Goal: Task Accomplishment & Management: Manage account settings

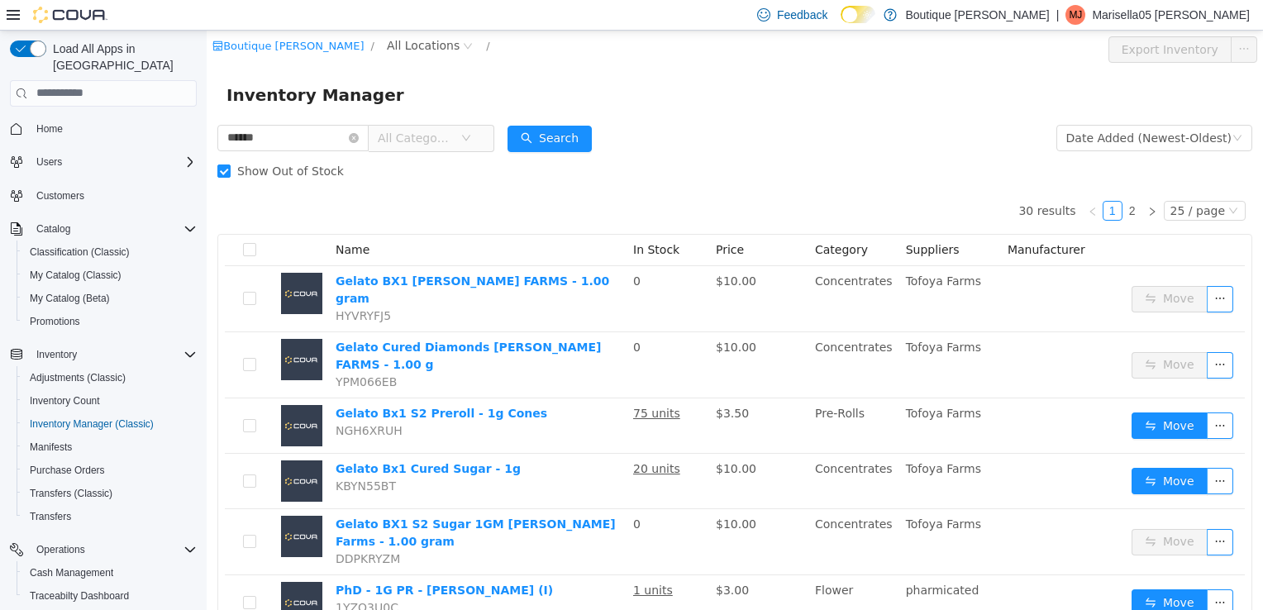
scroll to position [41, 0]
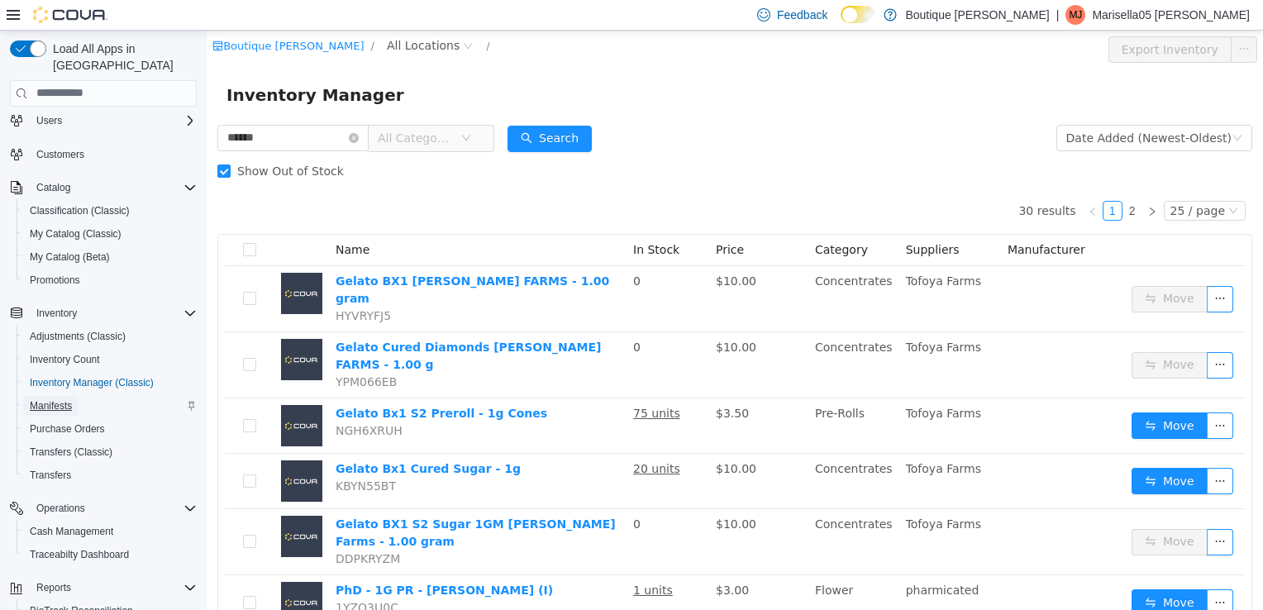
click at [59, 399] on span "Manifests" at bounding box center [51, 405] width 42 height 13
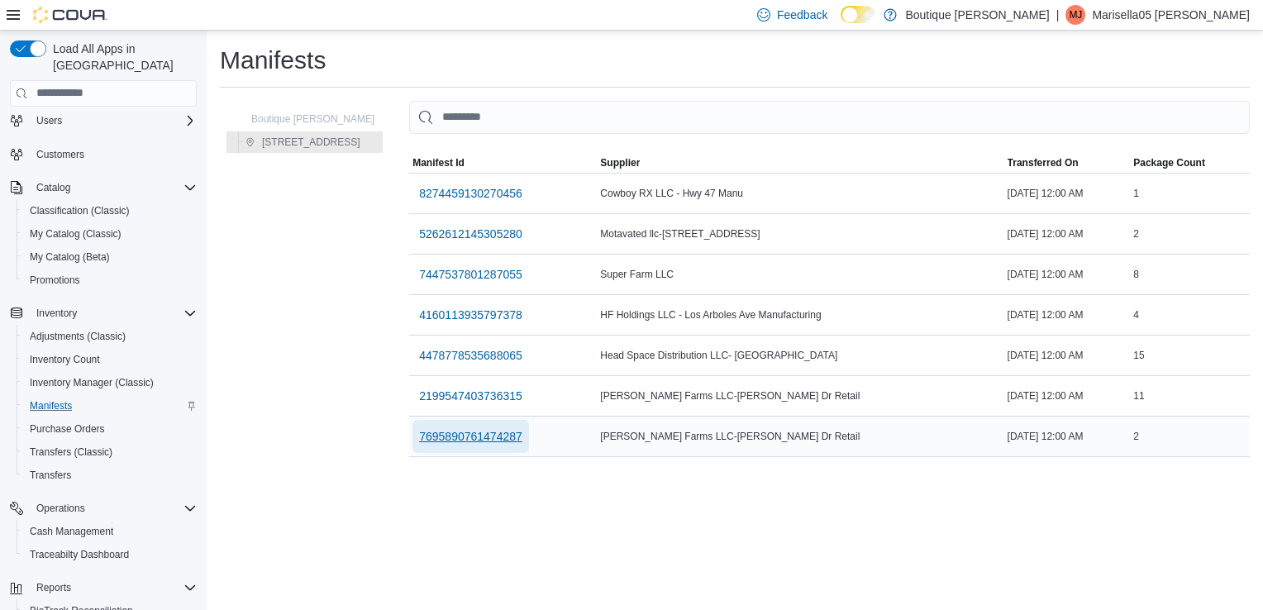
click at [481, 430] on span "7695890761474287" at bounding box center [470, 436] width 103 height 17
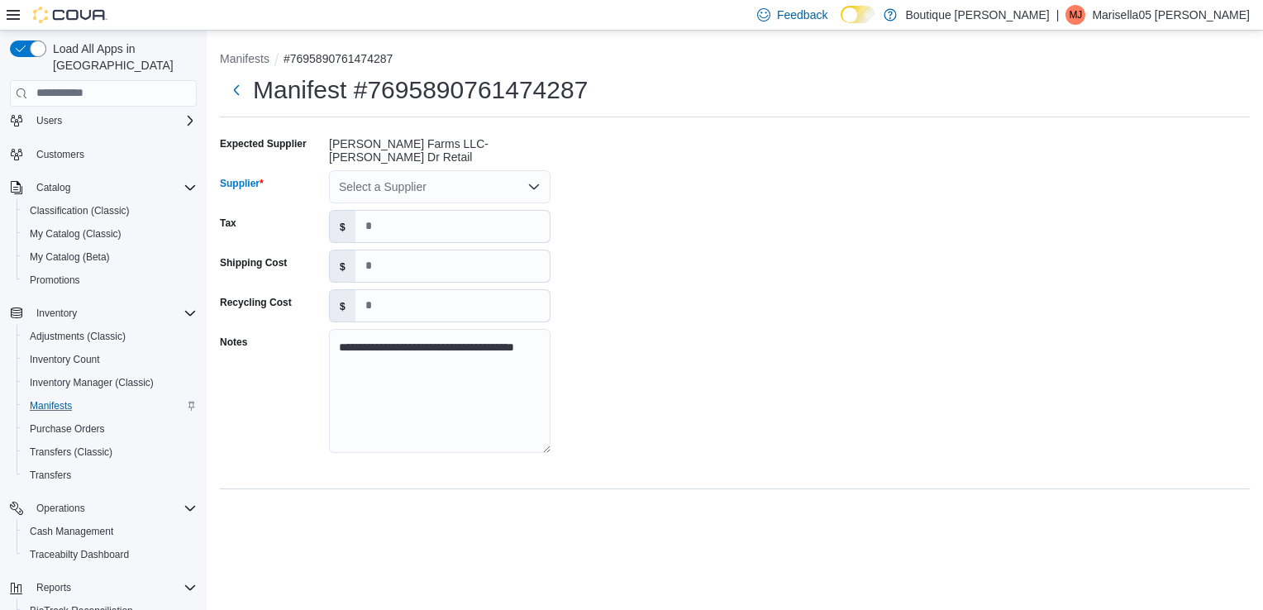
click at [464, 178] on div "Select a Supplier" at bounding box center [439, 186] width 221 height 33
type input "**"
click at [390, 259] on span "To foya Farms" at bounding box center [450, 255] width 182 height 17
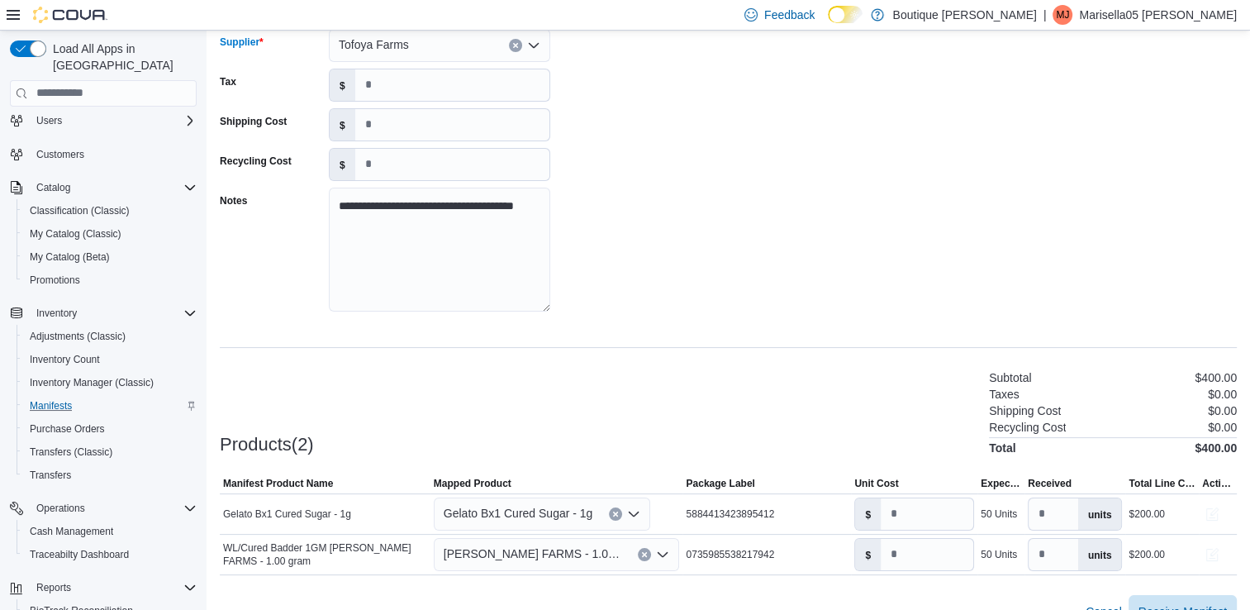
scroll to position [164, 0]
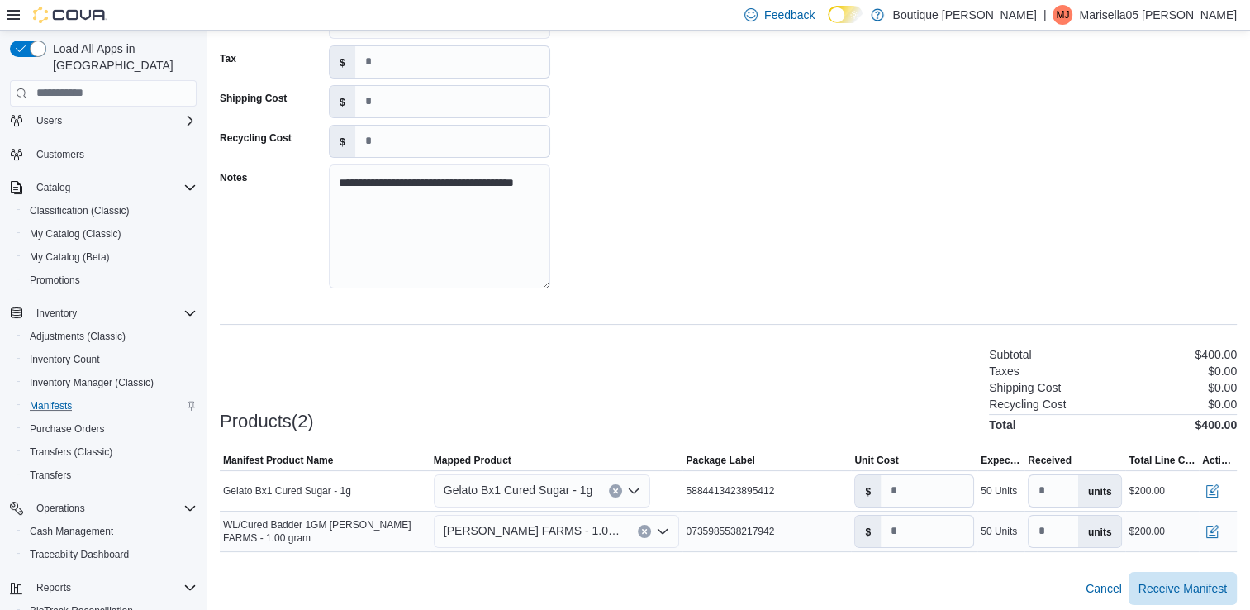
click at [664, 526] on icon "Open list of options" at bounding box center [662, 531] width 13 height 13
click at [539, 521] on span "Badder -TAFOYA FARMS - 1.00 gram" at bounding box center [533, 531] width 178 height 20
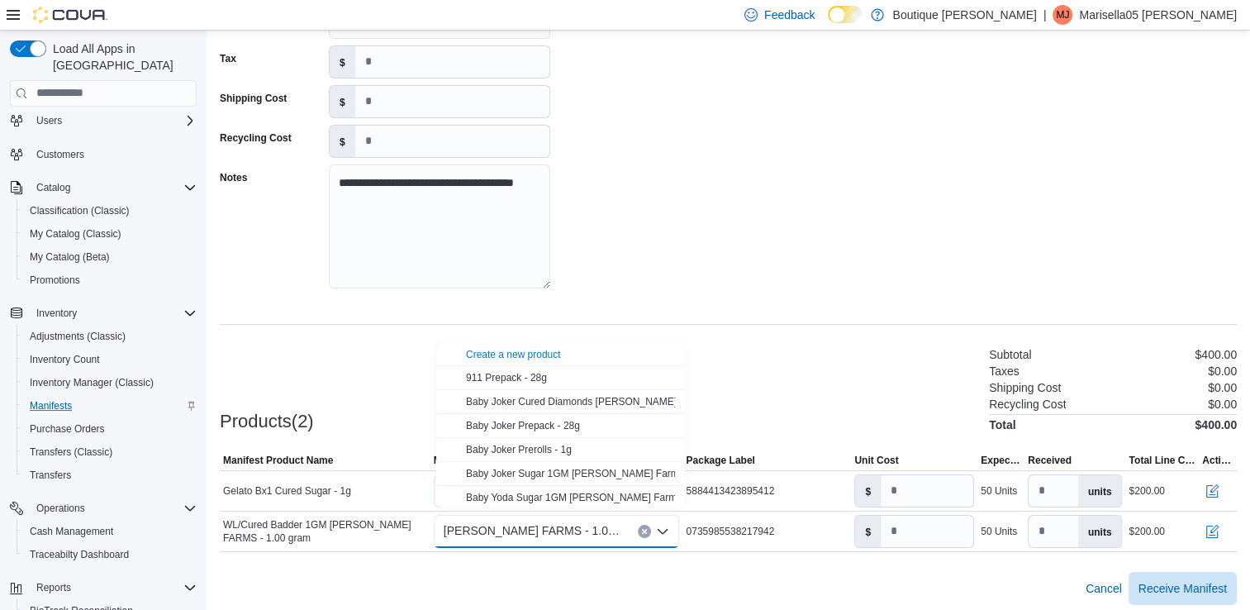
click at [749, 306] on div "**********" at bounding box center [728, 285] width 1017 height 639
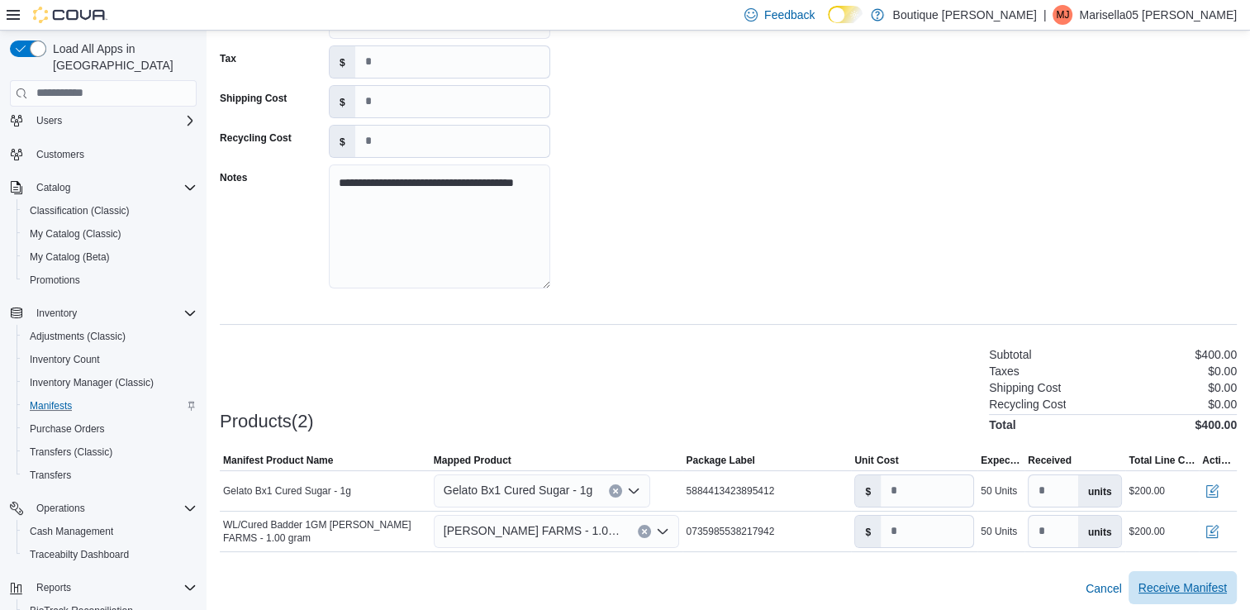
click at [1186, 583] on span "Receive Manifest" at bounding box center [1183, 587] width 88 height 17
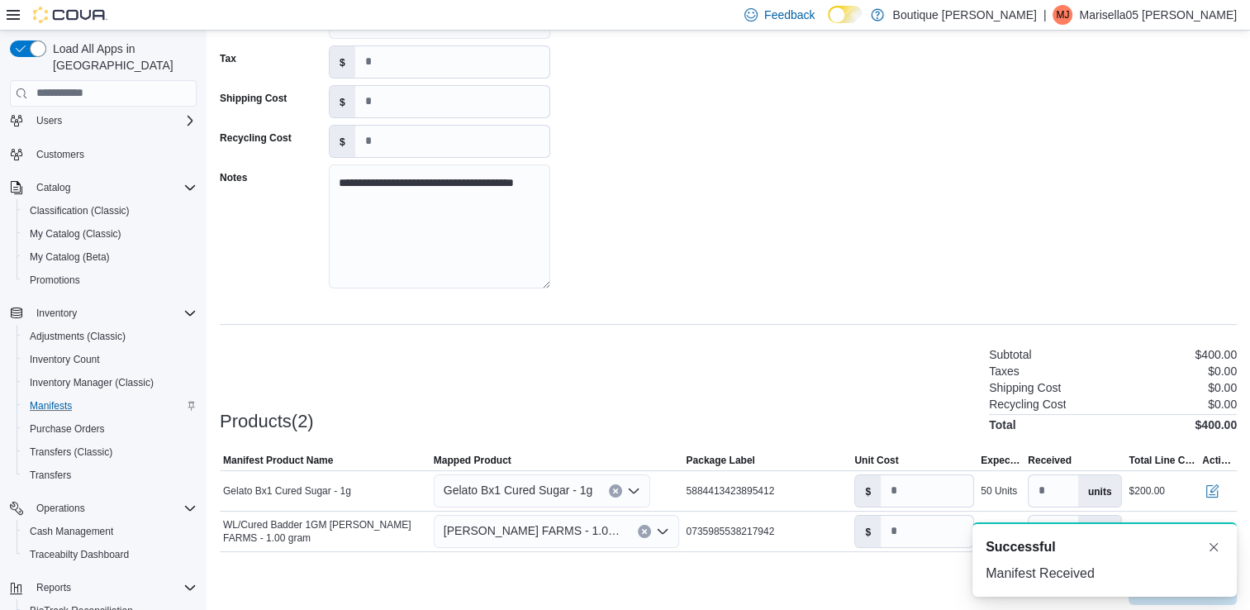
scroll to position [0, 0]
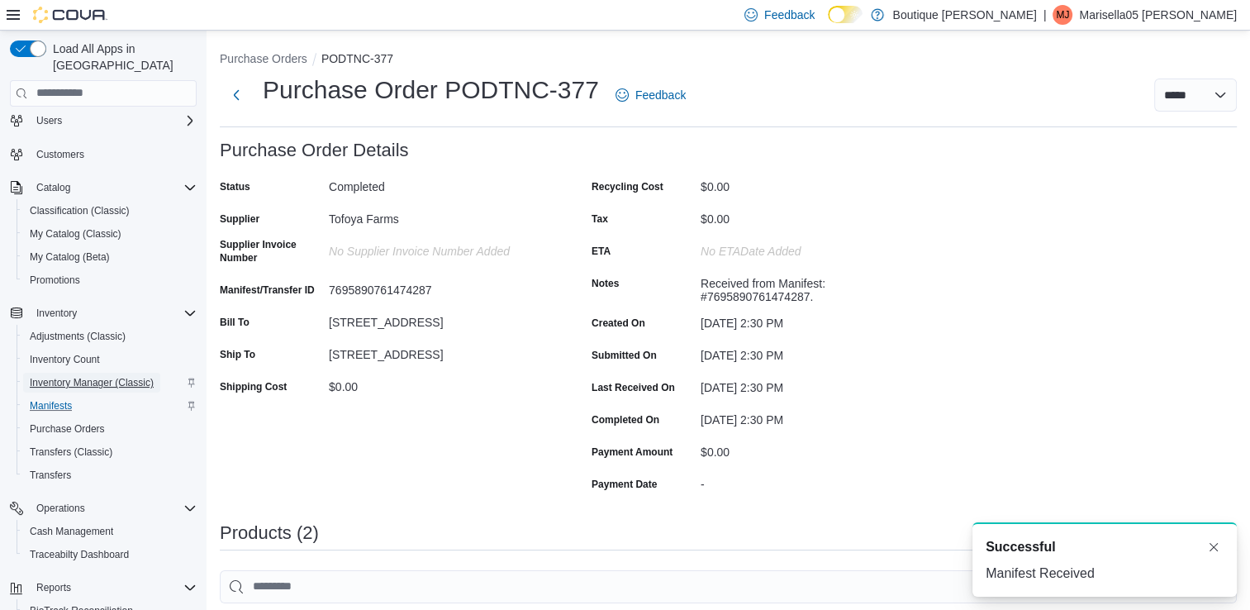
click at [78, 376] on span "Inventory Manager (Classic)" at bounding box center [92, 382] width 124 height 13
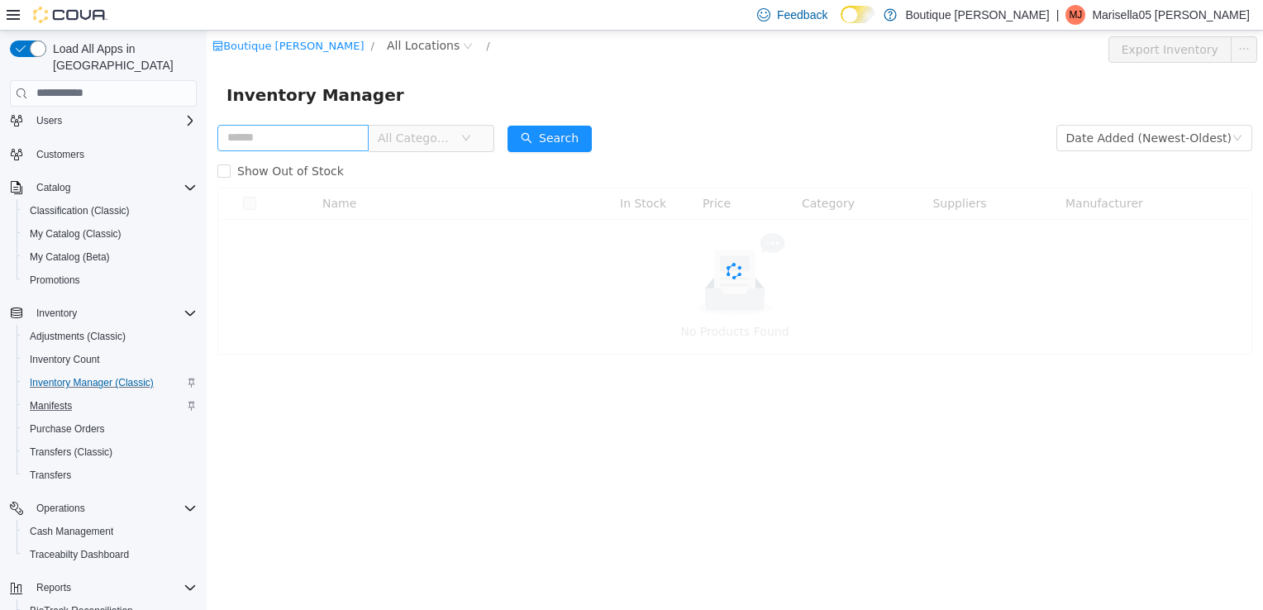
click at [294, 139] on input "text" at bounding box center [292, 137] width 151 height 26
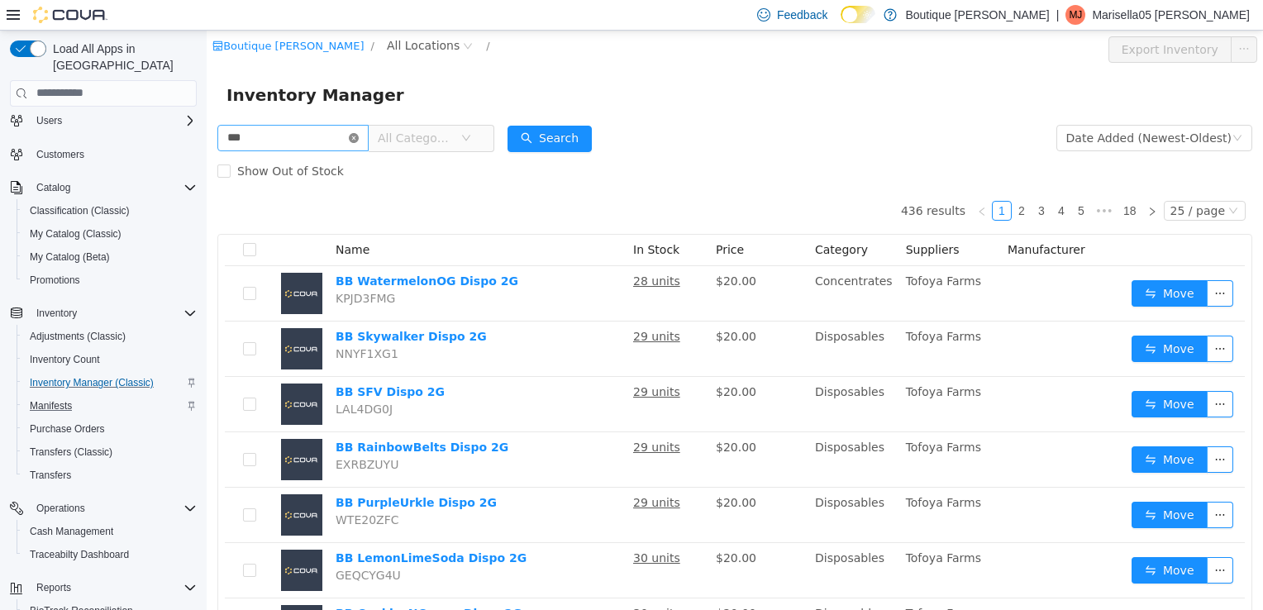
type input "***"
click at [359, 133] on icon "icon: close-circle" at bounding box center [354, 137] width 10 height 10
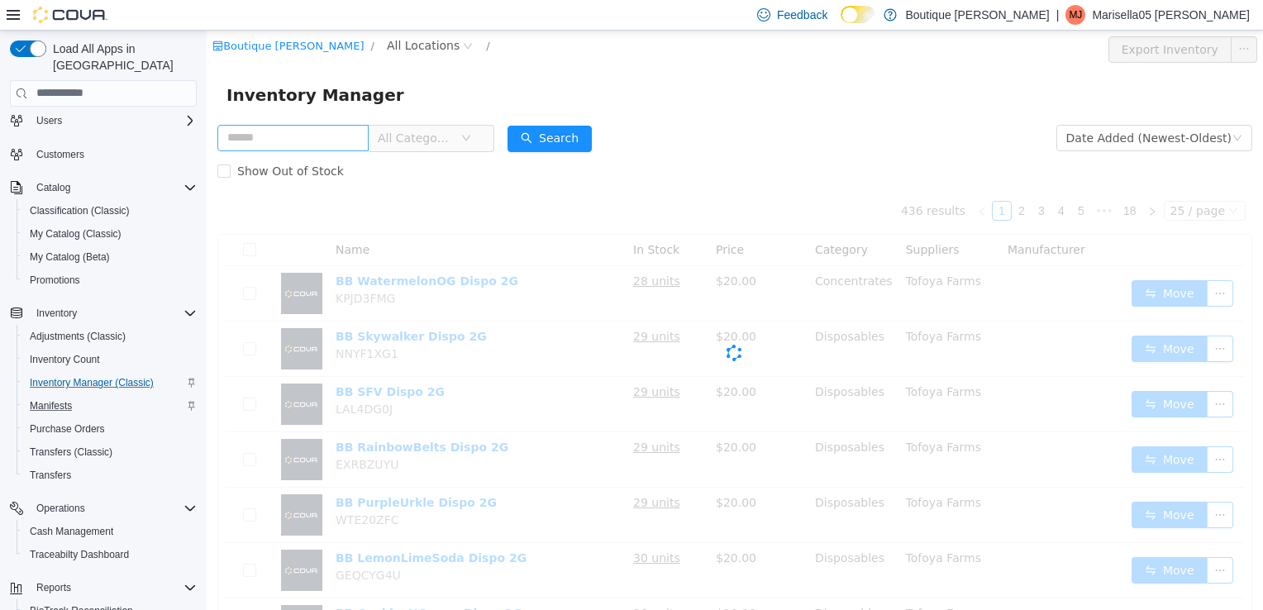
click at [481, 140] on span "All Categories" at bounding box center [424, 137] width 113 height 26
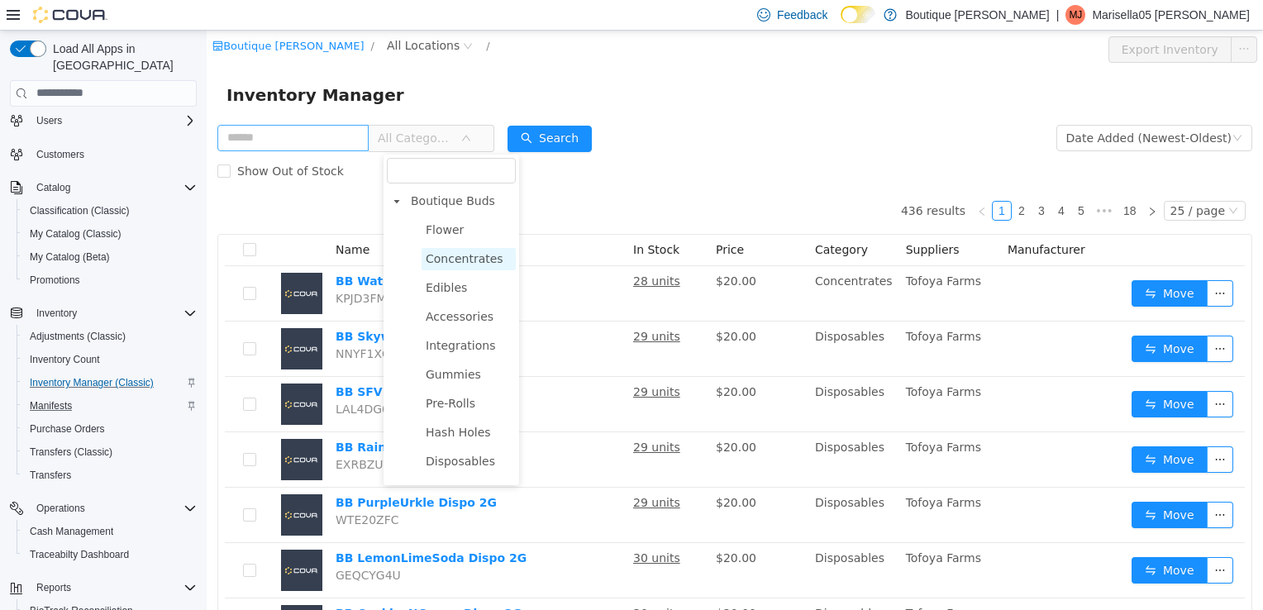
click at [459, 255] on span "Concentrates" at bounding box center [465, 257] width 78 height 13
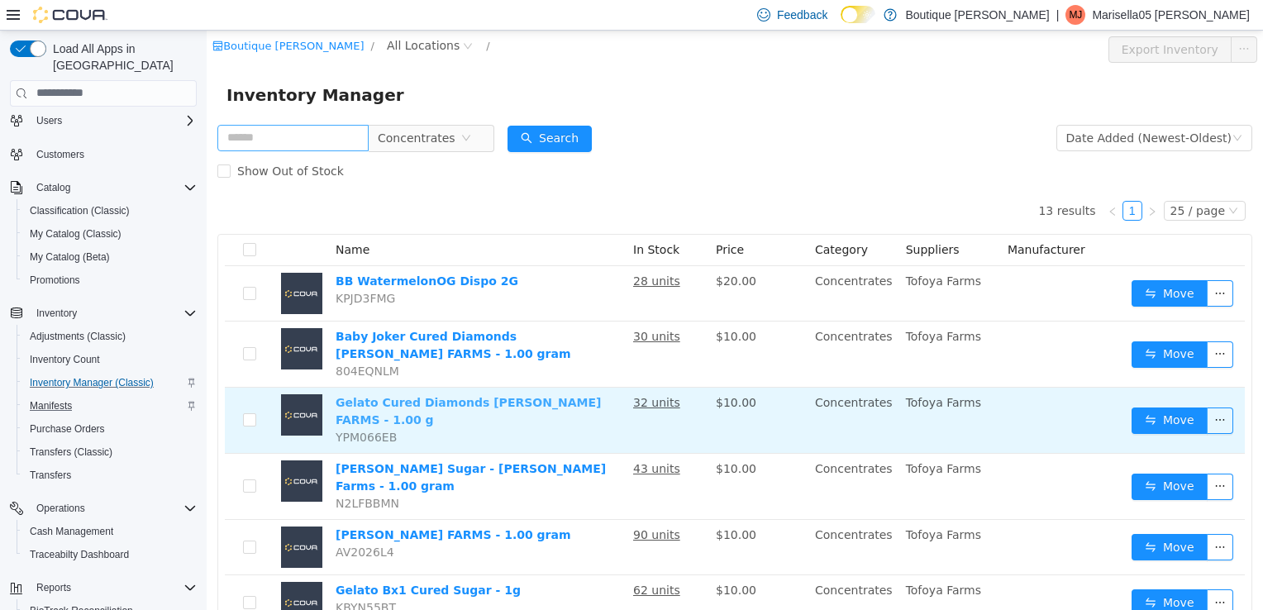
scroll to position [83, 0]
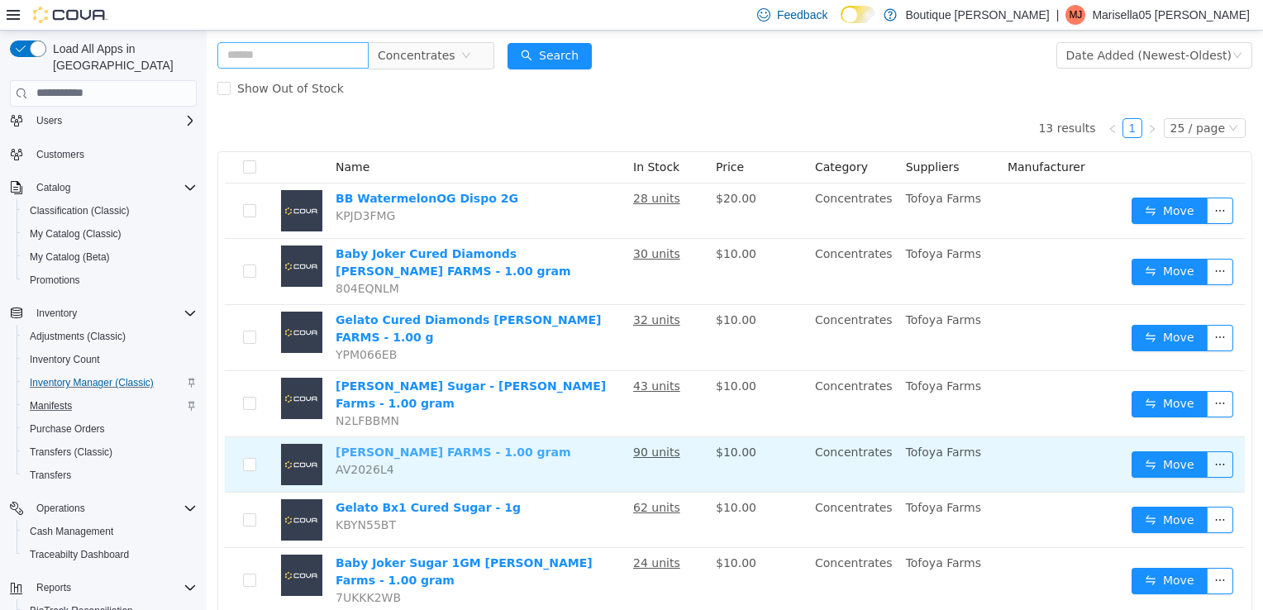
click at [474, 445] on link "Badder -TAFOYA FARMS - 1.00 gram" at bounding box center [453, 451] width 236 height 13
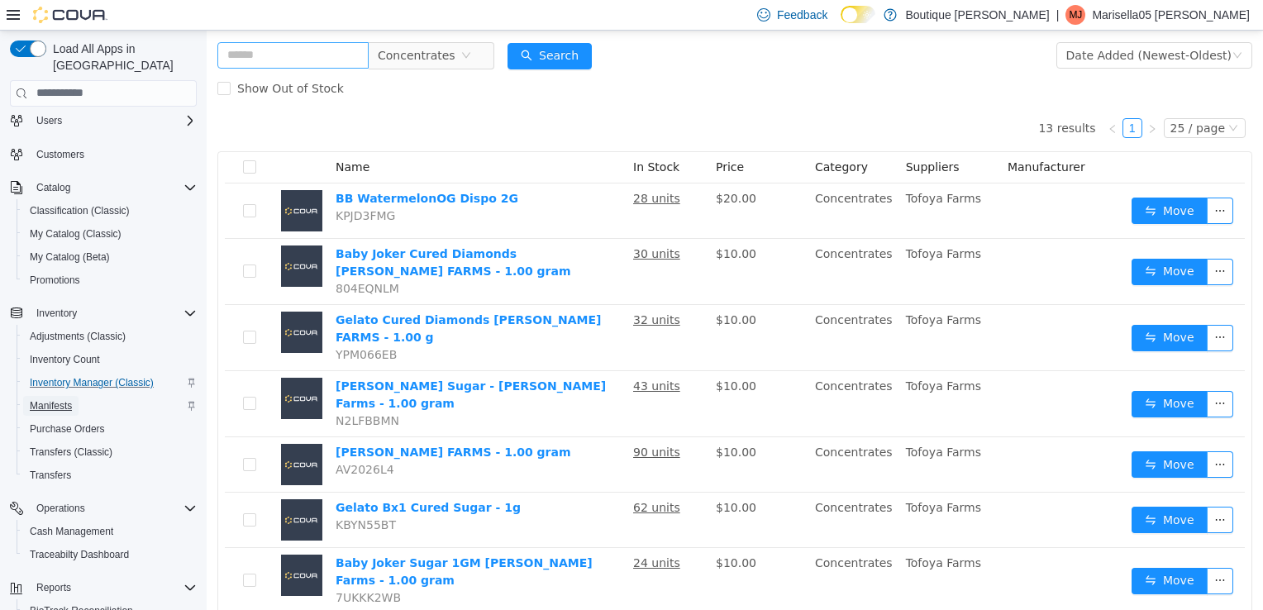
click at [59, 399] on span "Manifests" at bounding box center [51, 405] width 42 height 13
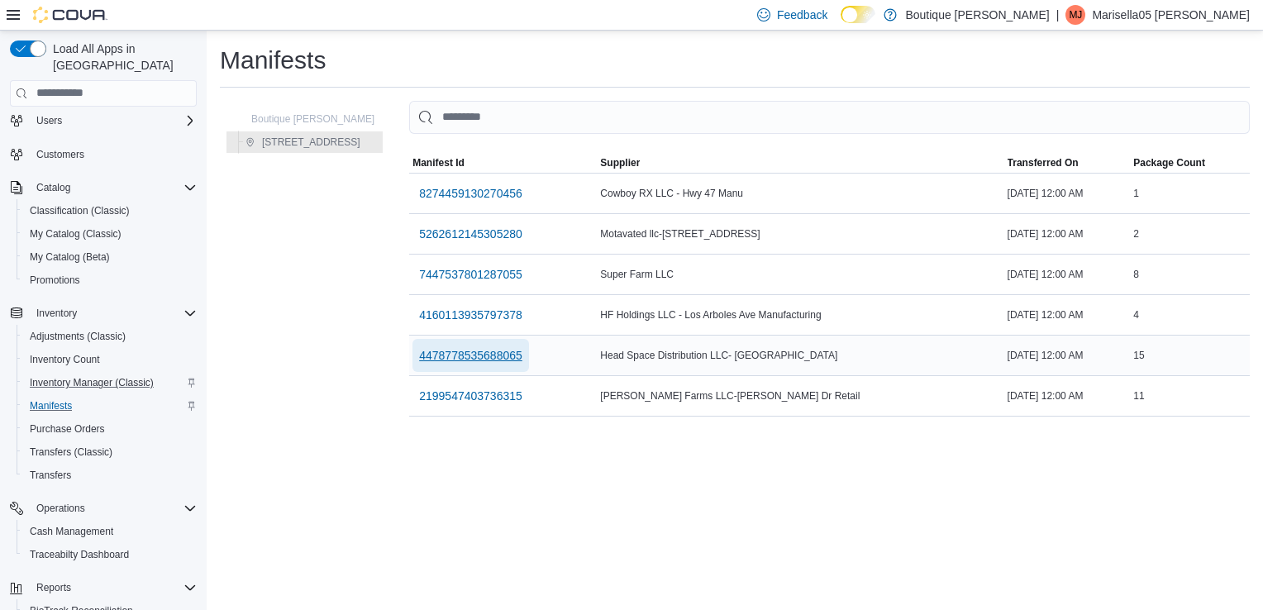
click at [462, 347] on span "4478778535688065" at bounding box center [470, 355] width 103 height 17
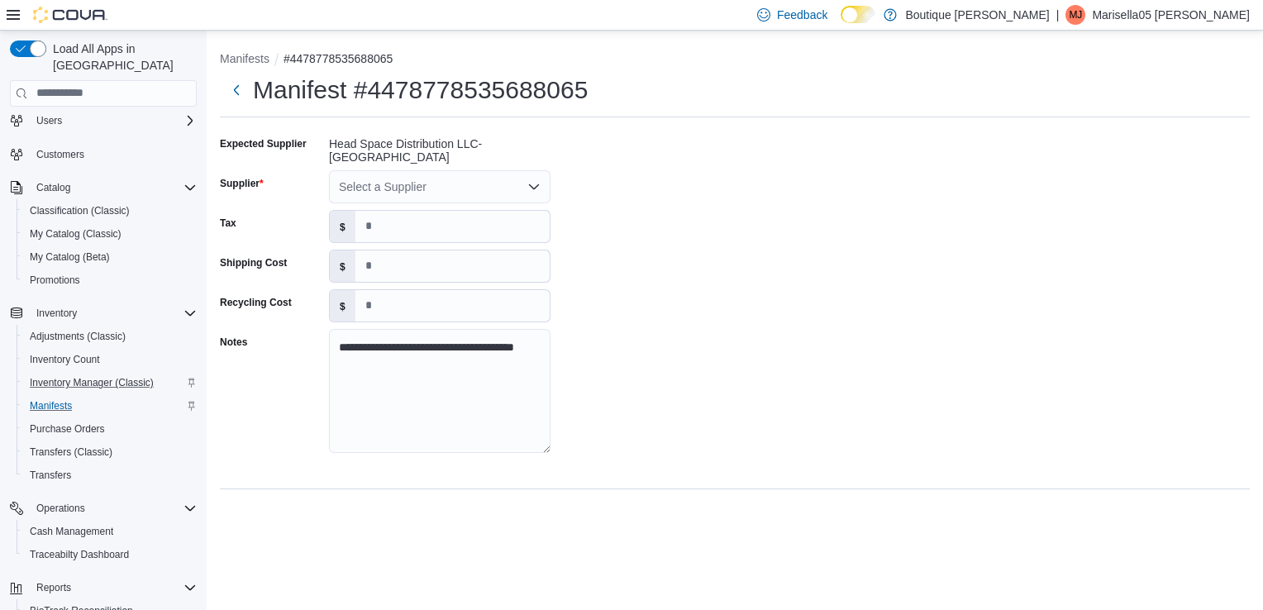
click at [364, 196] on div "Select a Supplier" at bounding box center [439, 186] width 221 height 33
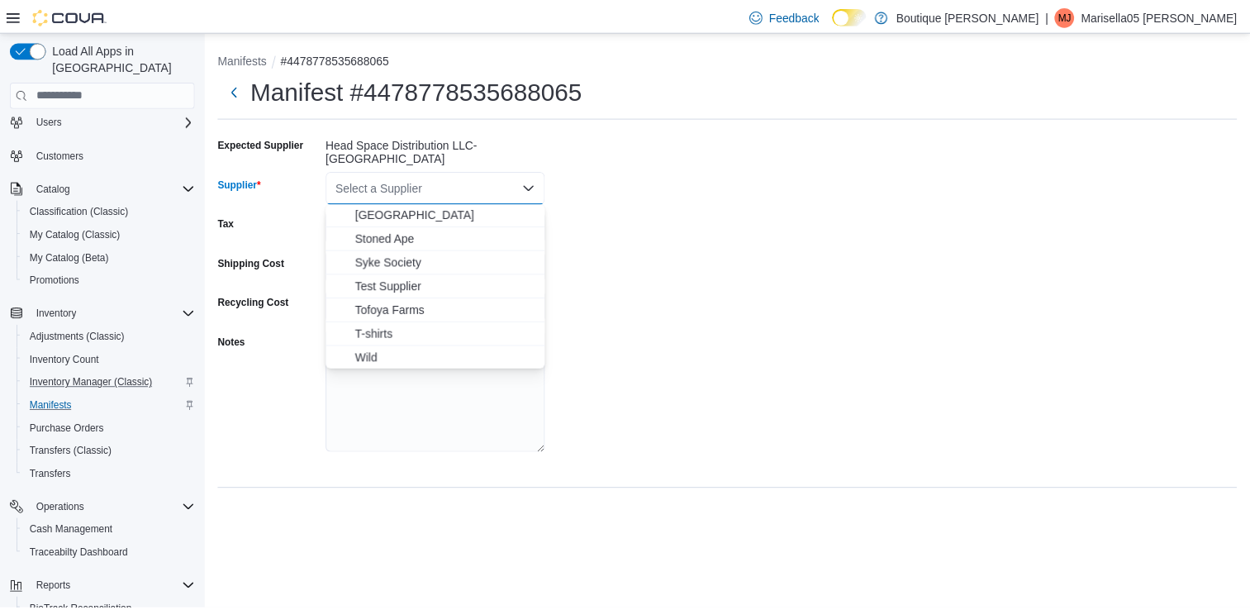
scroll to position [745, 0]
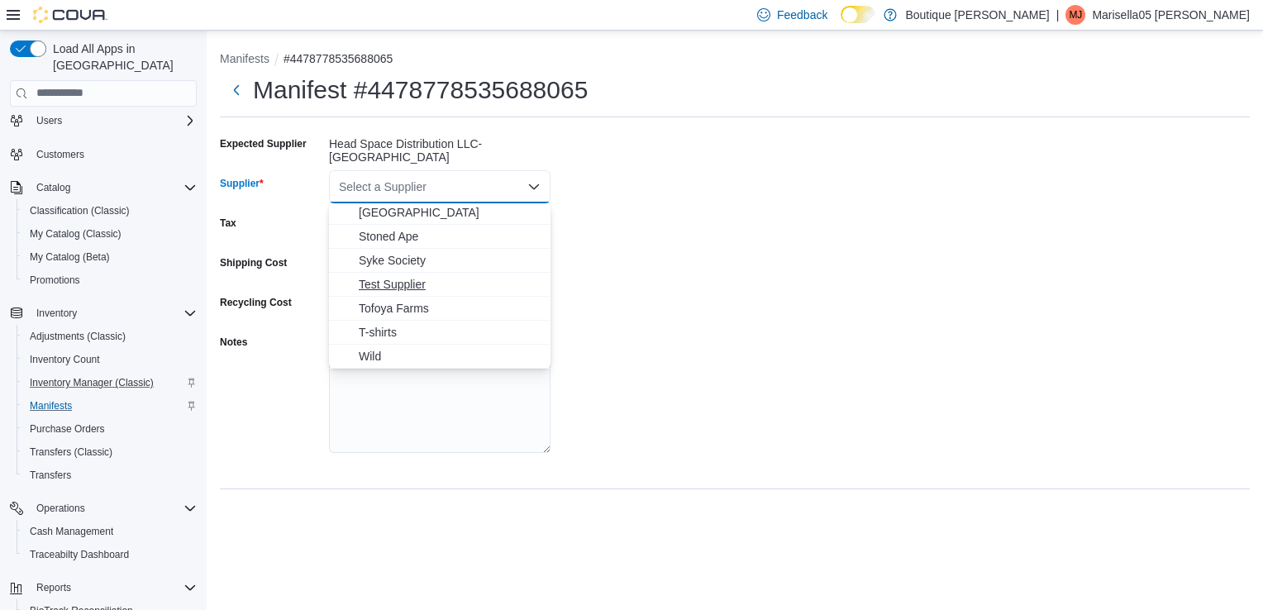
click at [411, 283] on span "Test Supplier" at bounding box center [450, 284] width 182 height 17
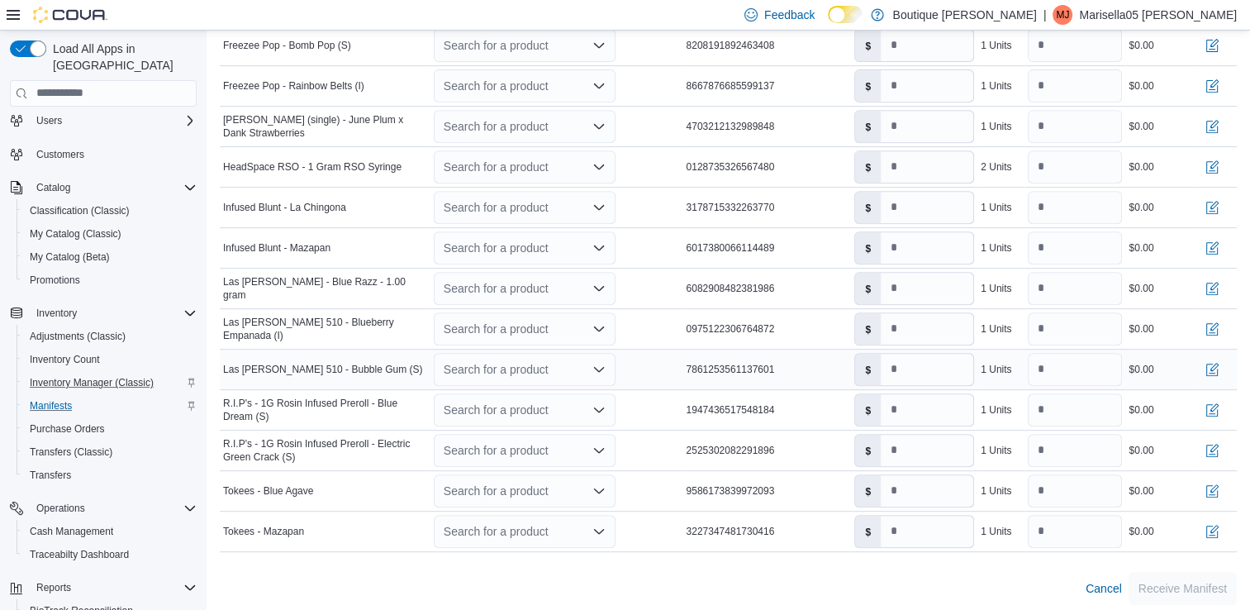
scroll to position [696, 0]
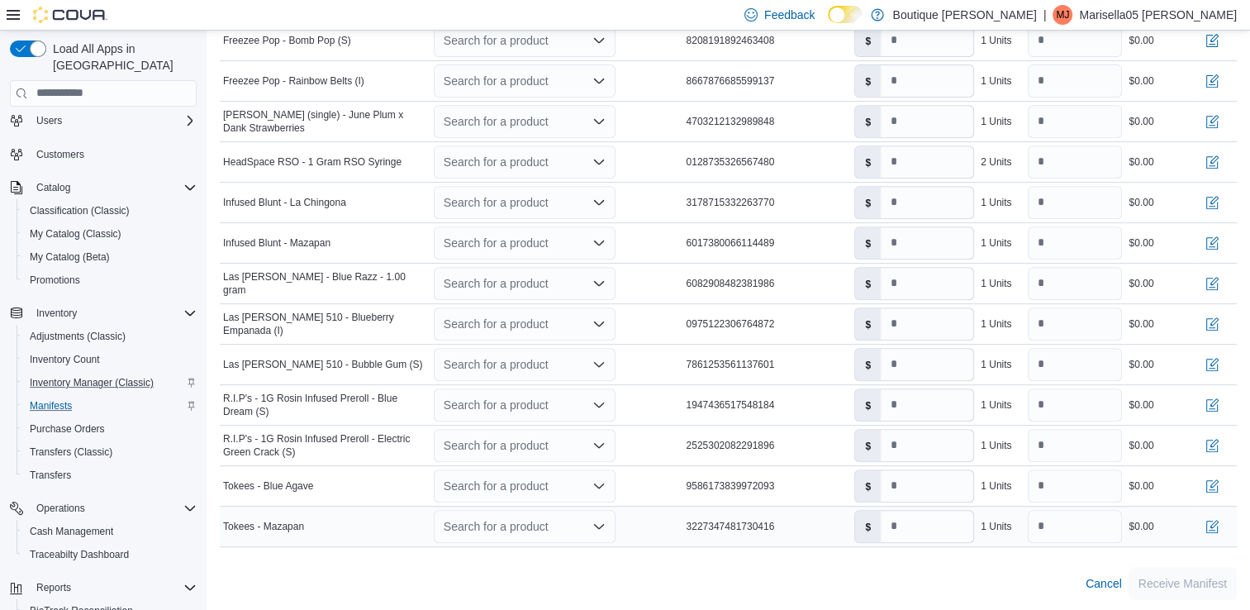
click at [548, 519] on div "Search for a product" at bounding box center [525, 526] width 182 height 33
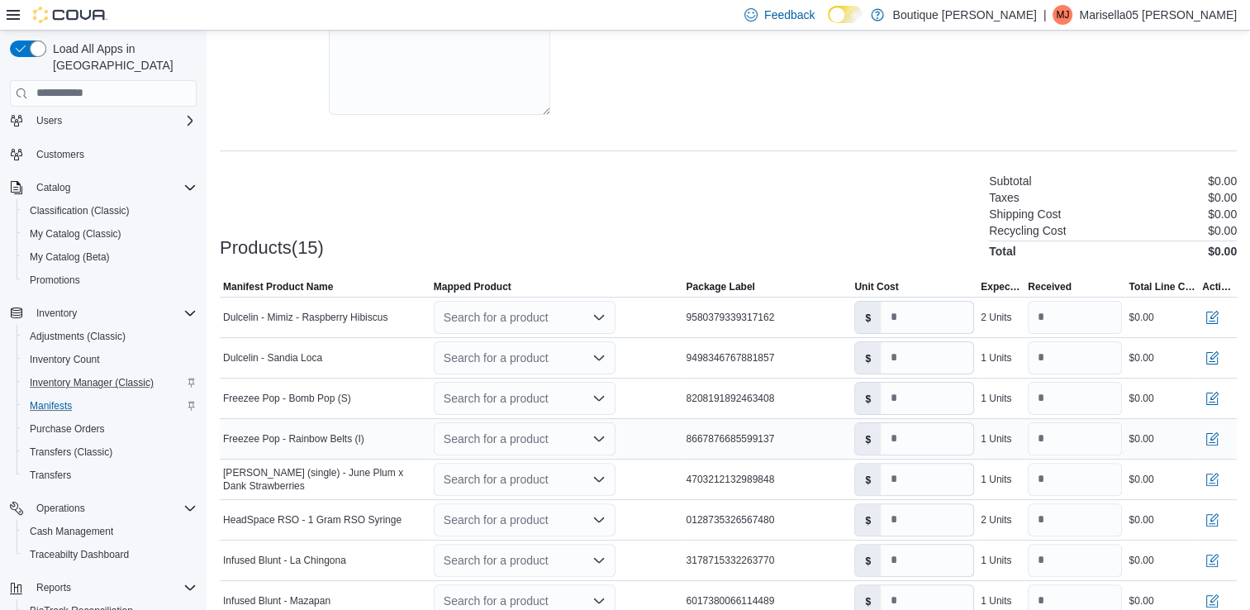
scroll to position [365, 0]
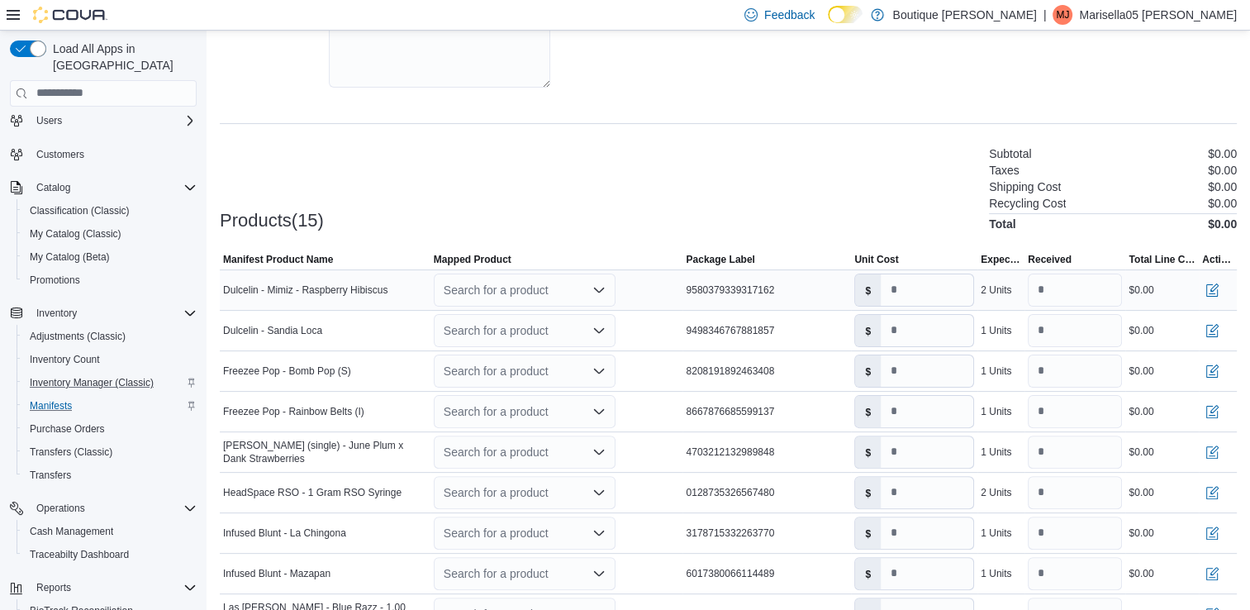
click at [549, 278] on div "Search for a product" at bounding box center [525, 290] width 182 height 33
click at [656, 202] on div "Products(15) Subtotal $0.00 Taxes $0.00 Shipping Cost $0.00 Recycling Cost $0.0…" at bounding box center [728, 187] width 1017 height 87
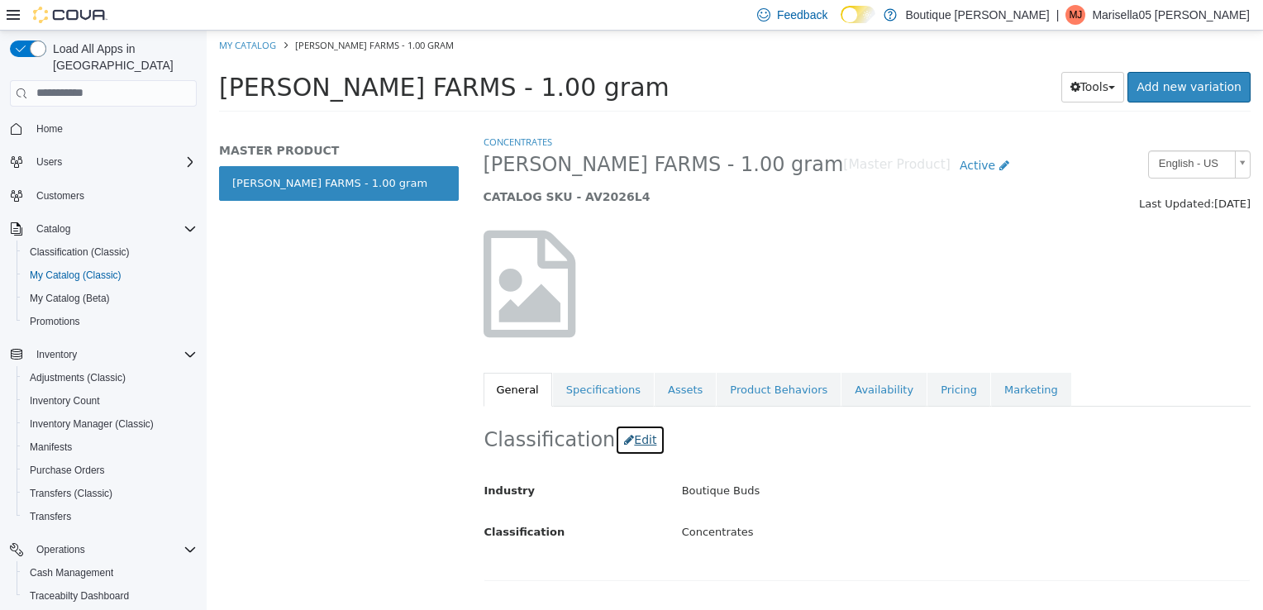
click at [633, 438] on button "Edit" at bounding box center [640, 439] width 50 height 31
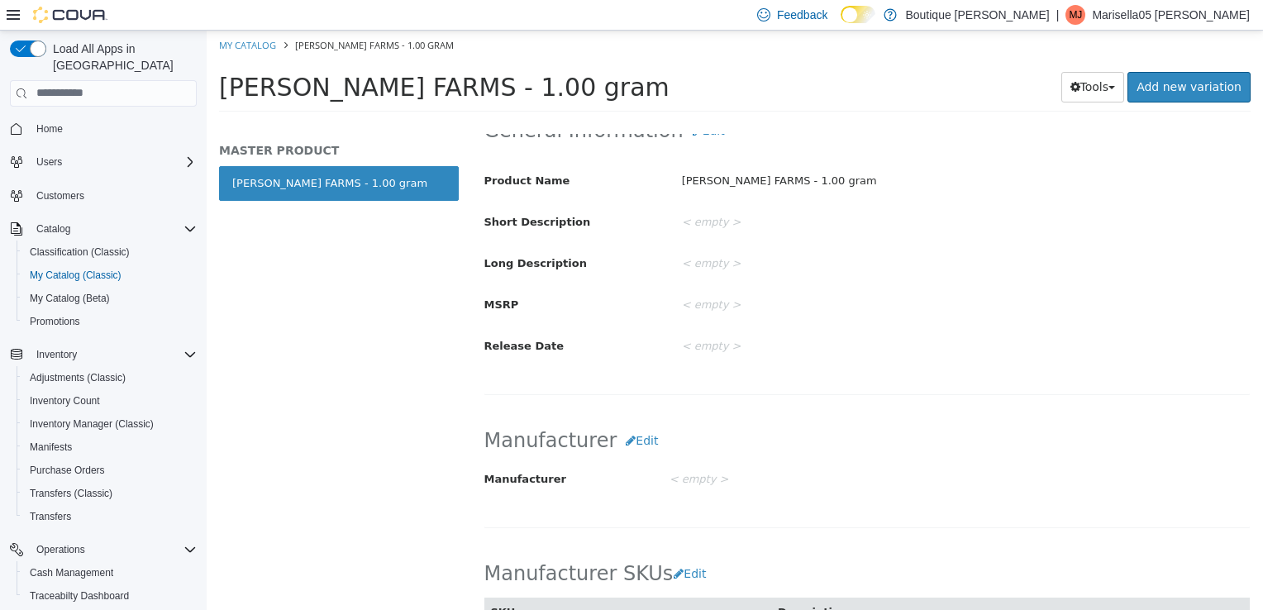
scroll to position [578, 0]
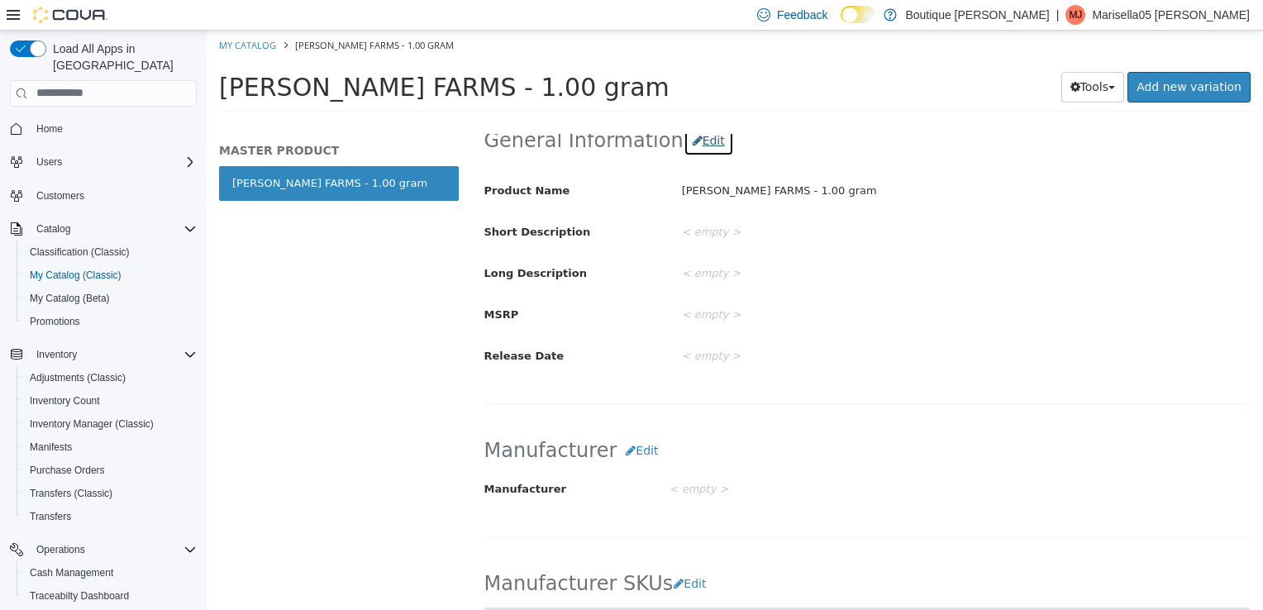
click at [698, 138] on button "Edit" at bounding box center [708, 140] width 50 height 31
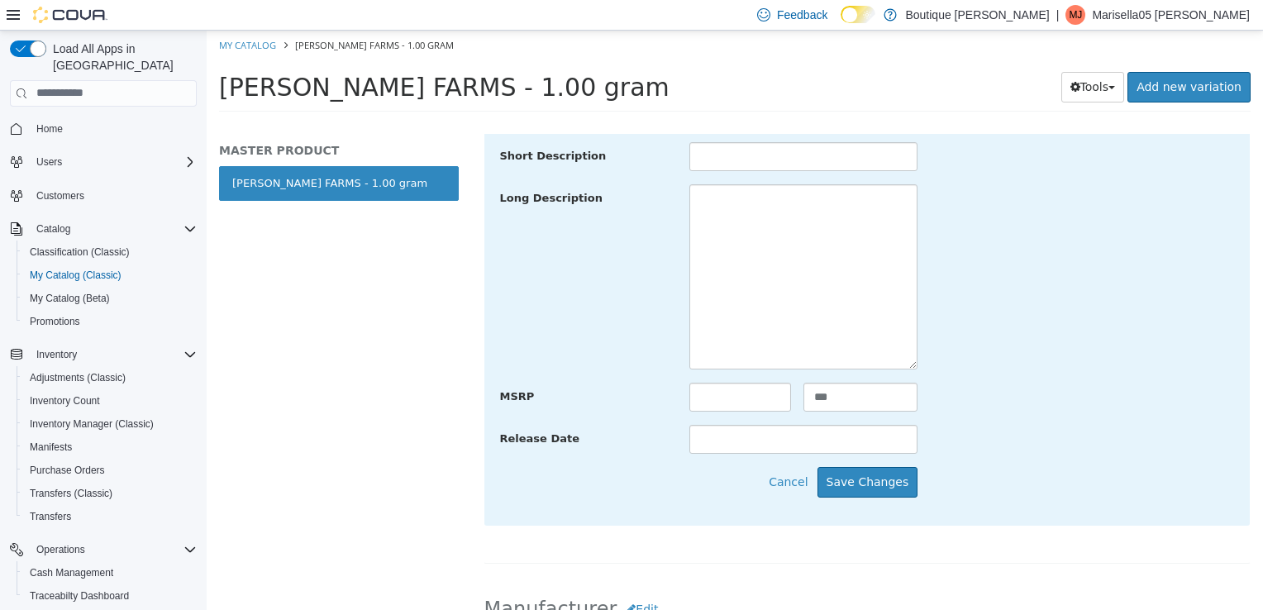
scroll to position [486, 0]
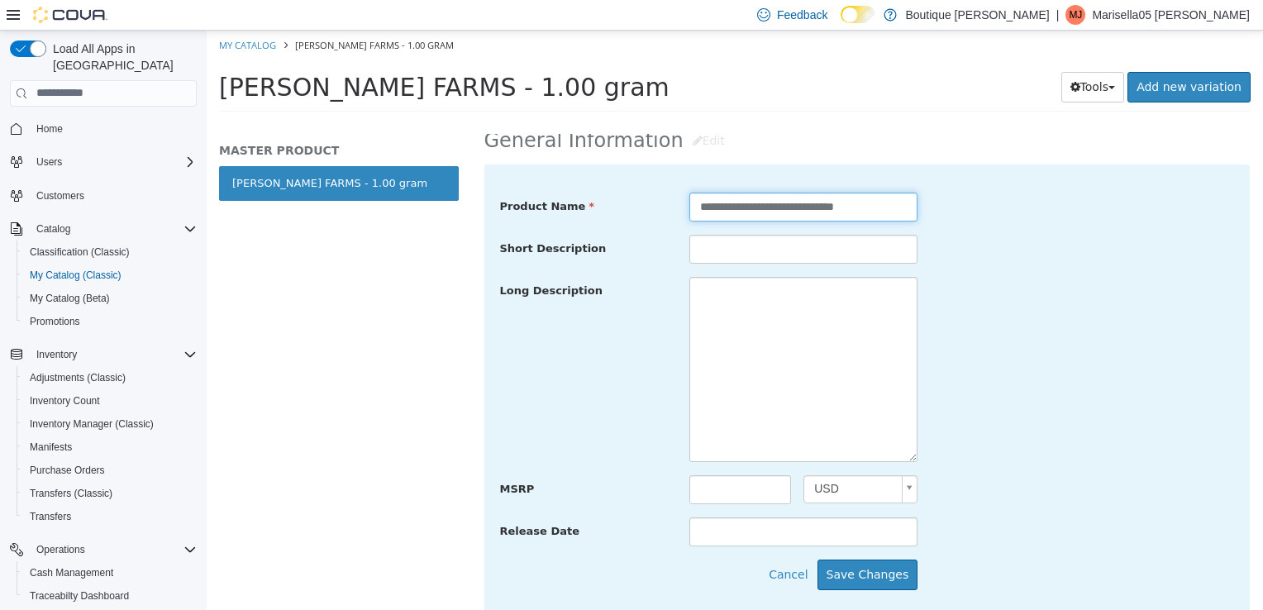
click at [697, 204] on input "**********" at bounding box center [803, 206] width 228 height 29
type input "**********"
click at [854, 570] on button "Save Changes" at bounding box center [867, 574] width 101 height 31
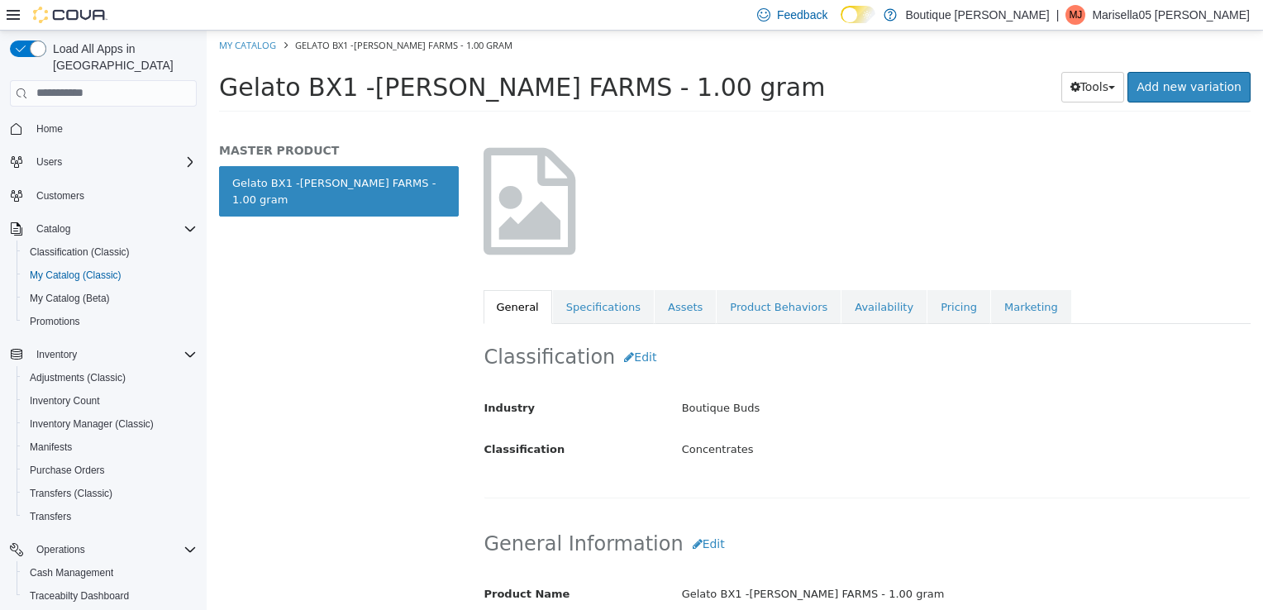
scroll to position [0, 0]
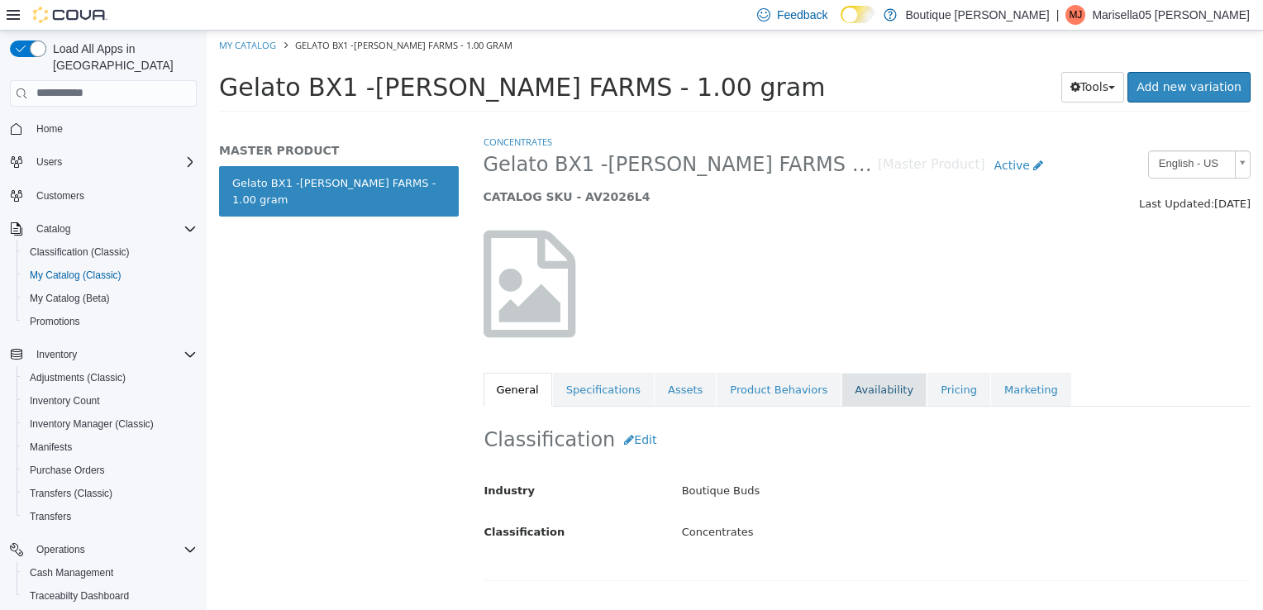
click at [841, 392] on link "Availability" at bounding box center [883, 389] width 85 height 35
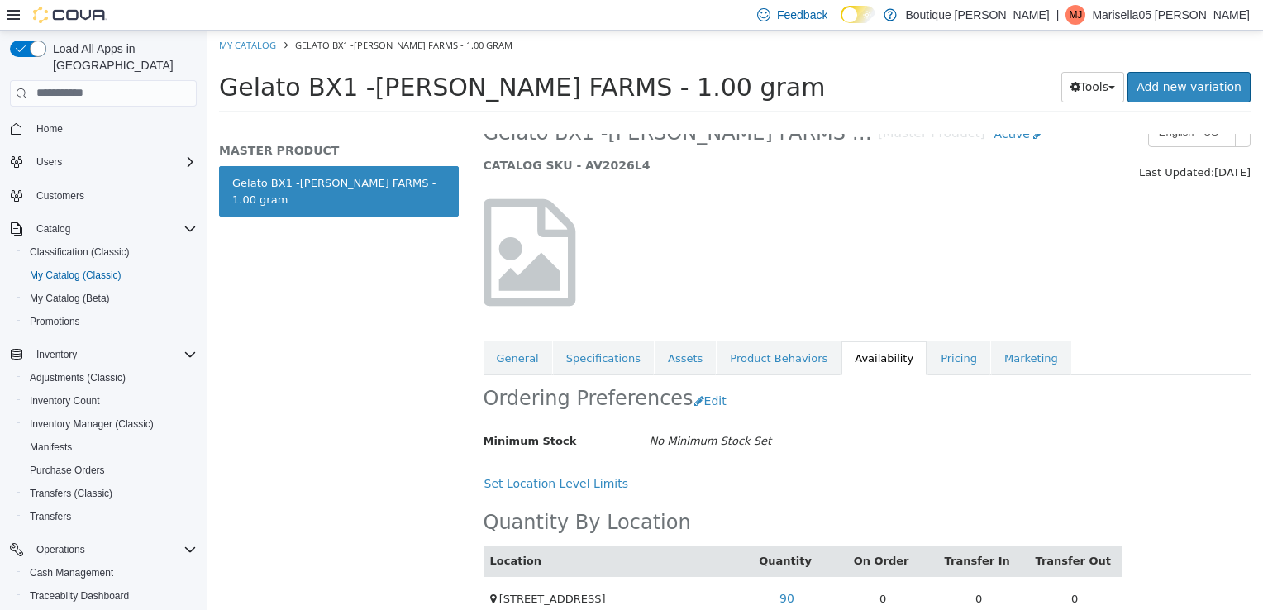
scroll to position [58, 0]
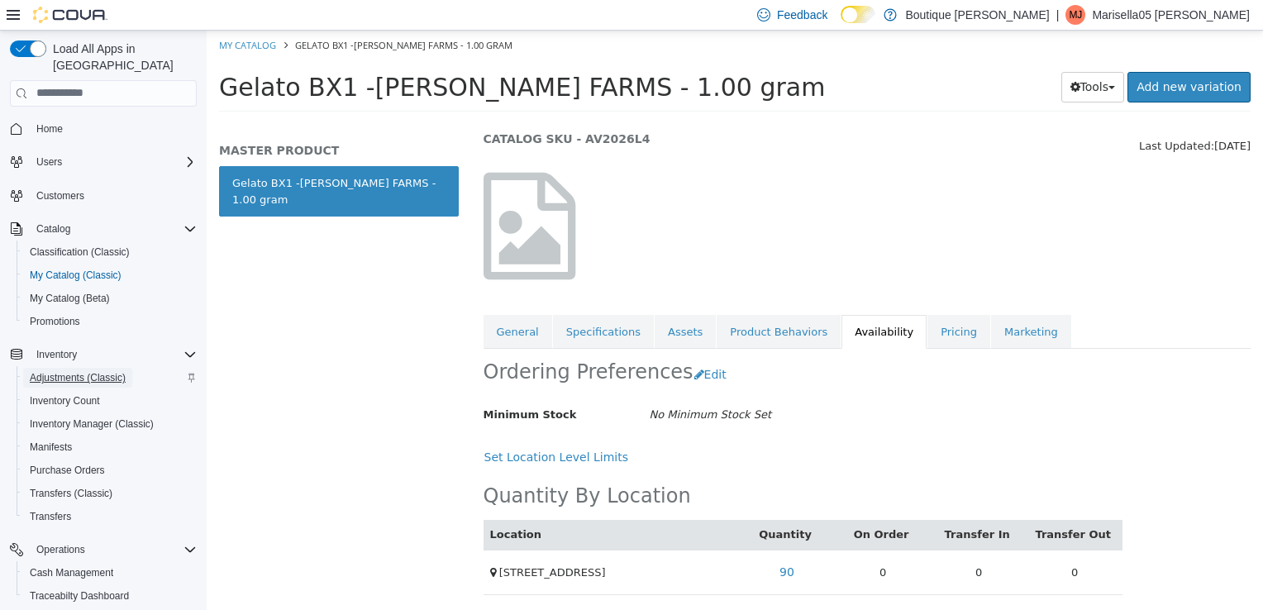
click at [84, 371] on span "Adjustments (Classic)" at bounding box center [78, 377] width 96 height 13
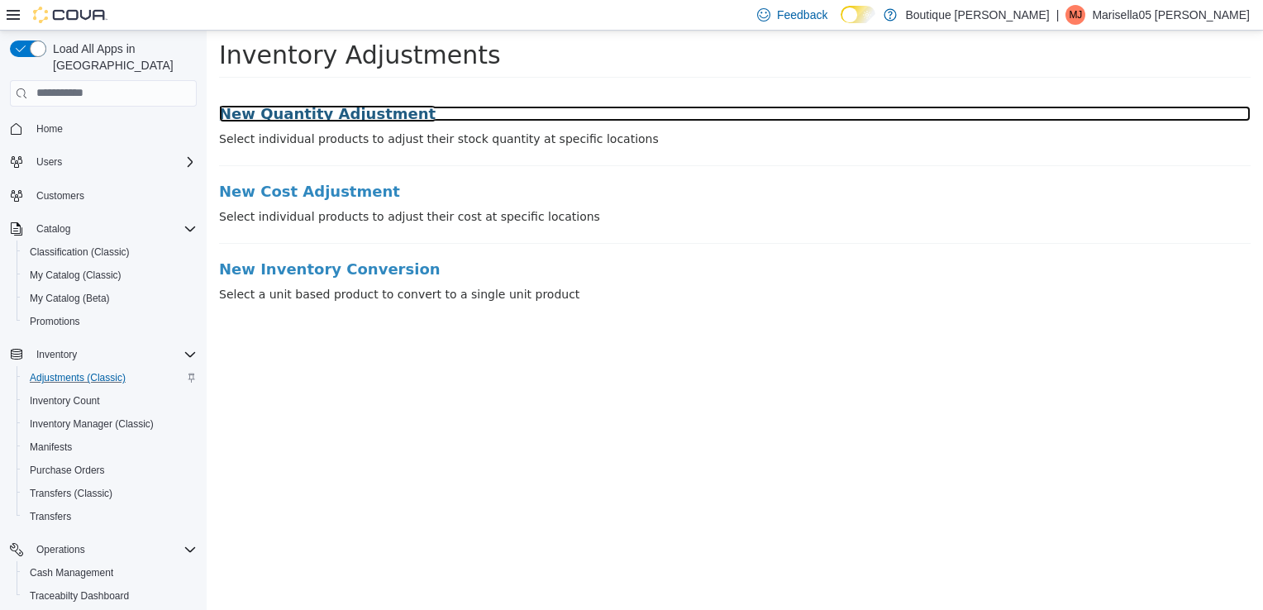
click at [311, 114] on h3 "New Quantity Adjustment" at bounding box center [734, 113] width 1031 height 17
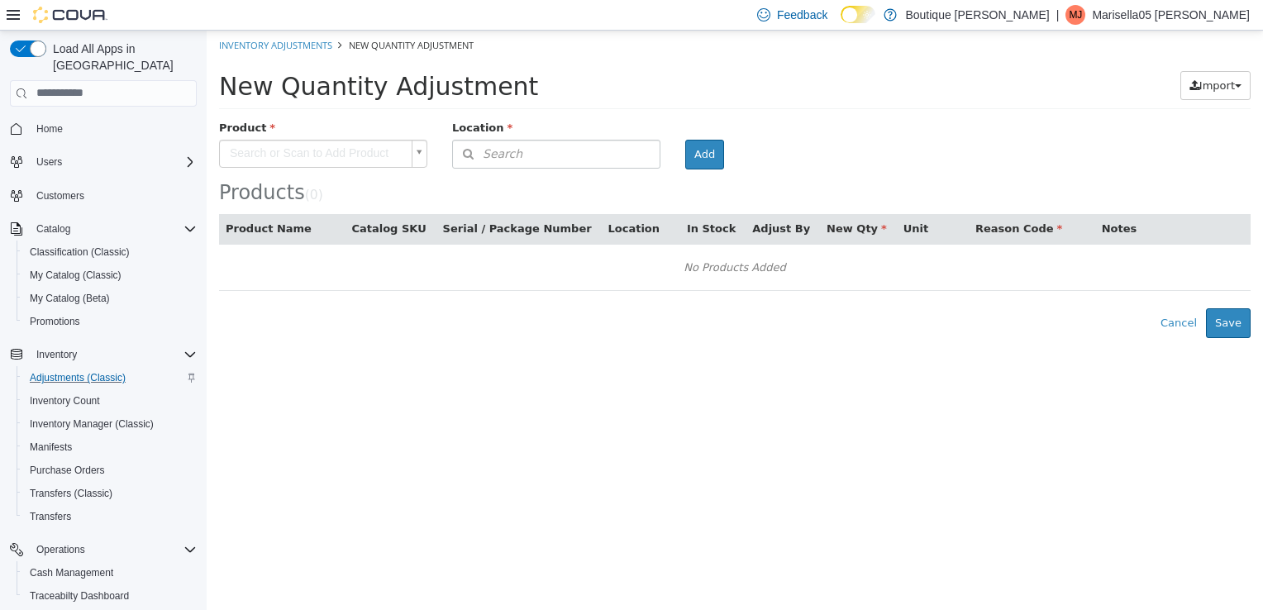
click at [377, 159] on body "× Inventory Adjustments New Quantity Adjustment New Quantity Adjustment Import …" at bounding box center [735, 183] width 1056 height 307
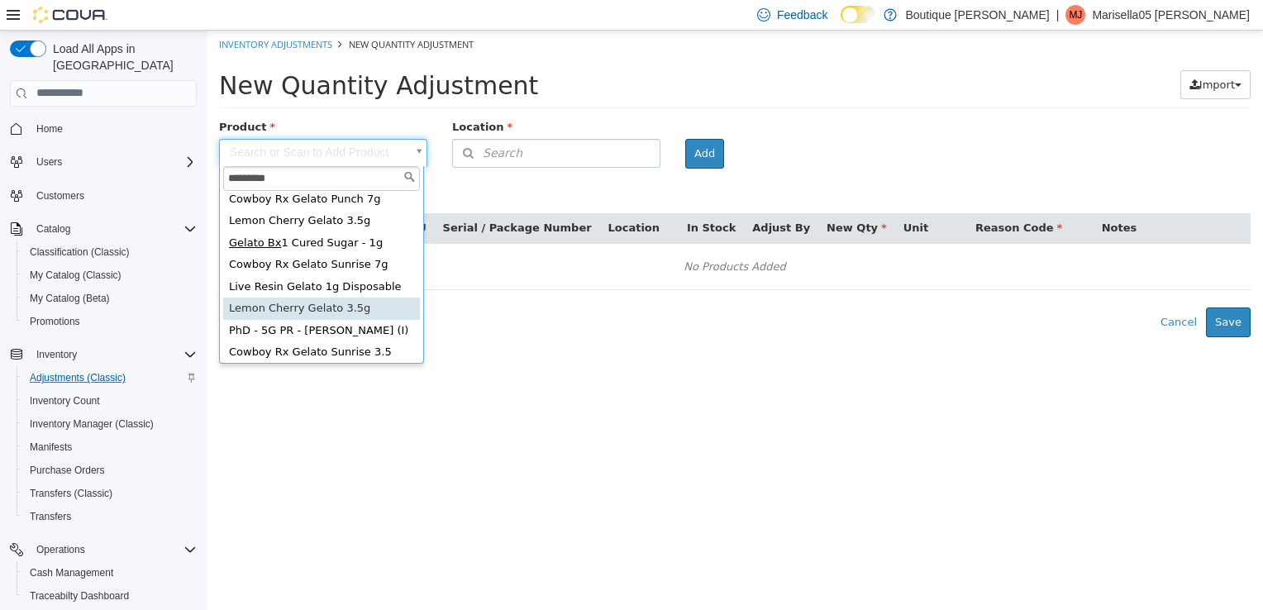
scroll to position [273, 0]
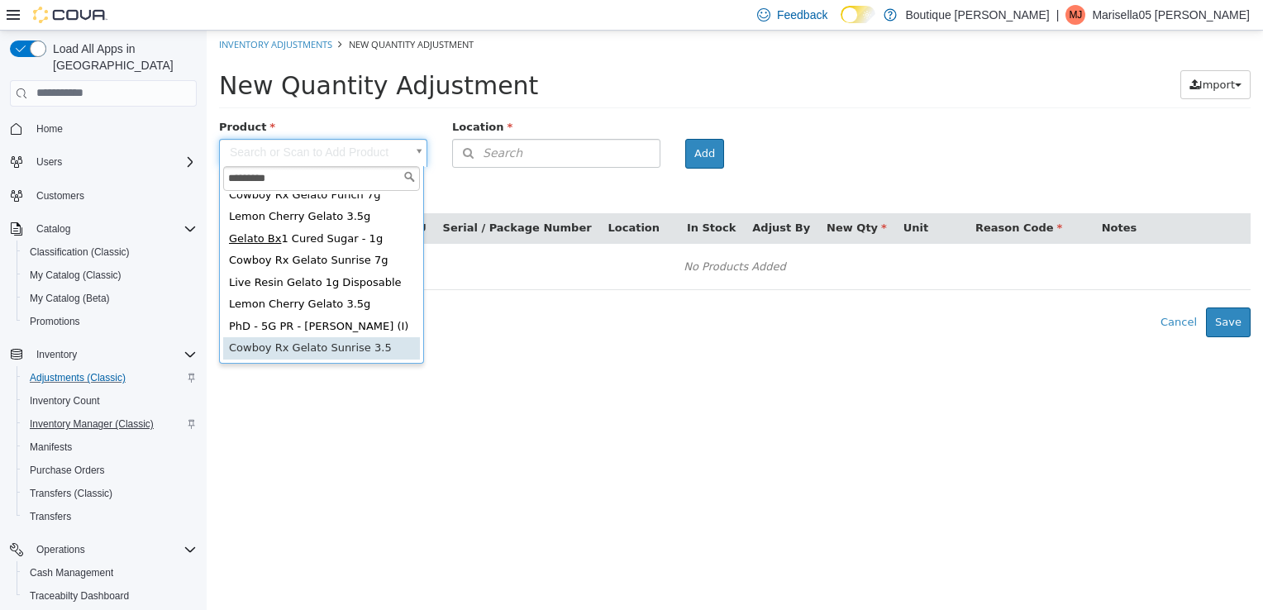
type input "*********"
click at [78, 417] on span "Inventory Manager (Classic)" at bounding box center [92, 423] width 124 height 13
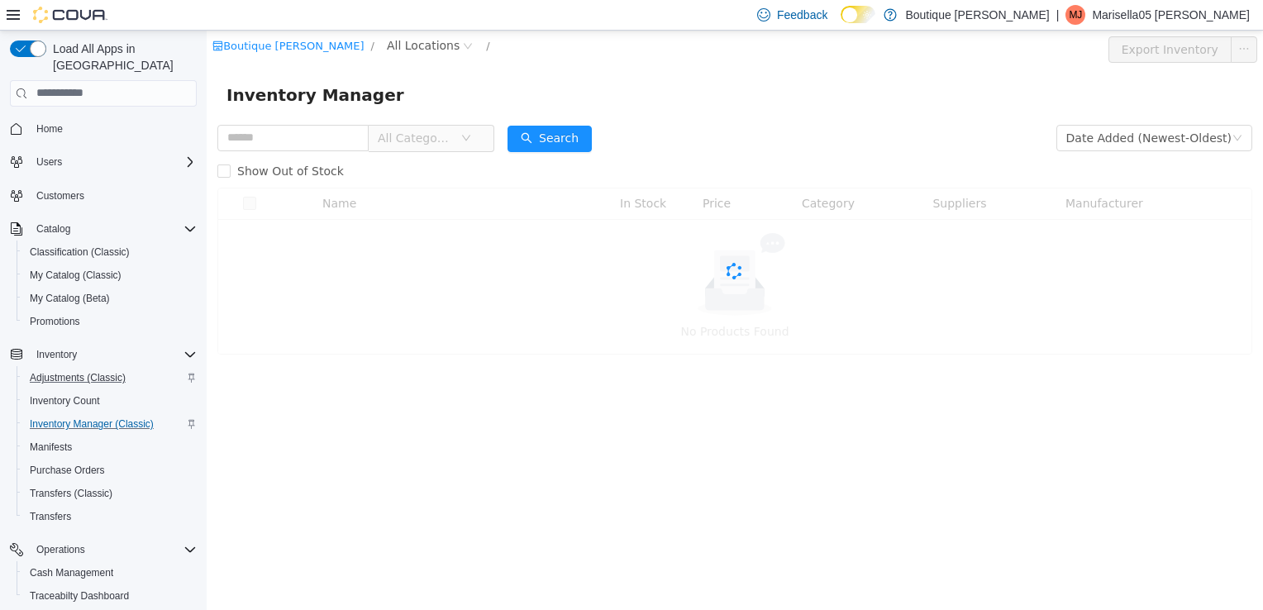
click at [325, 121] on div "All Categories" at bounding box center [355, 137] width 277 height 33
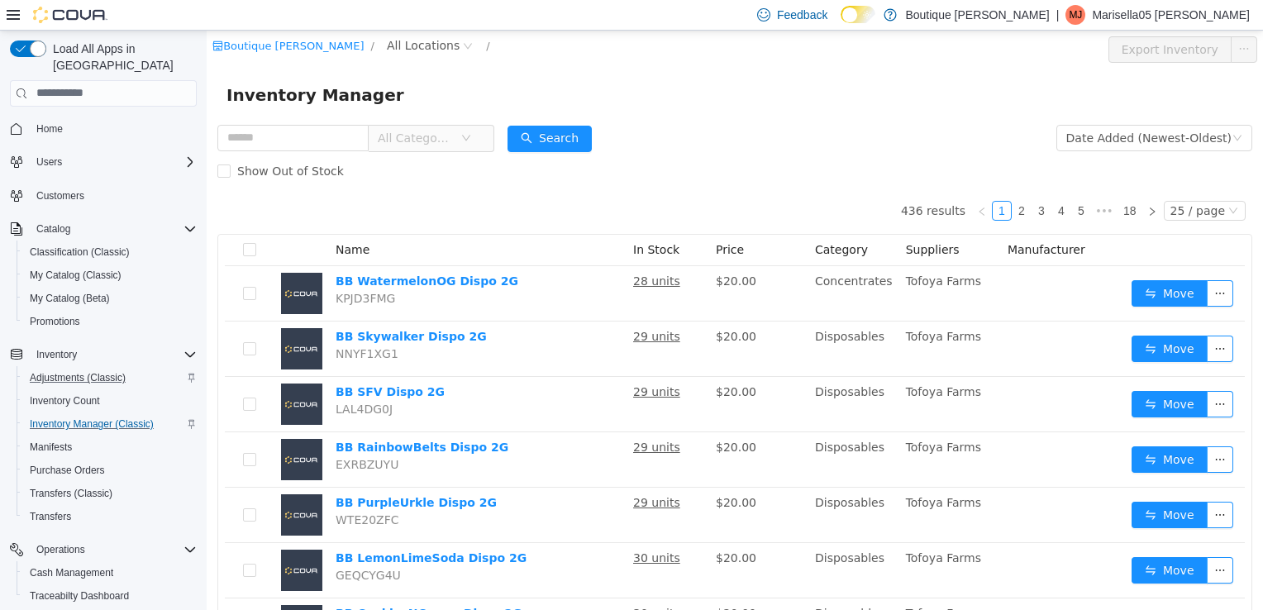
click at [471, 136] on icon "icon: down" at bounding box center [466, 137] width 10 height 10
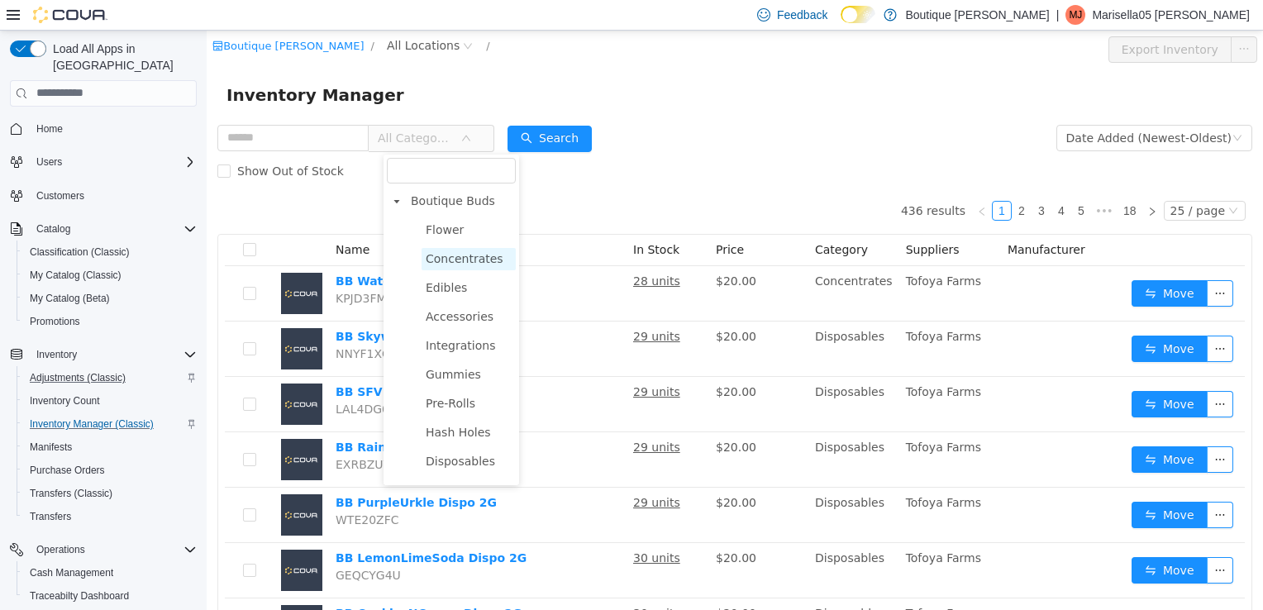
click at [476, 268] on span "Concentrates" at bounding box center [468, 258] width 94 height 22
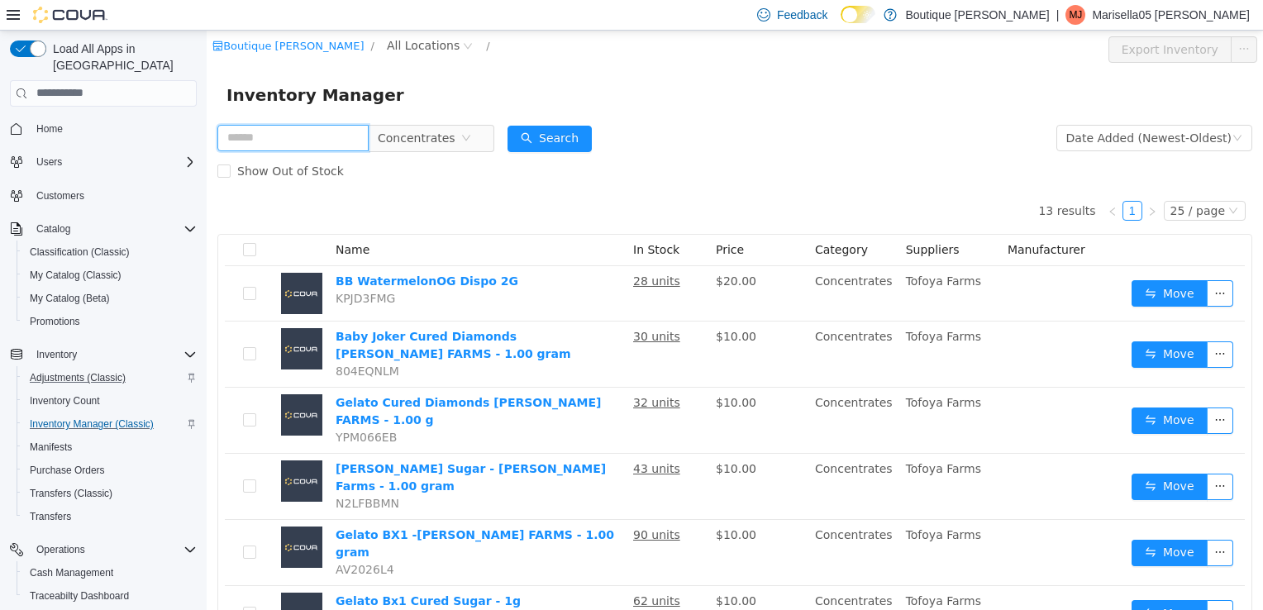
click at [313, 143] on input "text" at bounding box center [292, 137] width 151 height 26
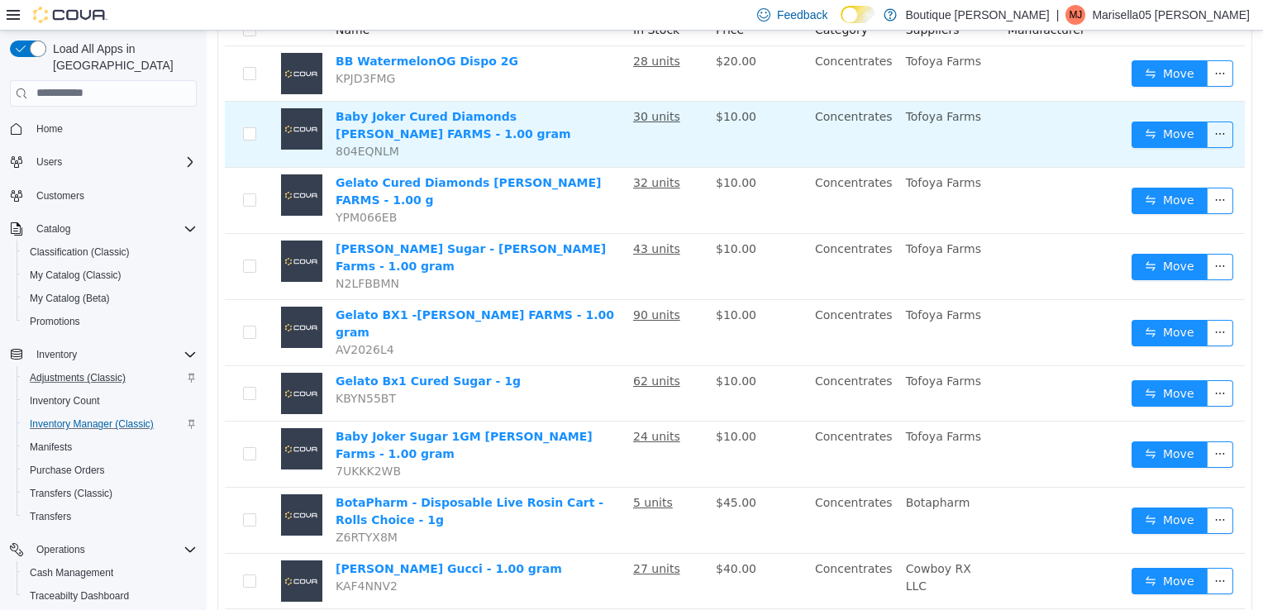
scroll to position [248, 0]
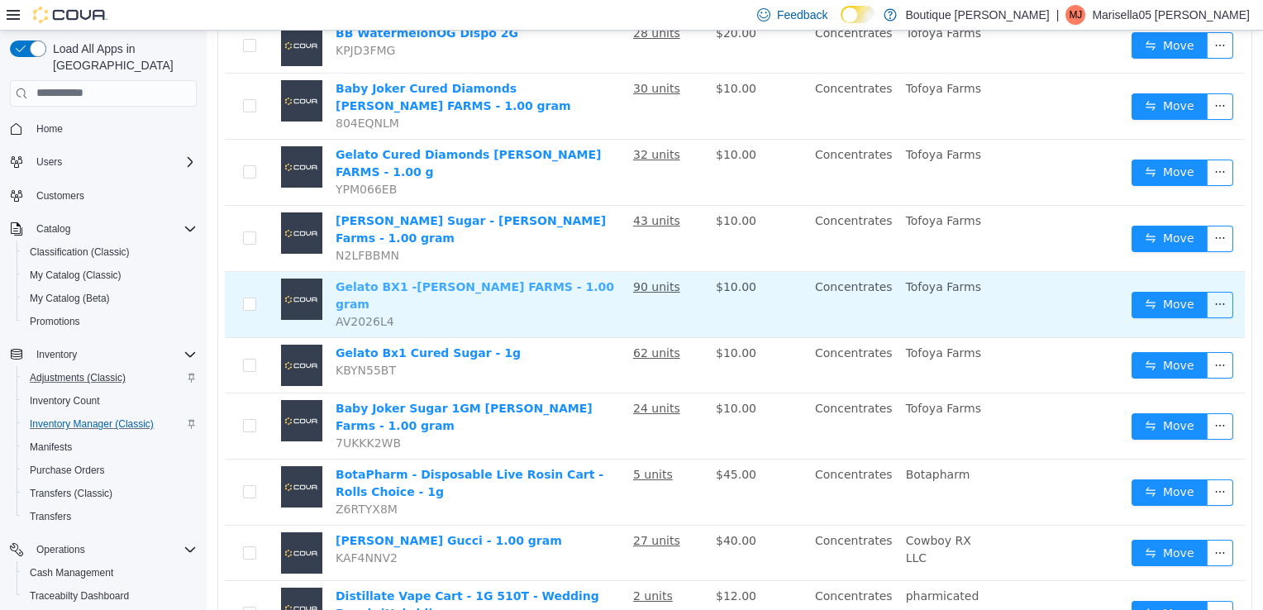
click at [433, 279] on link "Gelato BX1 -[PERSON_NAME] FARMS - 1.00 gram" at bounding box center [474, 294] width 278 height 31
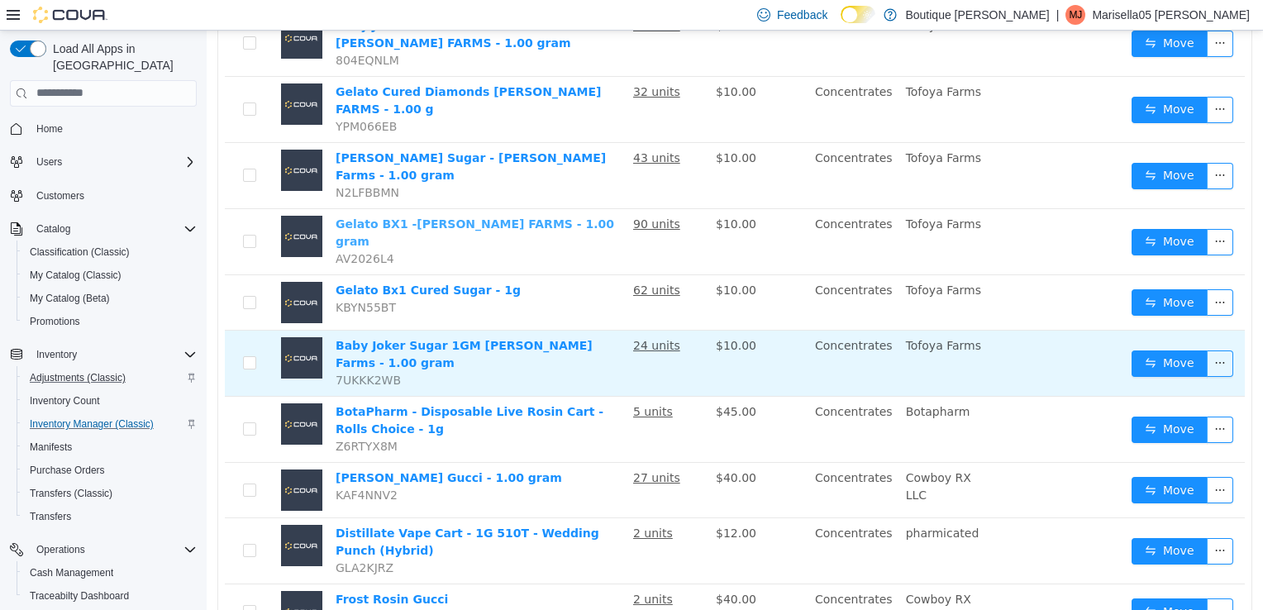
scroll to position [40, 0]
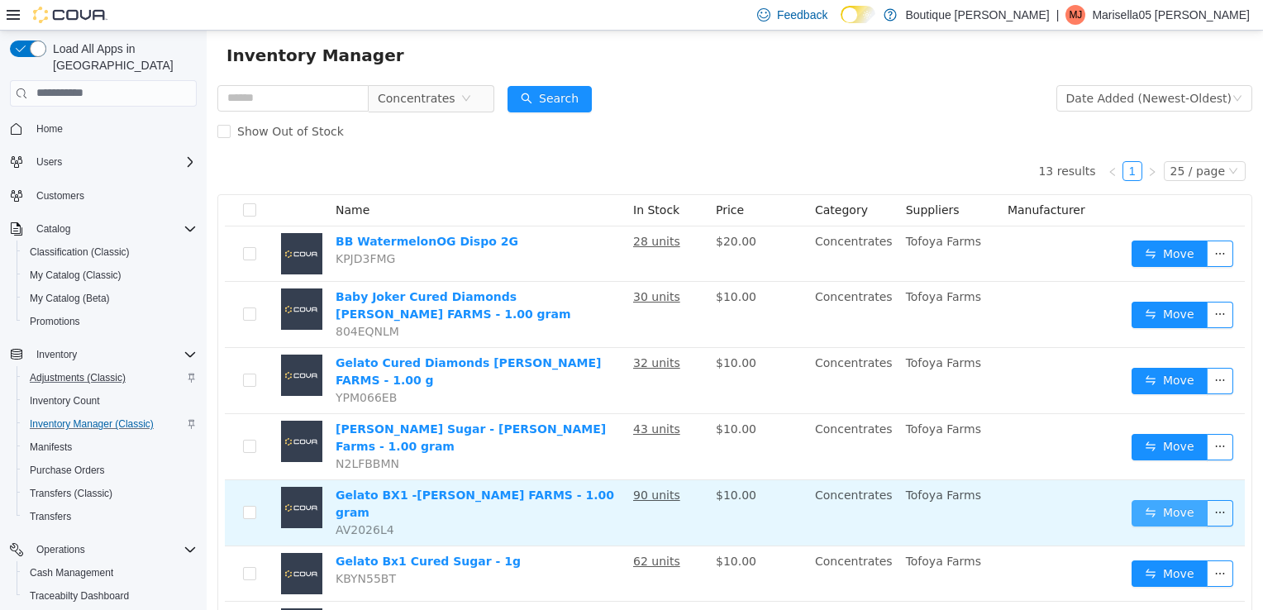
click at [1153, 499] on button "Move" at bounding box center [1169, 512] width 76 height 26
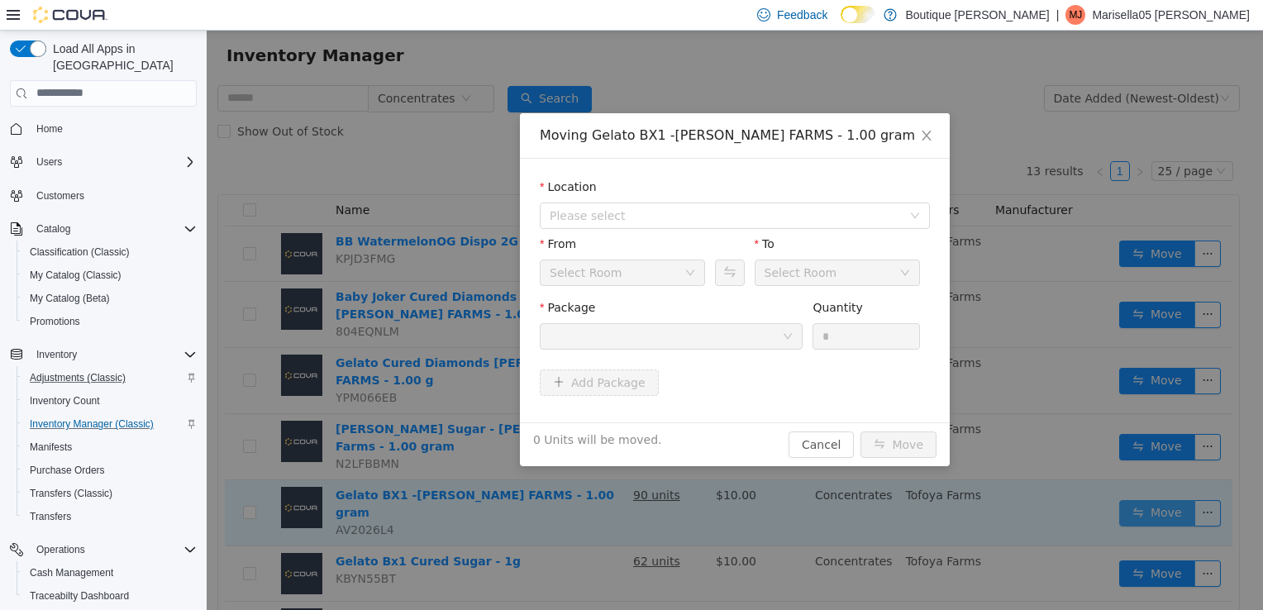
click at [1153, 491] on div "Moving Gelato BX1 -Badder -TAFOYA FARMS - 1.00 gram Location Please select From…" at bounding box center [735, 319] width 1056 height 579
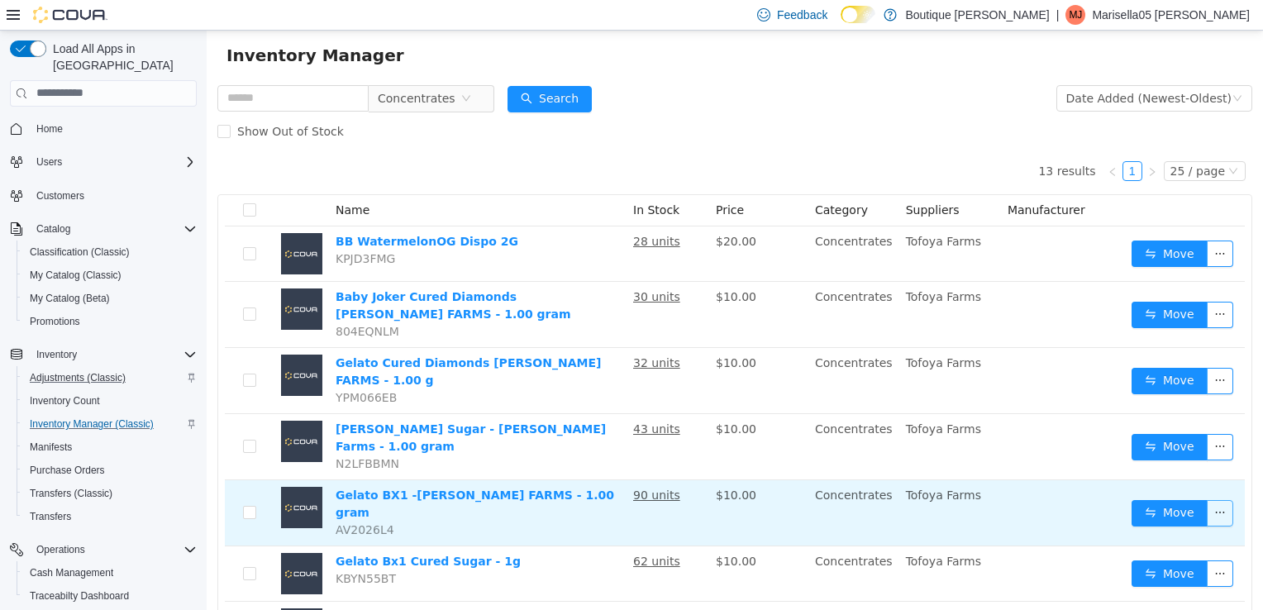
click at [1206, 499] on button "button" at bounding box center [1219, 512] width 26 height 26
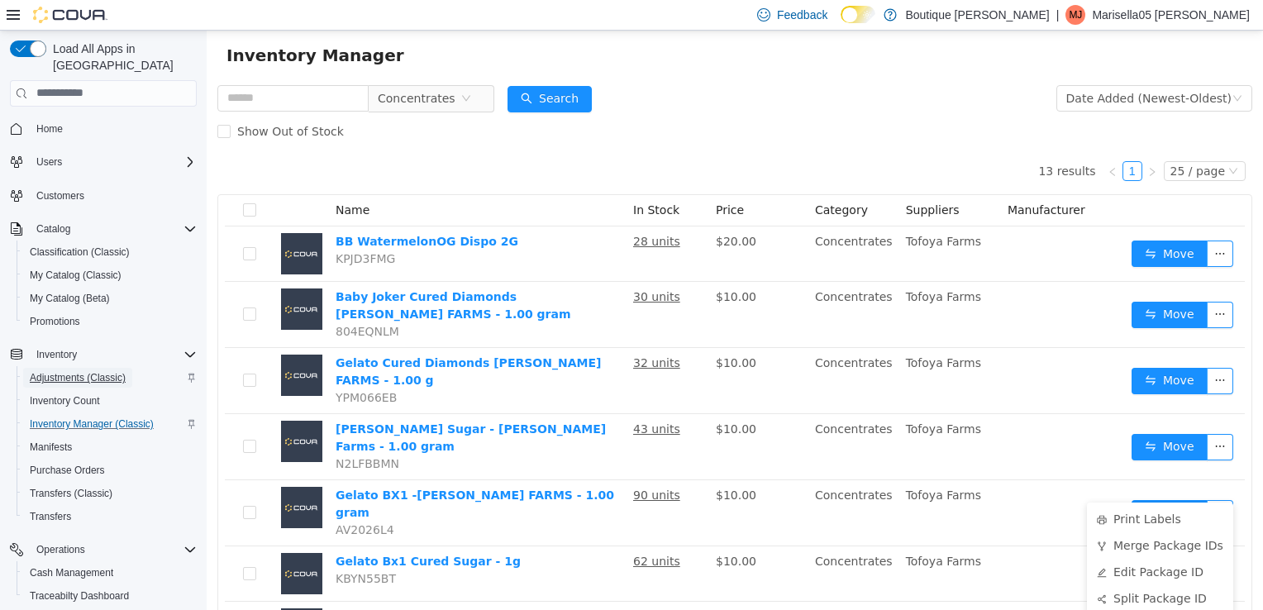
click at [76, 371] on span "Adjustments (Classic)" at bounding box center [78, 377] width 96 height 13
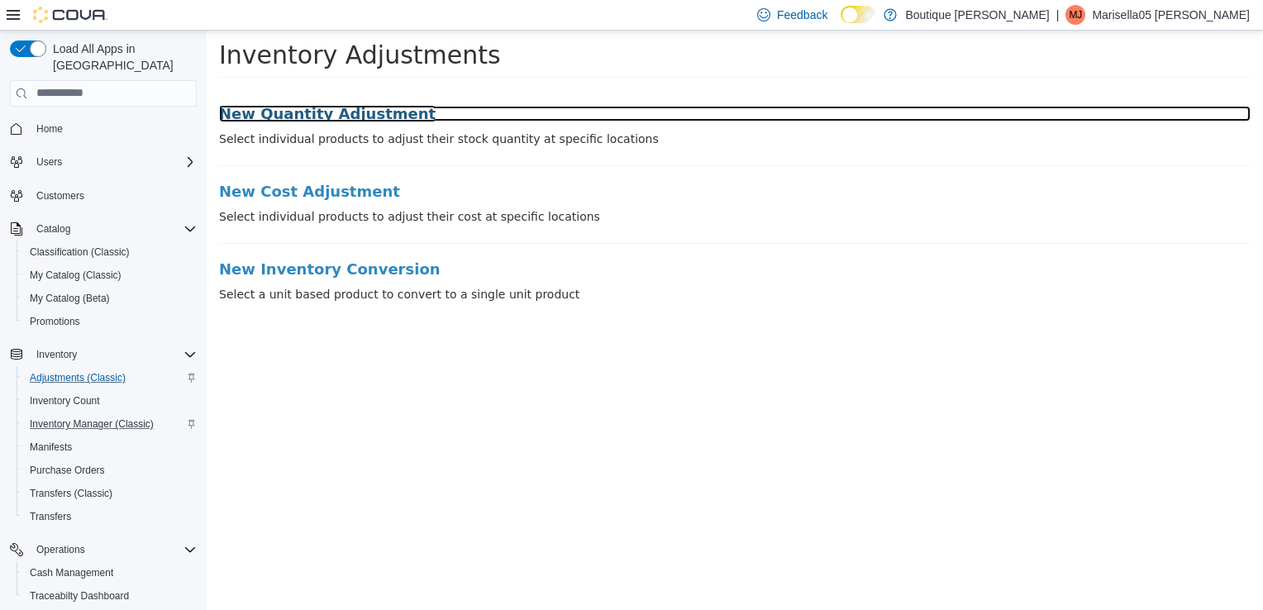
click at [369, 109] on h3 "New Quantity Adjustment" at bounding box center [734, 113] width 1031 height 17
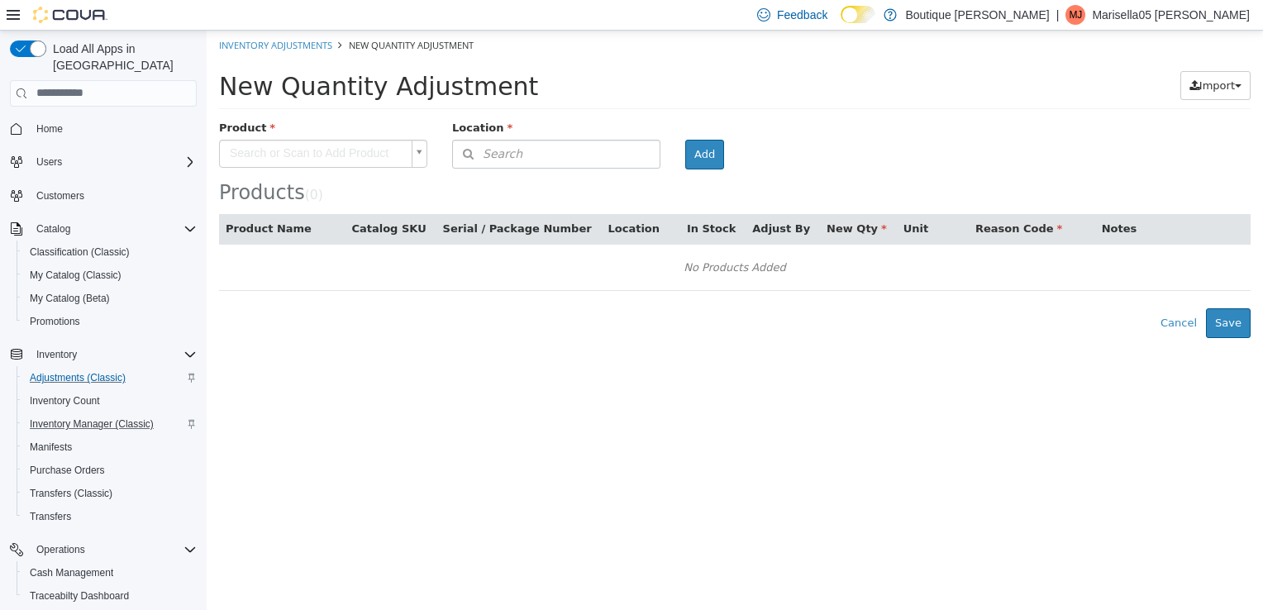
click at [350, 159] on body "× Inventory Adjustments New Quantity Adjustment New Quantity Adjustment Import …" at bounding box center [735, 183] width 1056 height 307
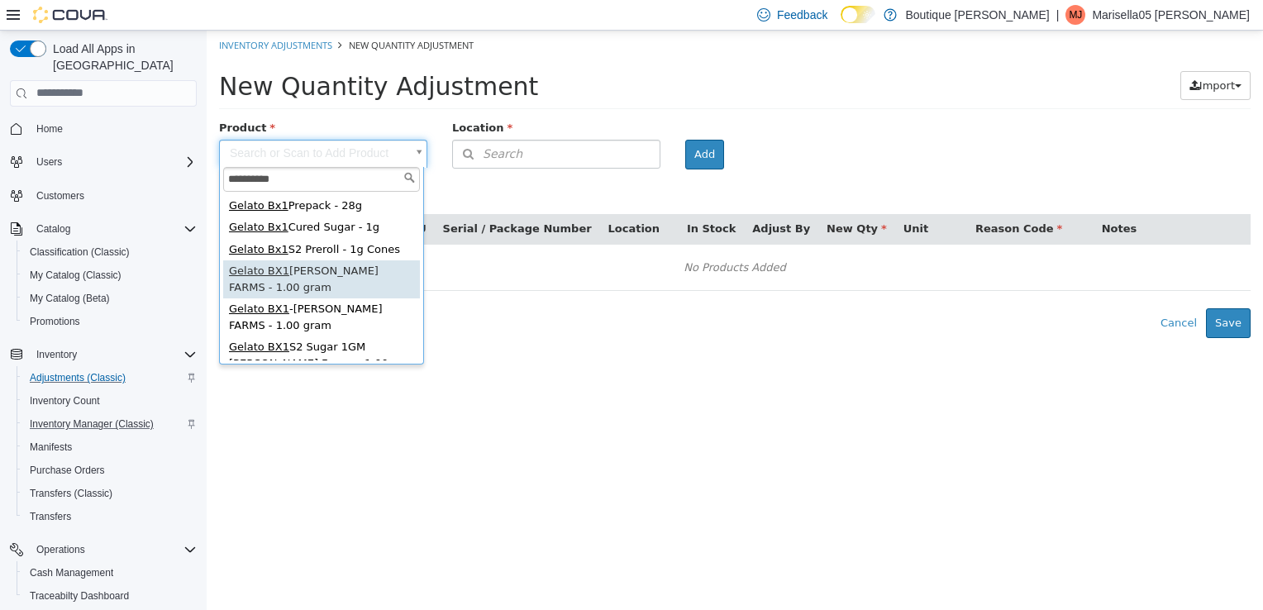
type input "**********"
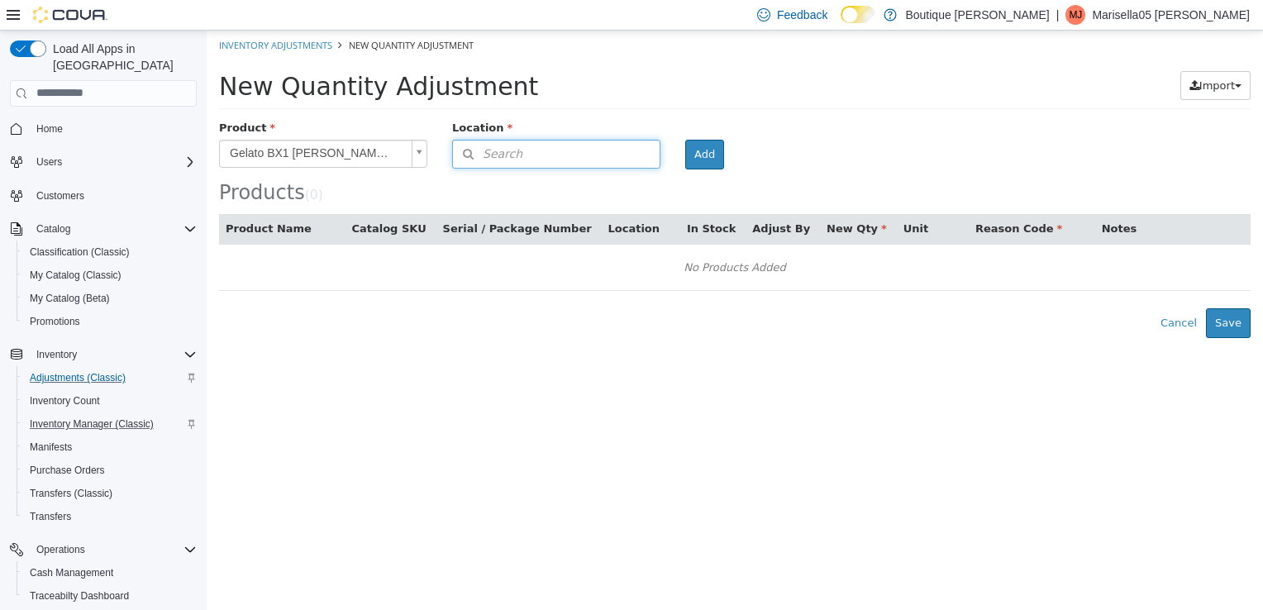
click at [555, 139] on button "Search" at bounding box center [556, 153] width 208 height 29
click at [642, 202] on icon at bounding box center [645, 203] width 11 height 11
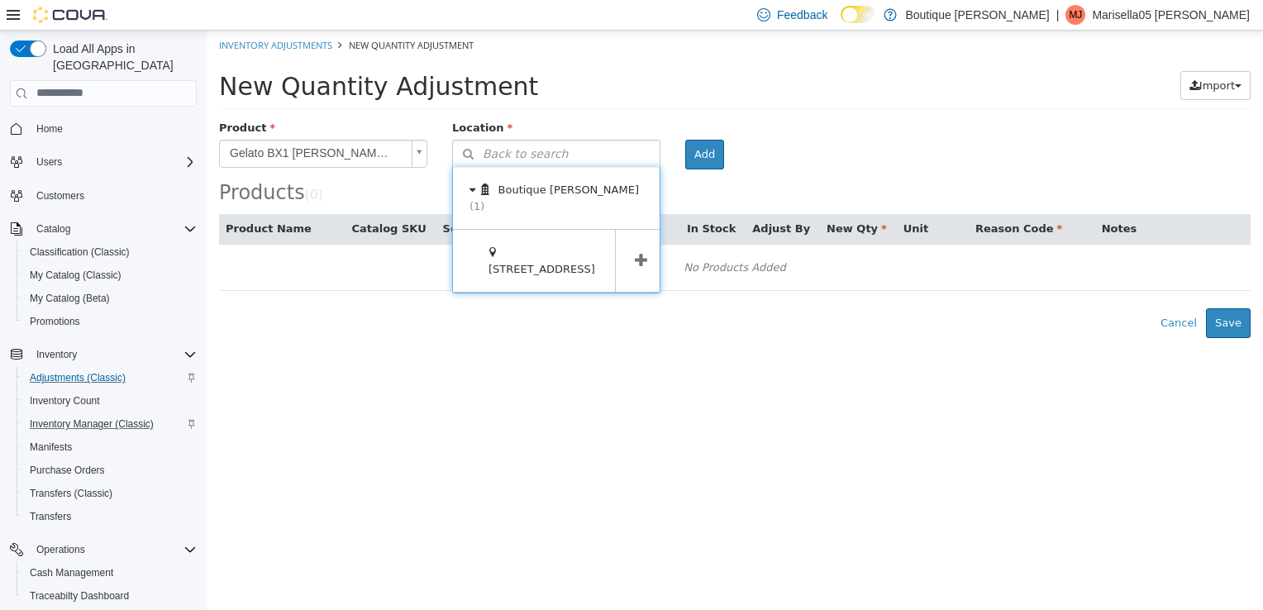
click at [637, 252] on icon at bounding box center [641, 260] width 12 height 16
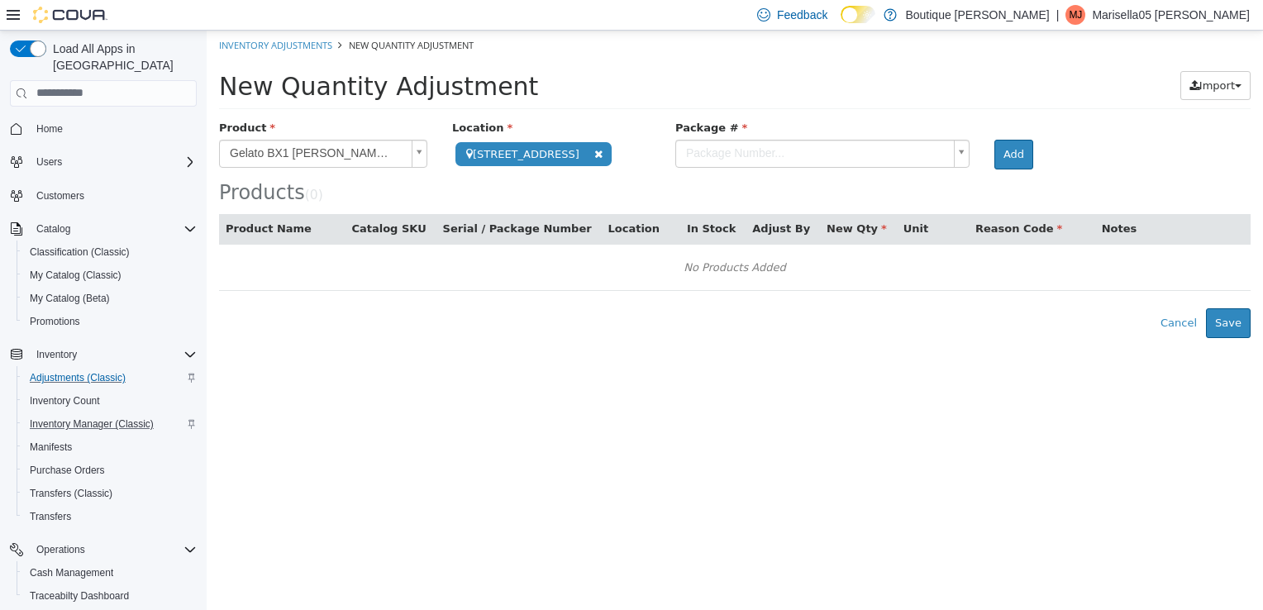
click at [811, 161] on body "**********" at bounding box center [735, 183] width 1056 height 307
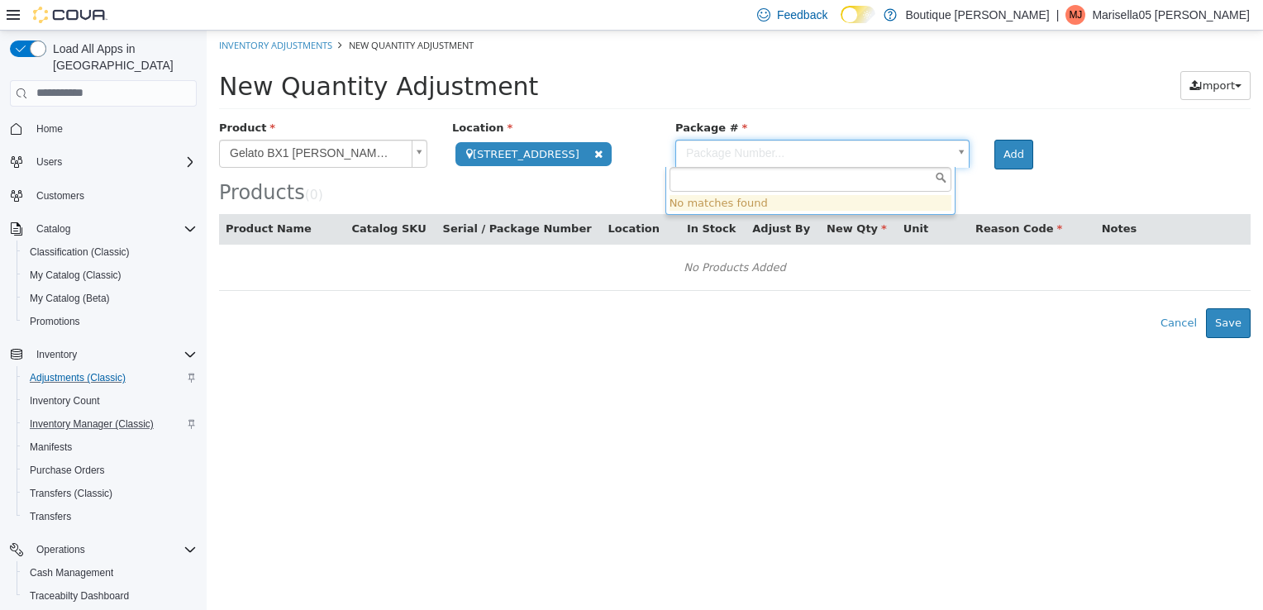
click at [823, 181] on input "text" at bounding box center [810, 178] width 282 height 25
click at [745, 176] on input "text" at bounding box center [810, 178] width 282 height 25
click at [819, 188] on input "text" at bounding box center [810, 178] width 282 height 25
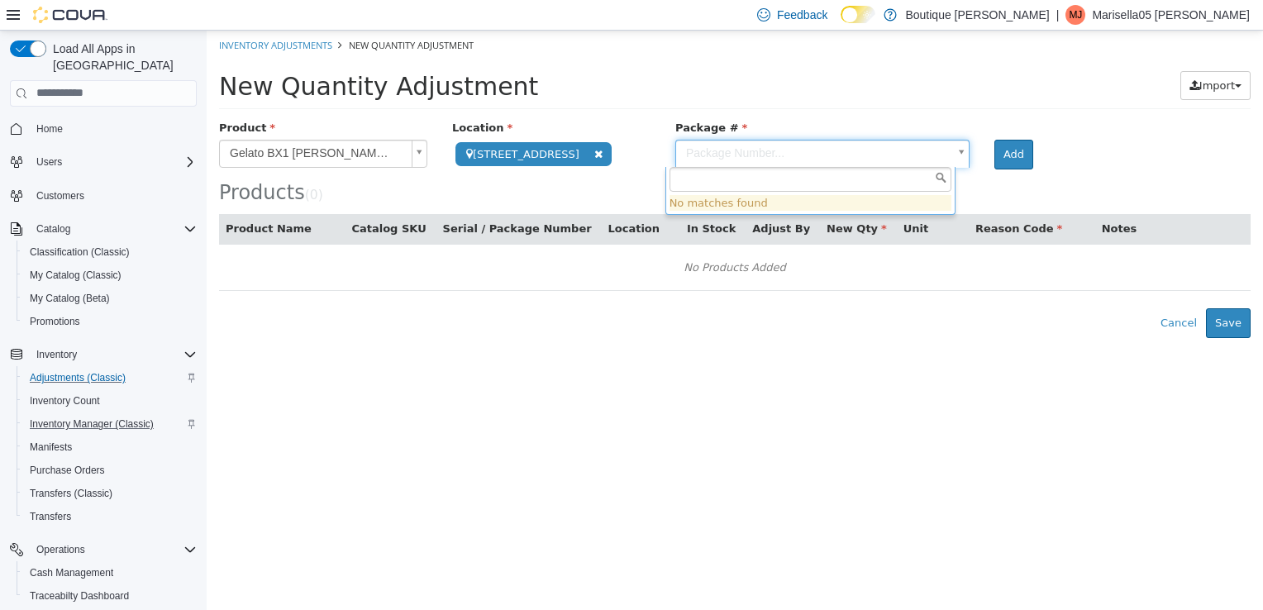
click at [819, 188] on input "text" at bounding box center [810, 178] width 282 height 25
click at [945, 173] on input "text" at bounding box center [810, 178] width 282 height 25
click at [942, 153] on body "**********" at bounding box center [735, 183] width 1056 height 307
click at [821, 141] on body "**********" at bounding box center [735, 183] width 1056 height 307
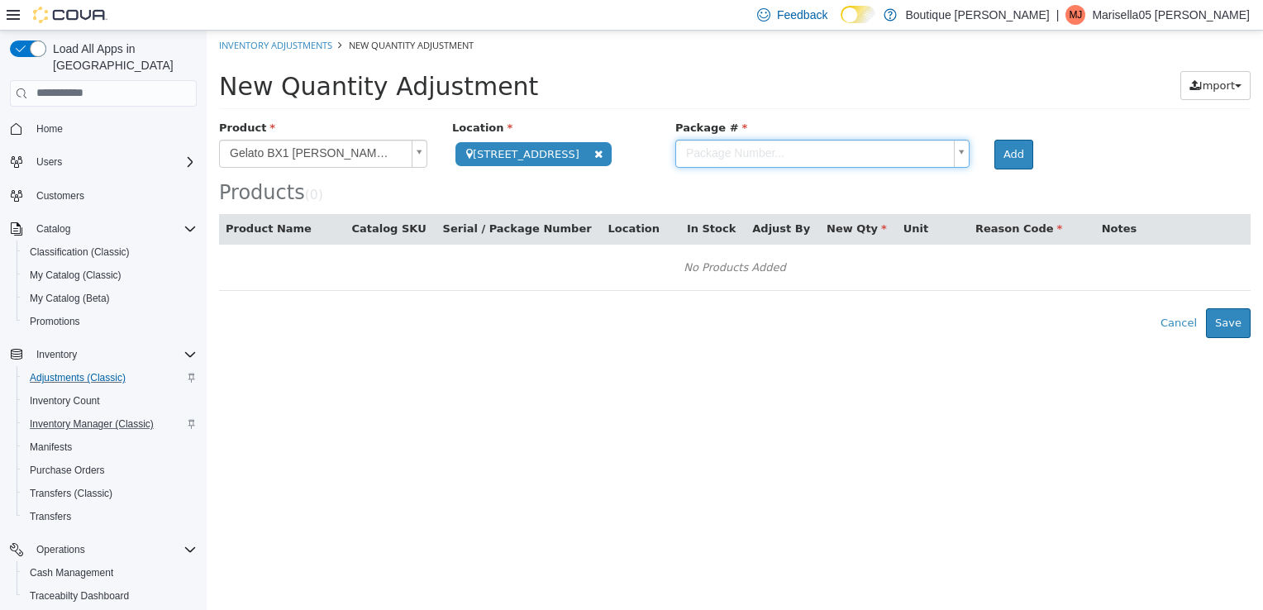
click at [992, 150] on body "**********" at bounding box center [735, 183] width 1056 height 307
click at [1005, 152] on button "Add" at bounding box center [1013, 154] width 39 height 30
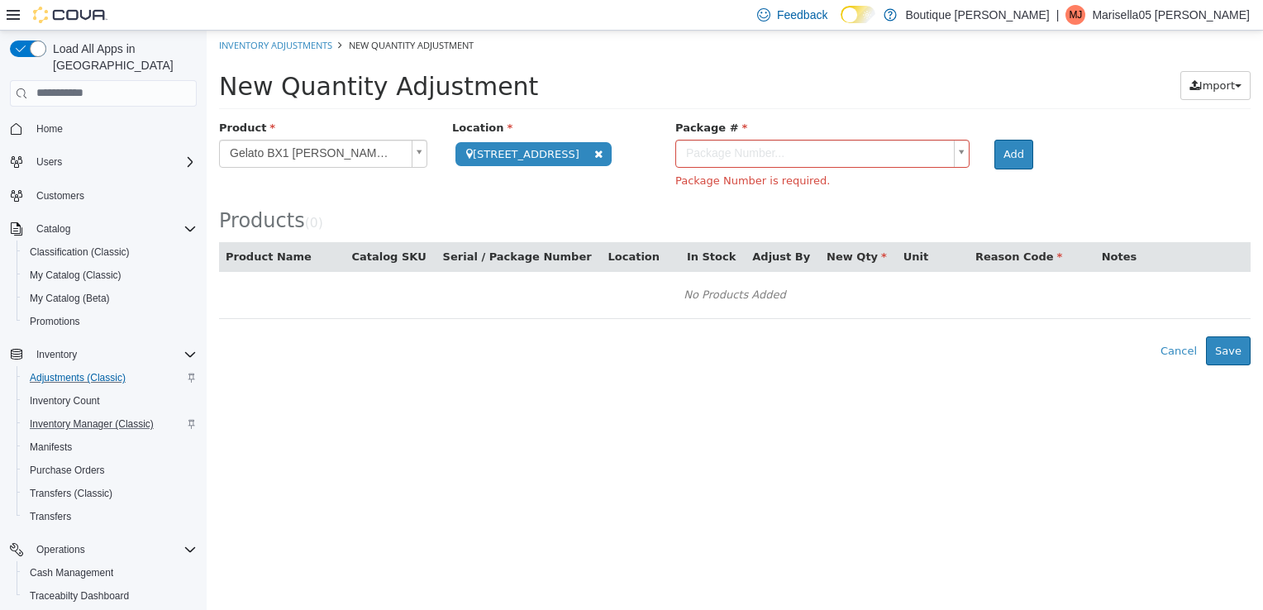
click at [745, 188] on div "Package Number is required." at bounding box center [822, 182] width 319 height 29
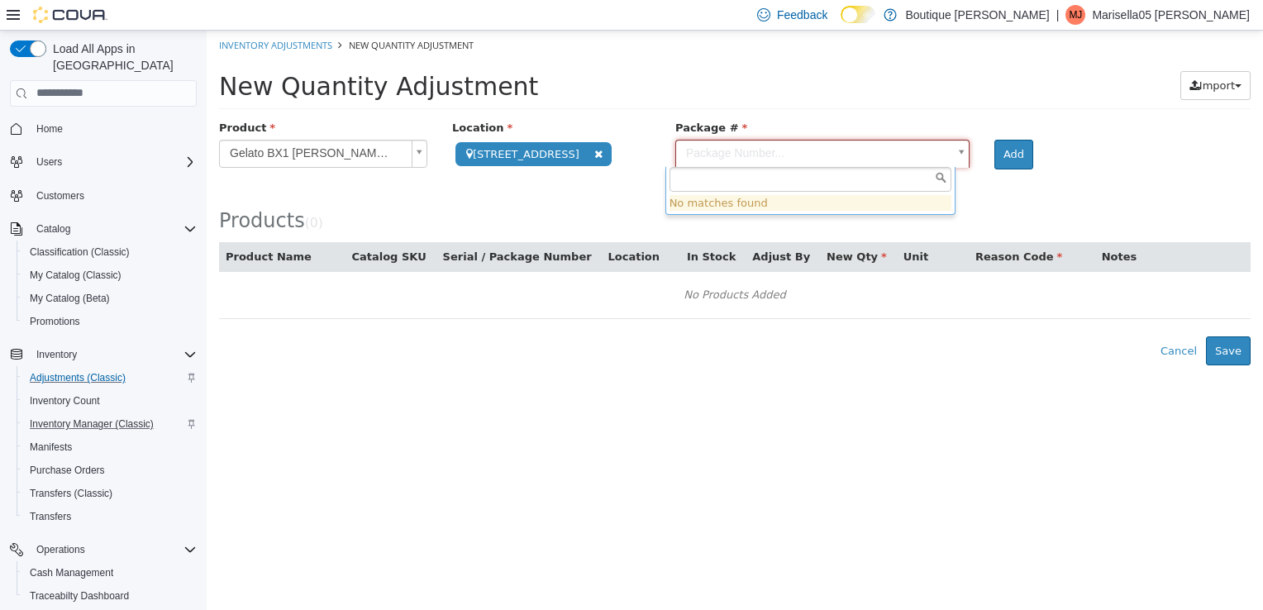
click at [751, 149] on body "**********" at bounding box center [735, 197] width 1056 height 335
click at [1119, 183] on body "**********" at bounding box center [735, 197] width 1056 height 335
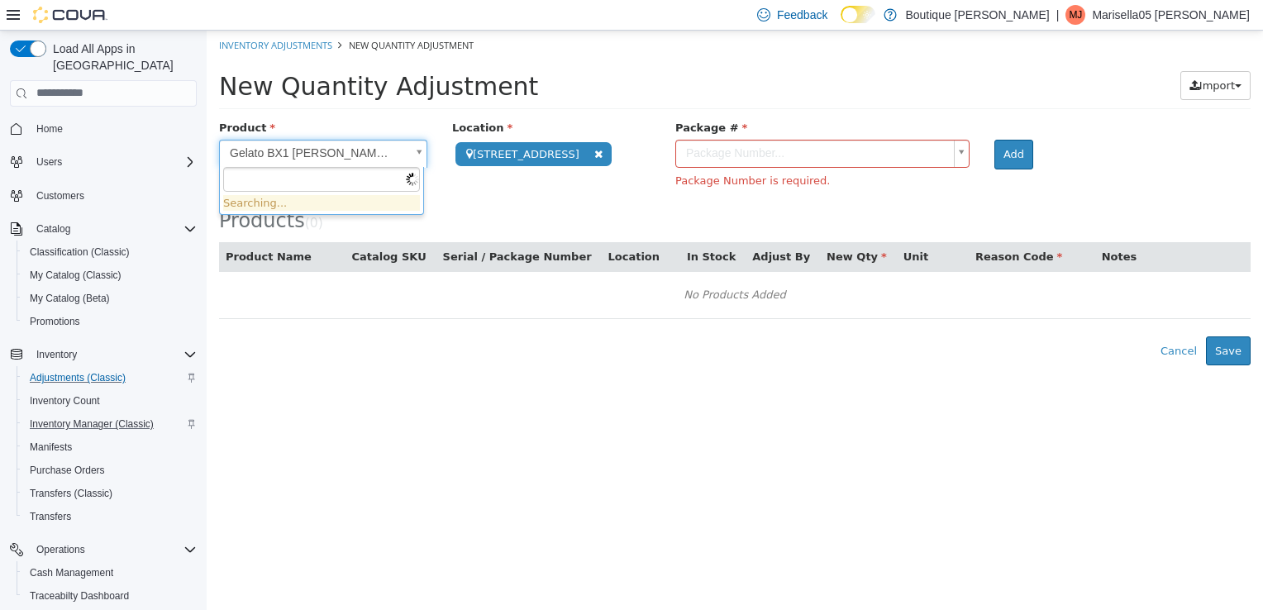
click at [281, 153] on body "**********" at bounding box center [735, 197] width 1056 height 335
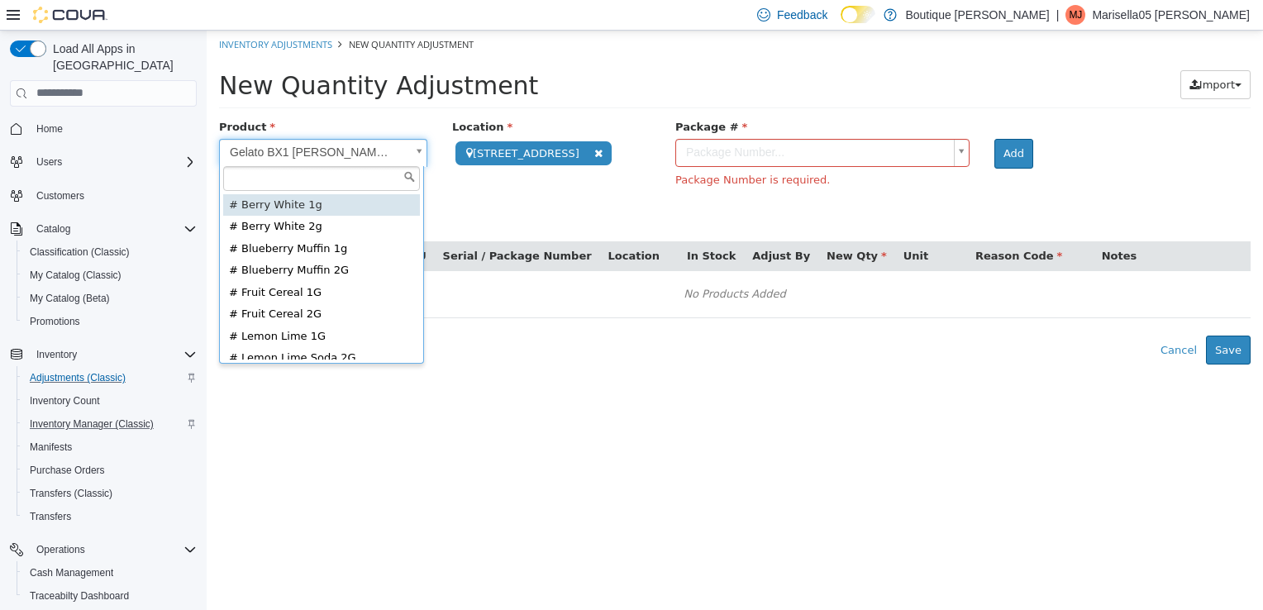
scroll to position [13, 0]
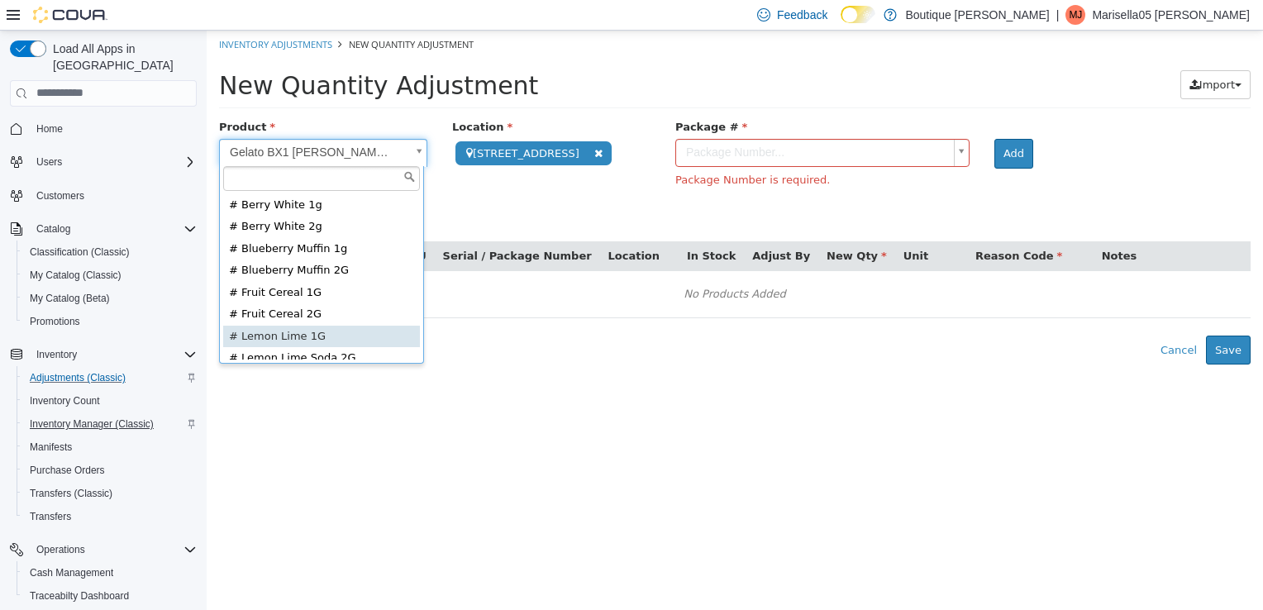
click at [67, 417] on span "Inventory Manager (Classic)" at bounding box center [92, 423] width 124 height 13
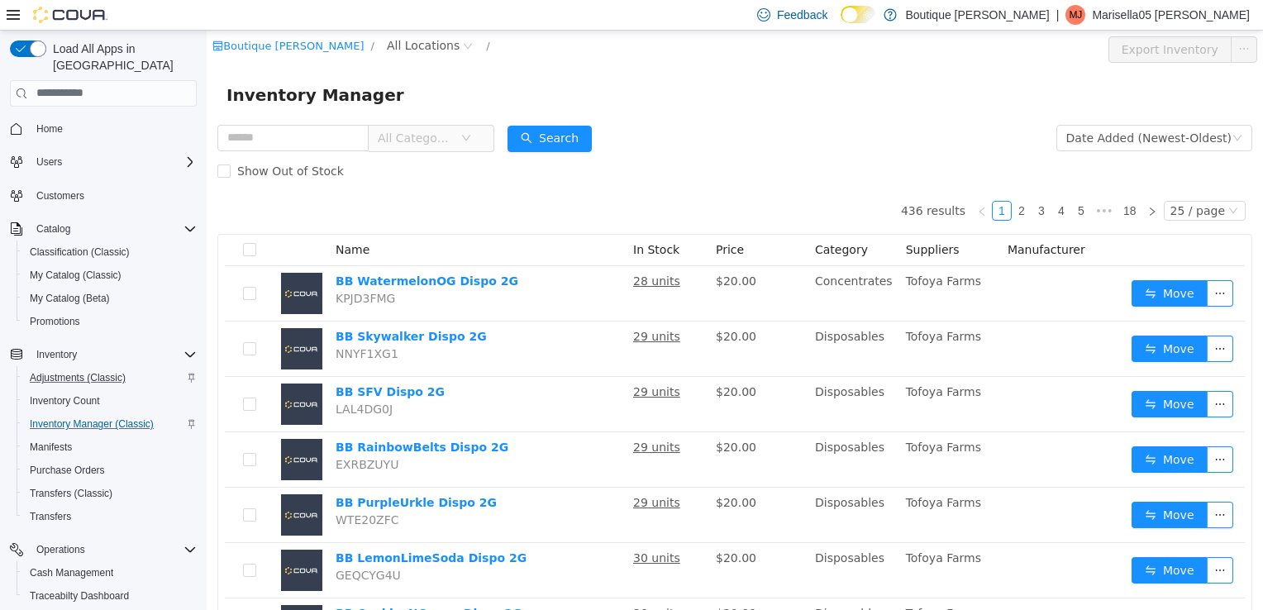
click at [425, 140] on span "All Categories" at bounding box center [415, 137] width 75 height 17
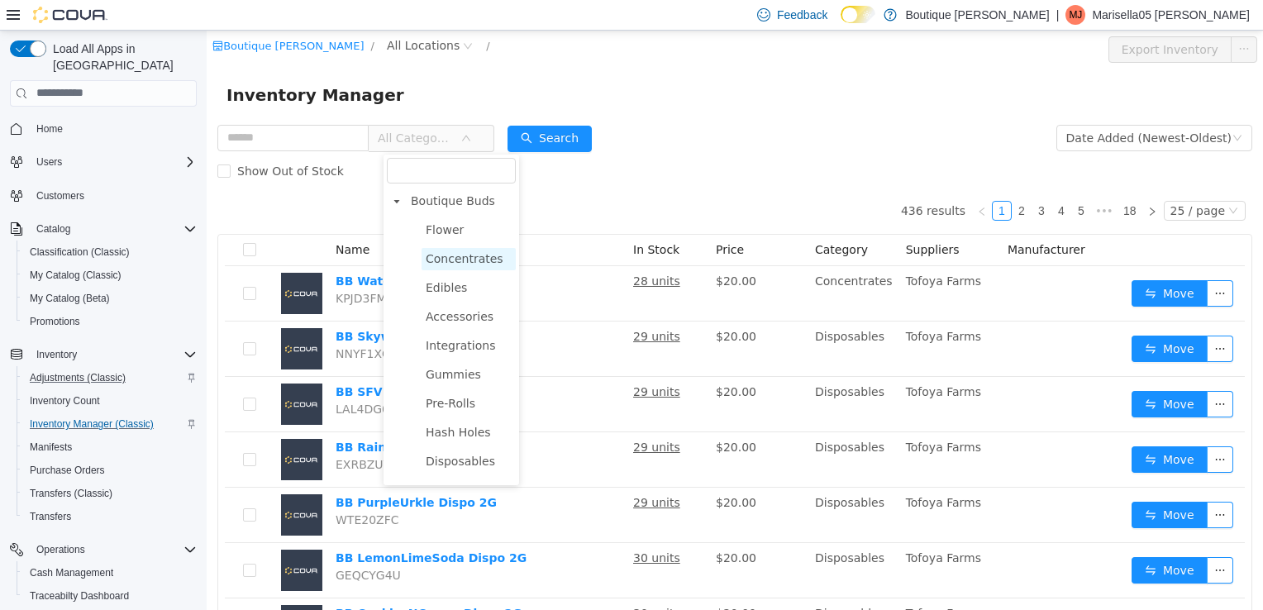
click at [450, 262] on span "Concentrates" at bounding box center [465, 257] width 78 height 13
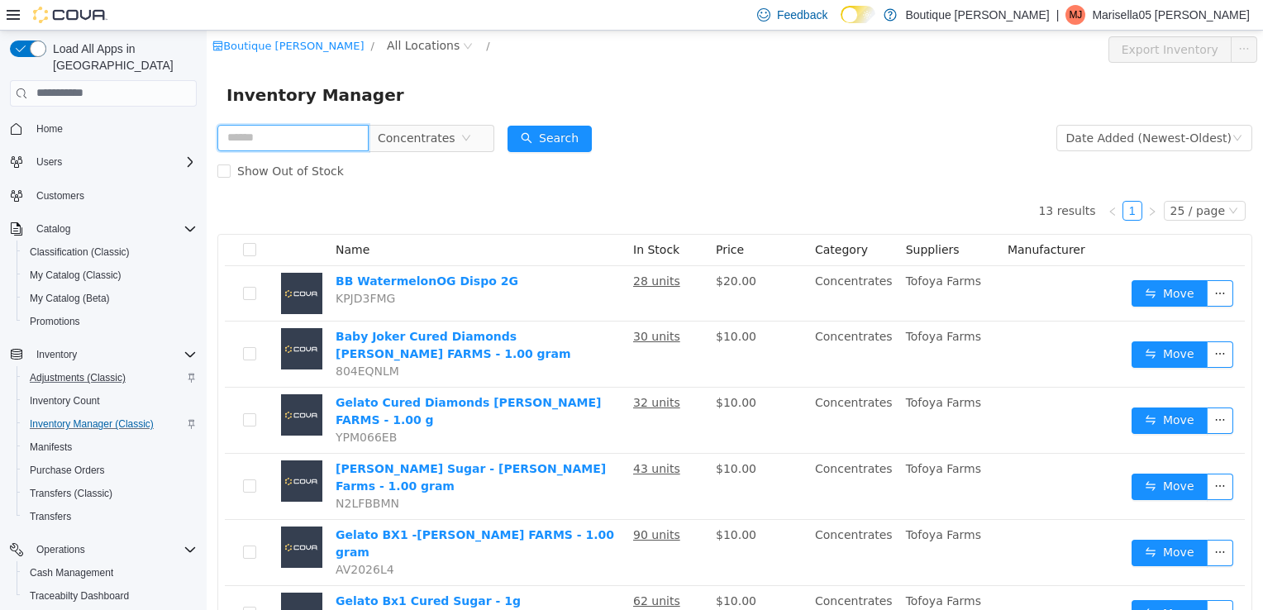
click at [314, 135] on input "text" at bounding box center [292, 137] width 151 height 26
type input "******"
click at [564, 121] on div "Search" at bounding box center [549, 137] width 84 height 33
click at [565, 140] on button "Search" at bounding box center [549, 138] width 84 height 26
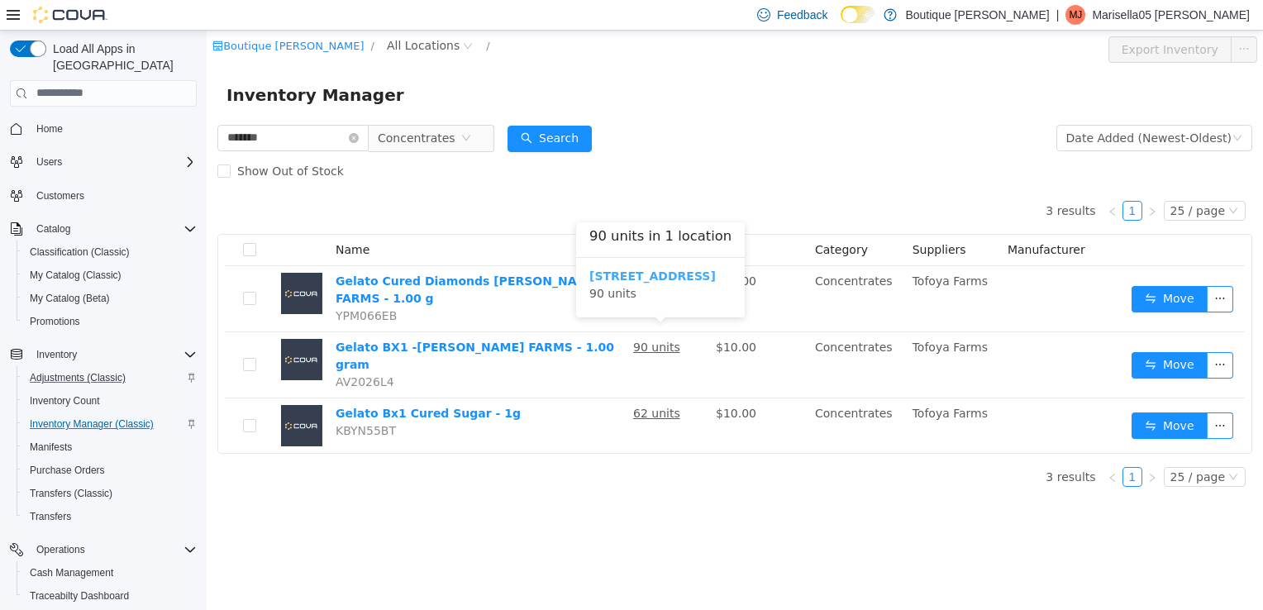
click at [616, 275] on b "[STREET_ADDRESS]" at bounding box center [652, 275] width 126 height 13
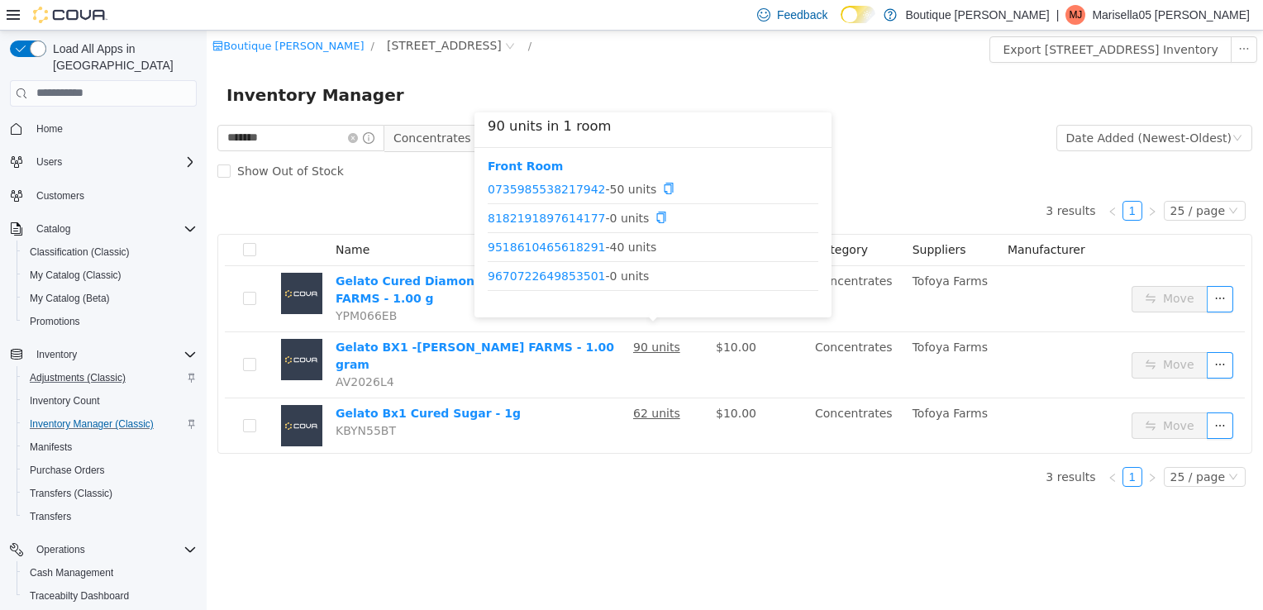
scroll to position [20, 0]
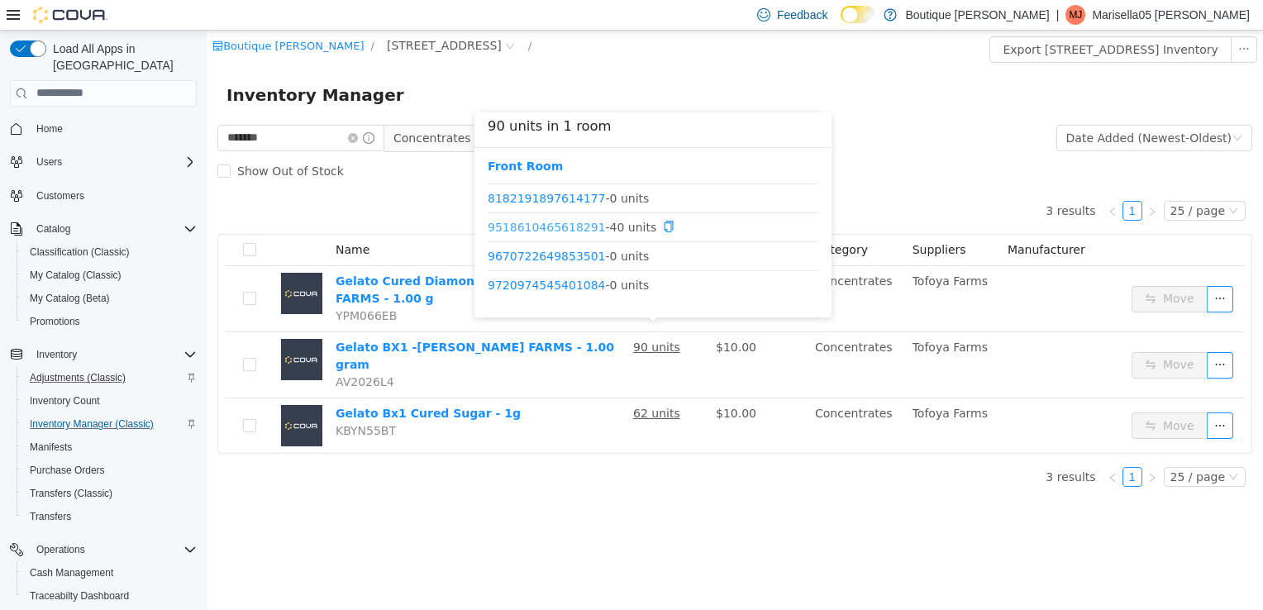
click at [547, 226] on link "9518610465618291" at bounding box center [547, 225] width 118 height 13
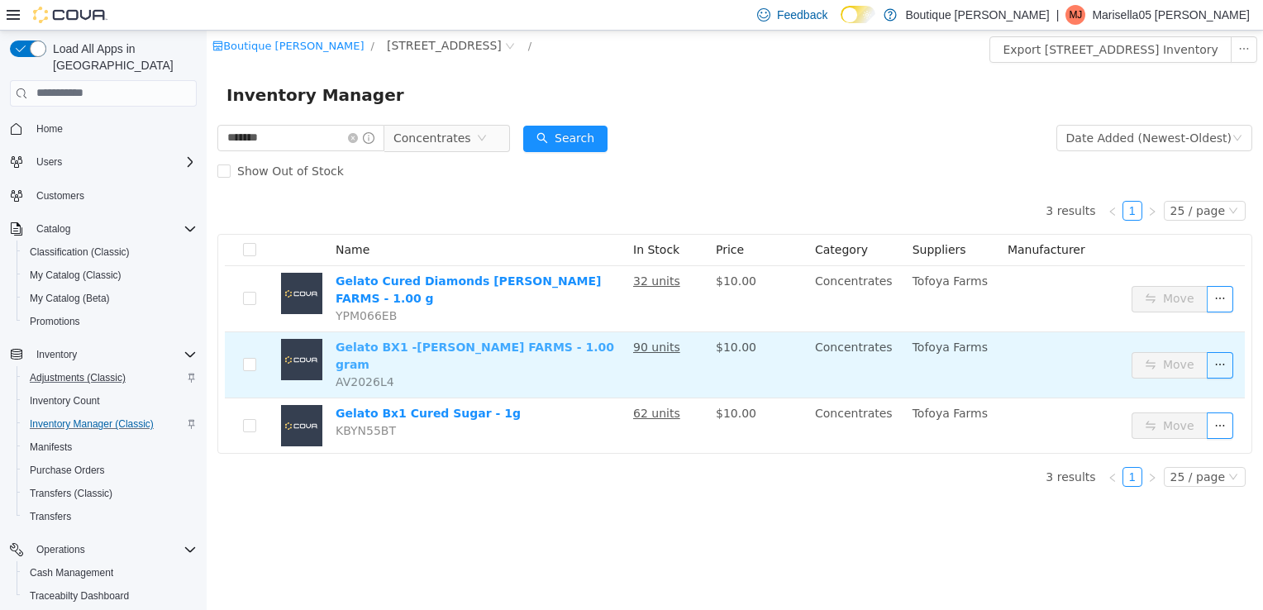
click at [417, 340] on link "Gelato BX1 -[PERSON_NAME] FARMS - 1.00 gram" at bounding box center [474, 355] width 278 height 31
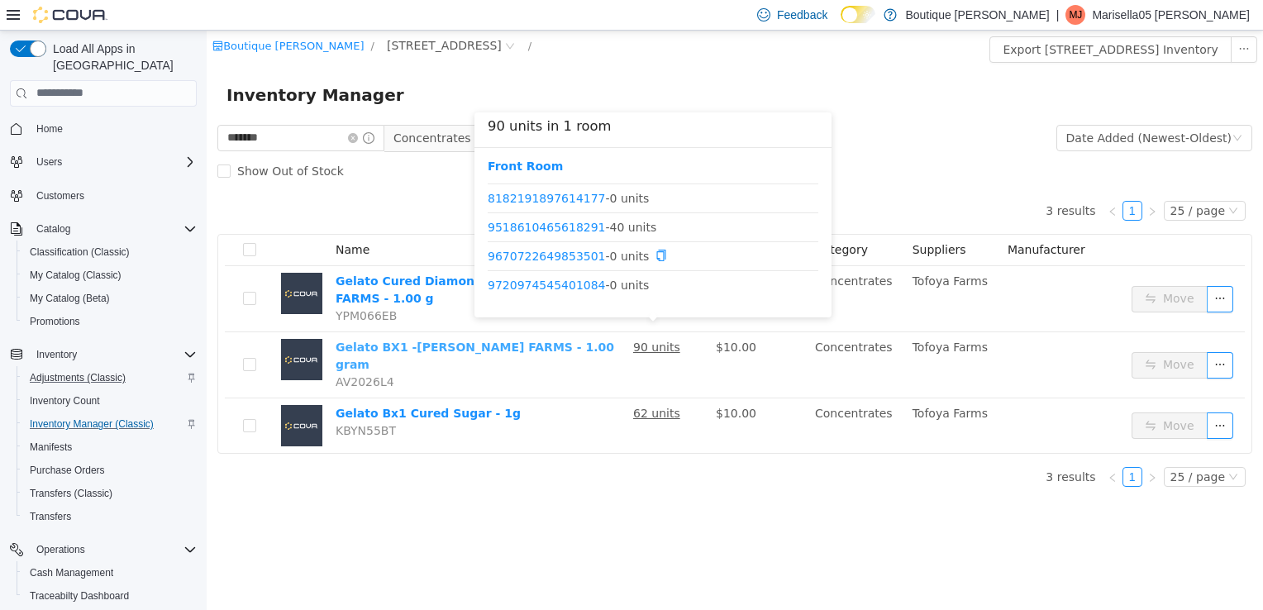
scroll to position [0, 0]
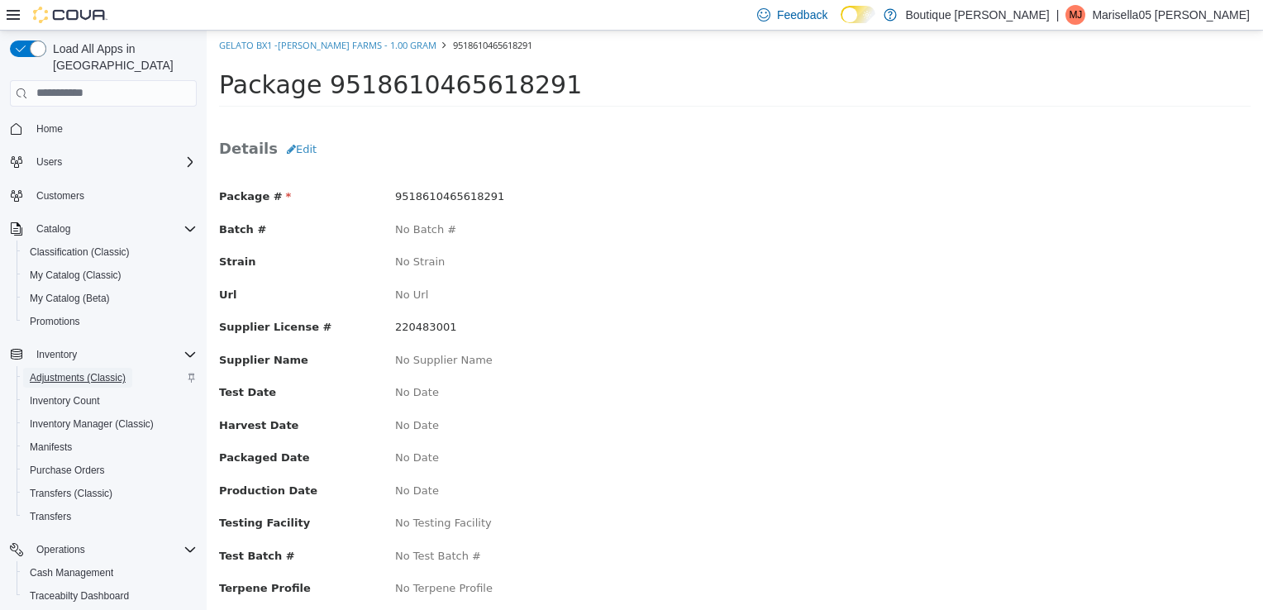
click at [83, 368] on span "Adjustments (Classic)" at bounding box center [78, 378] width 96 height 20
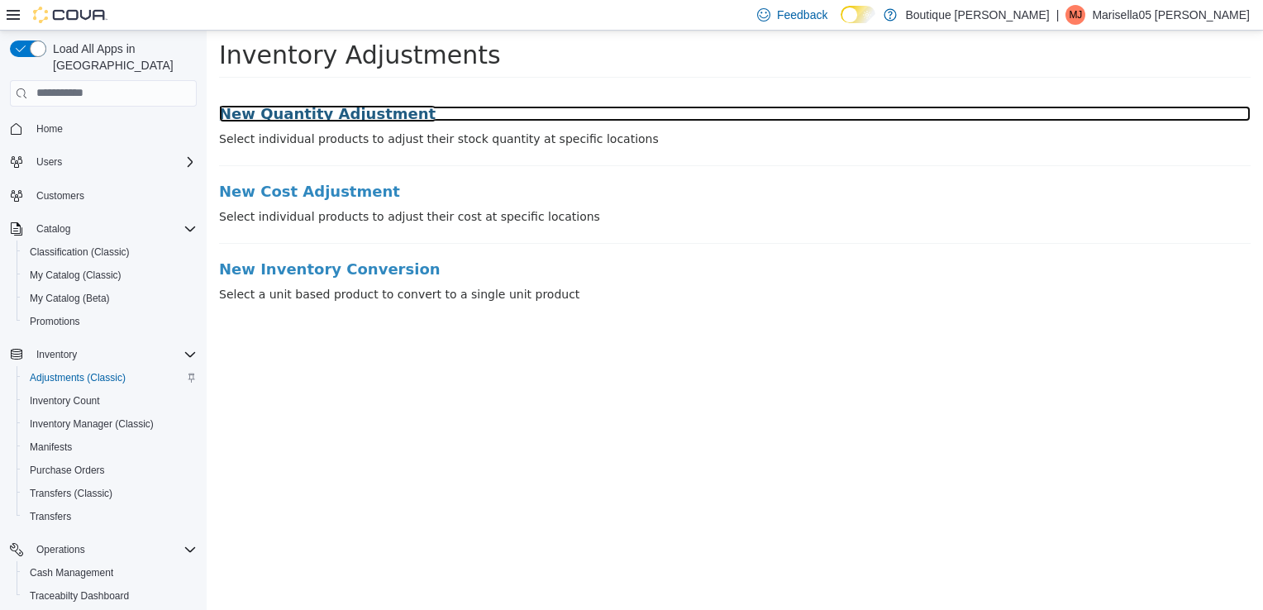
click at [307, 111] on h3 "New Quantity Adjustment" at bounding box center [734, 113] width 1031 height 17
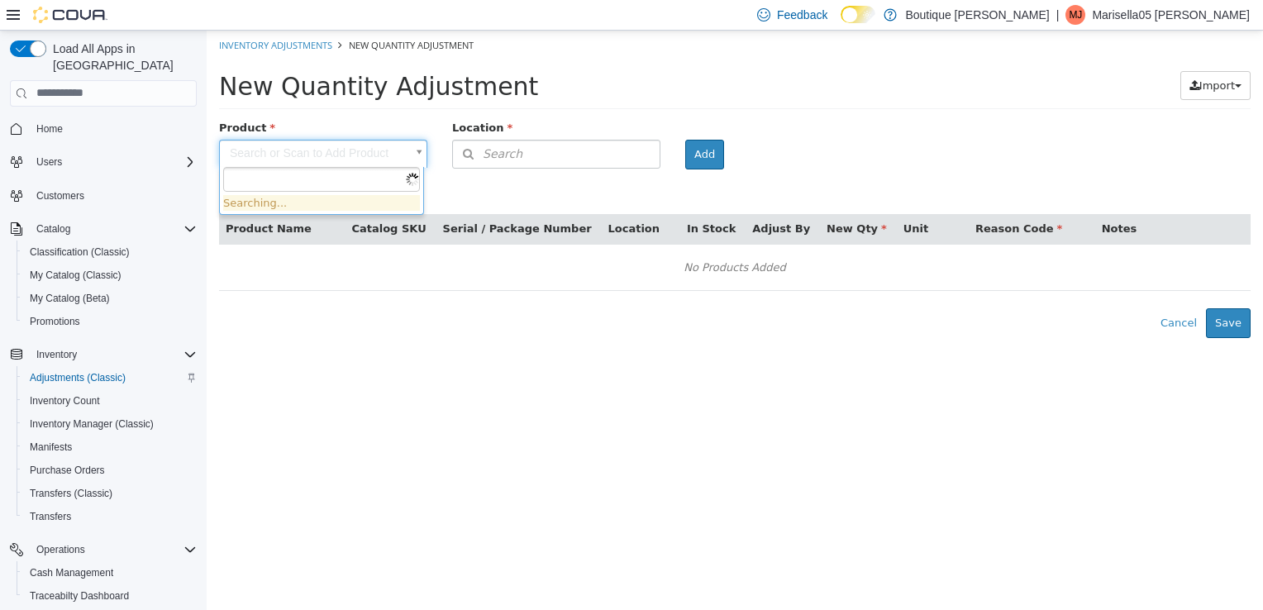
click at [311, 157] on body "× Inventory Adjustments New Quantity Adjustment New Quantity Adjustment Import …" at bounding box center [735, 183] width 1056 height 307
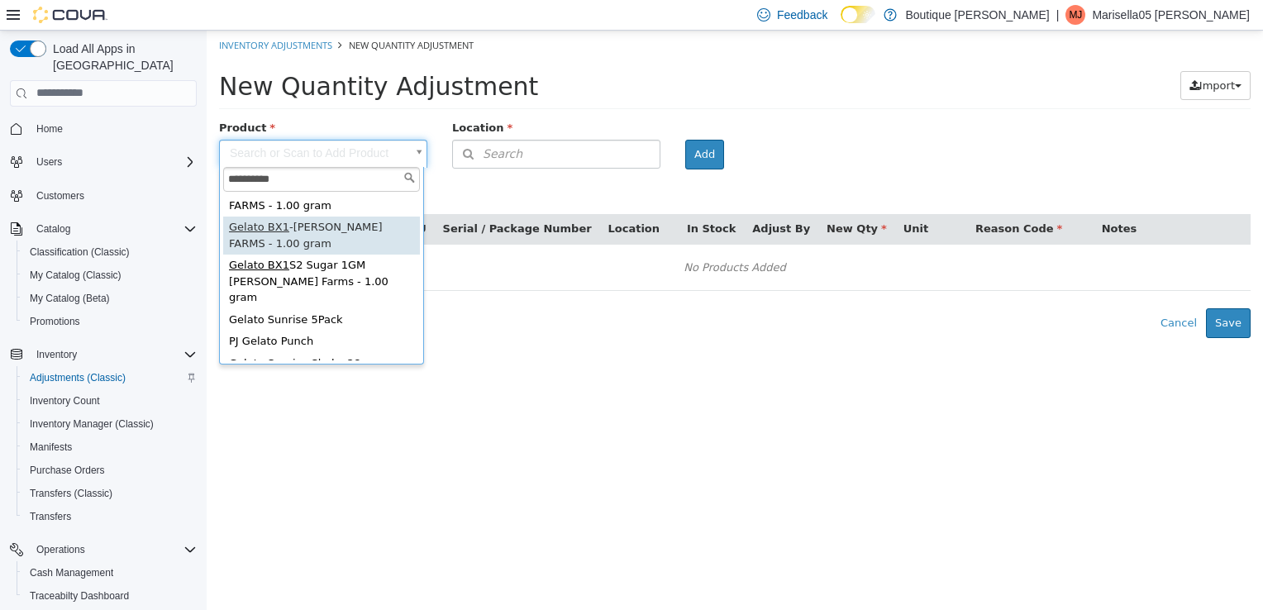
scroll to position [83, 0]
type input "**********"
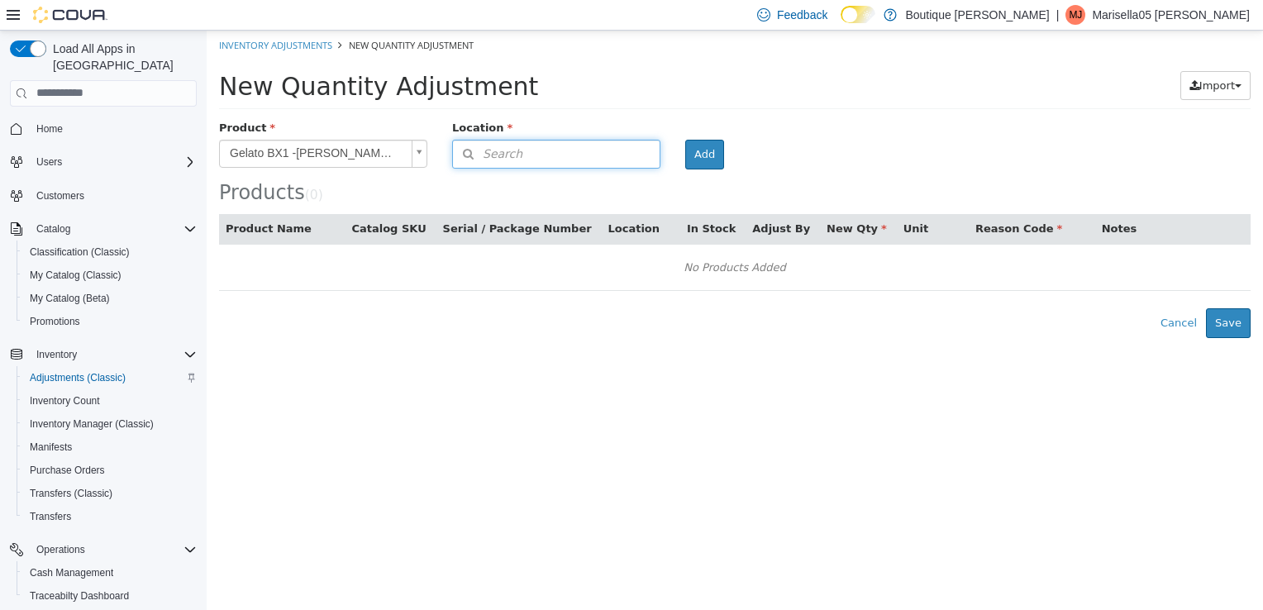
click at [482, 155] on span "Search" at bounding box center [487, 153] width 69 height 17
click at [635, 206] on span "or browse" at bounding box center [618, 204] width 81 height 28
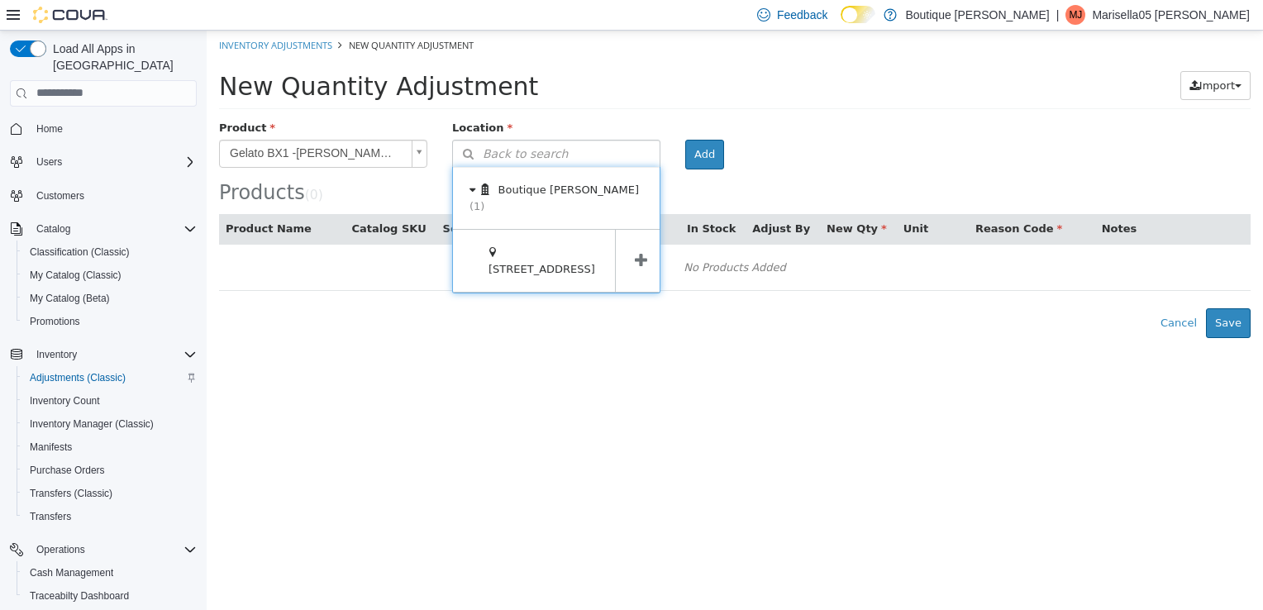
click at [644, 241] on span at bounding box center [640, 260] width 51 height 62
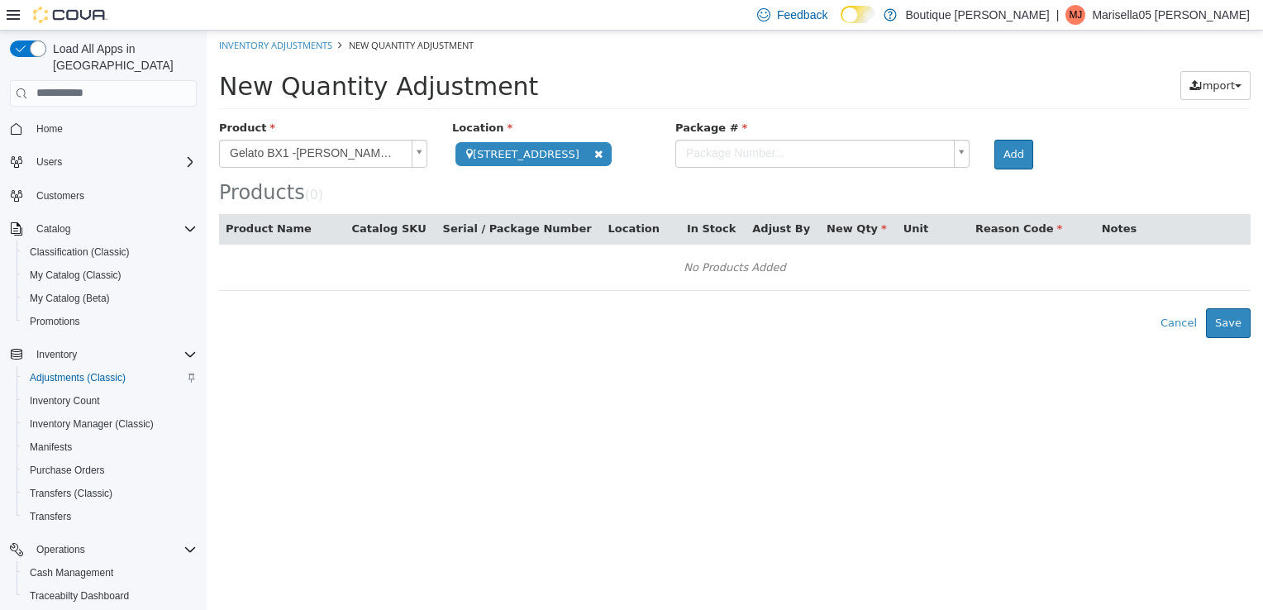
click at [804, 153] on body "**********" at bounding box center [735, 183] width 1056 height 307
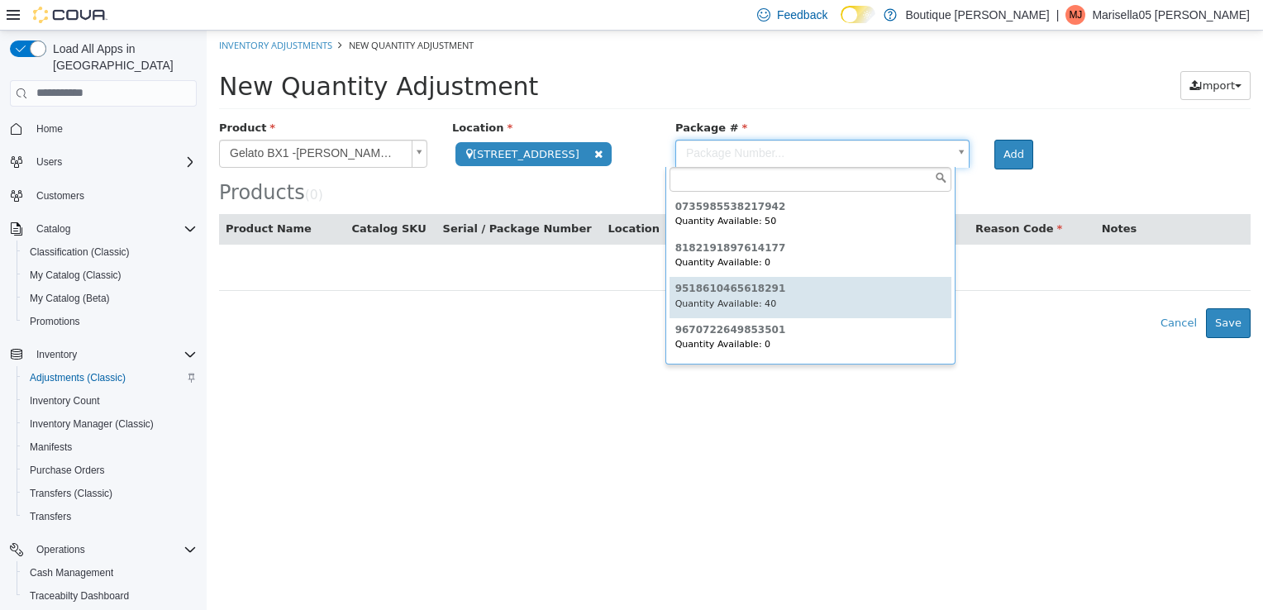
type input "**********"
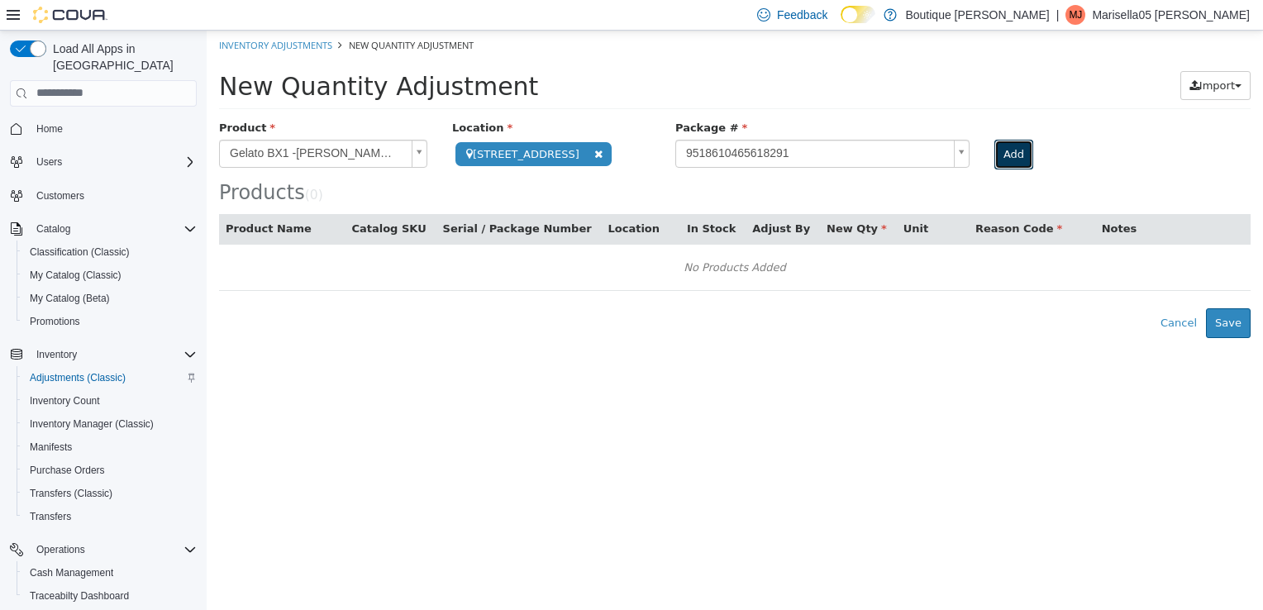
click at [999, 162] on button "Add" at bounding box center [1013, 154] width 39 height 30
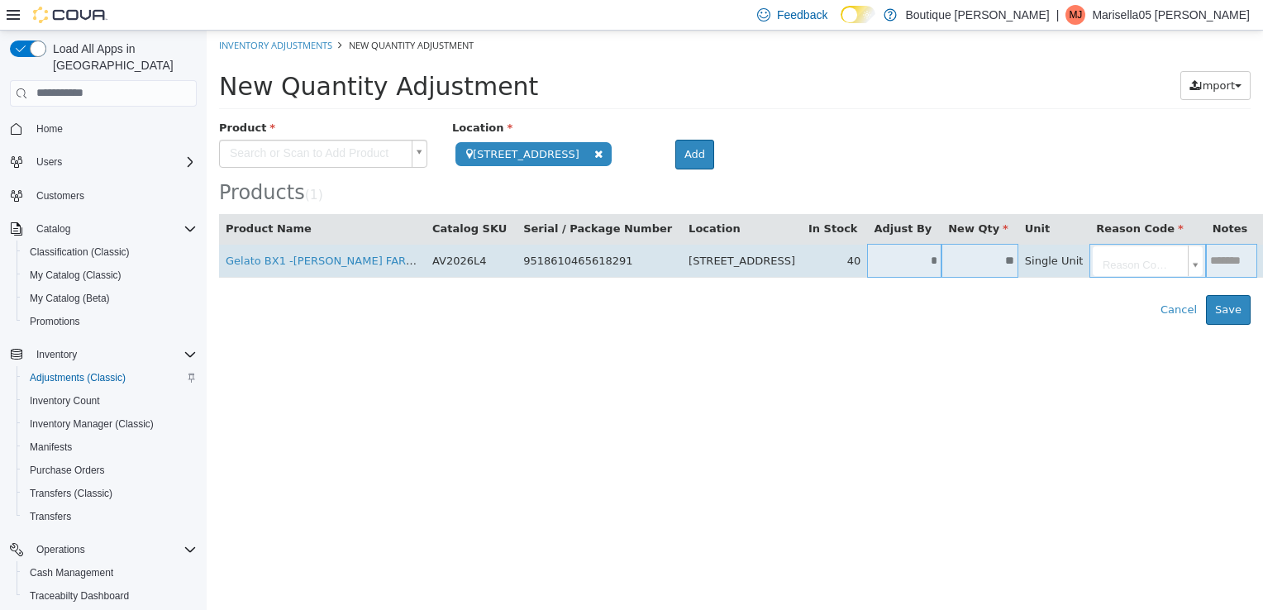
click at [867, 257] on input "*" at bounding box center [904, 260] width 74 height 12
type input "***"
type input "*"
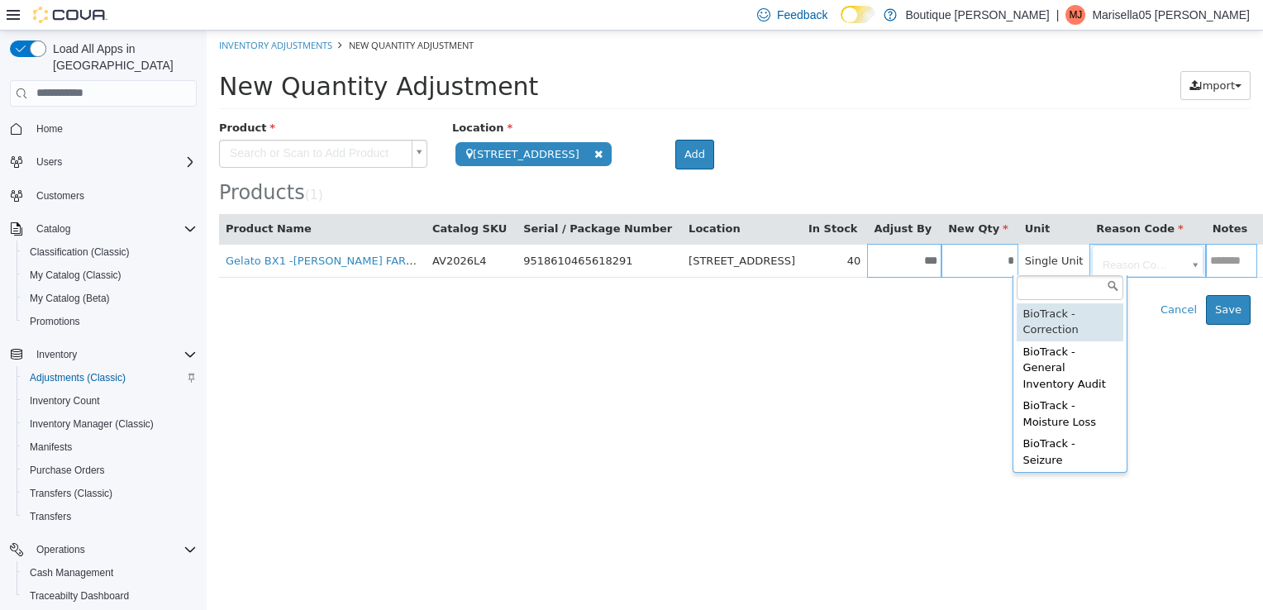
drag, startPoint x: 1098, startPoint y: 269, endPoint x: 1106, endPoint y: 278, distance: 12.3
click at [1098, 269] on body "**********" at bounding box center [735, 177] width 1056 height 294
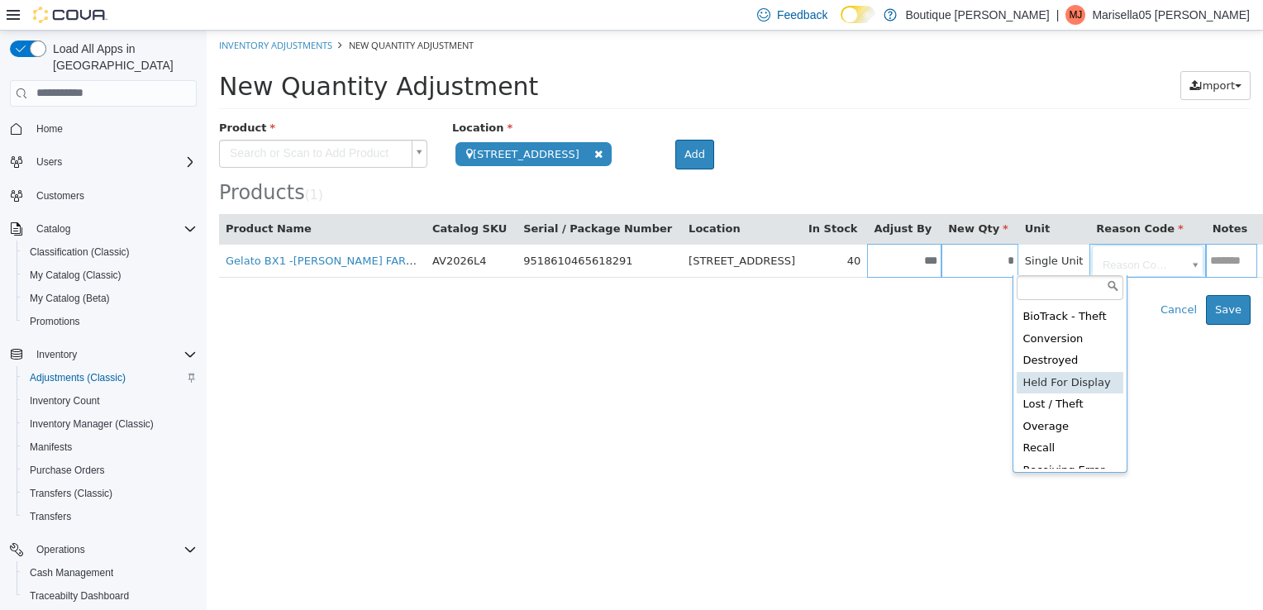
scroll to position [248, 0]
type input "**********"
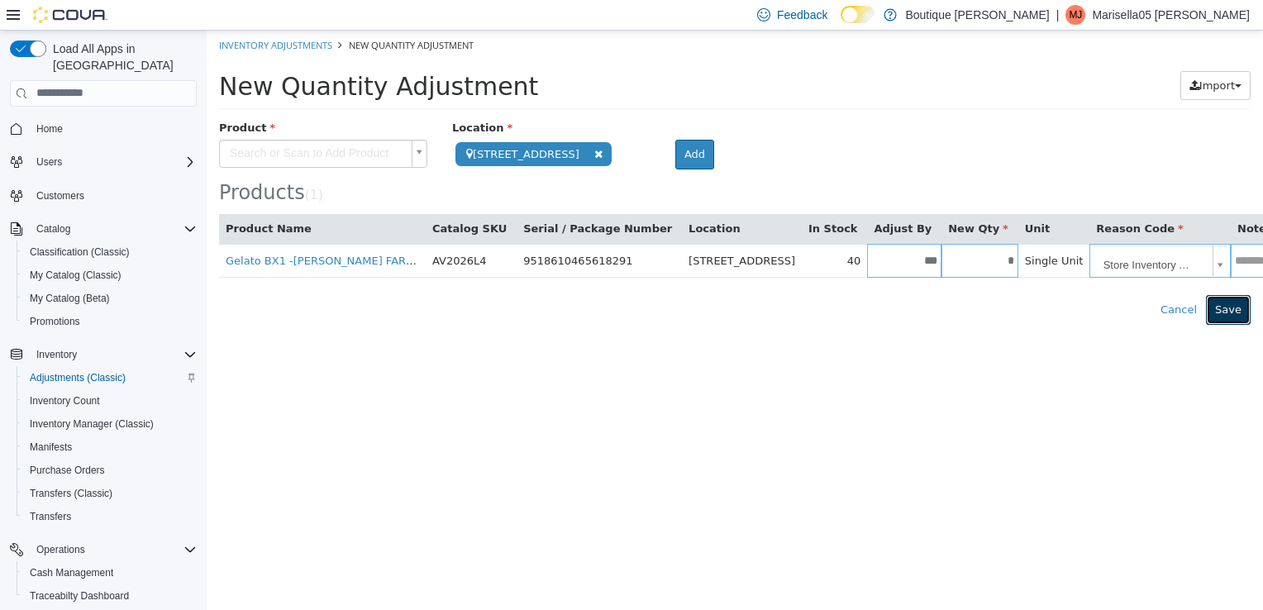
click at [1234, 312] on button "Save" at bounding box center [1228, 309] width 45 height 30
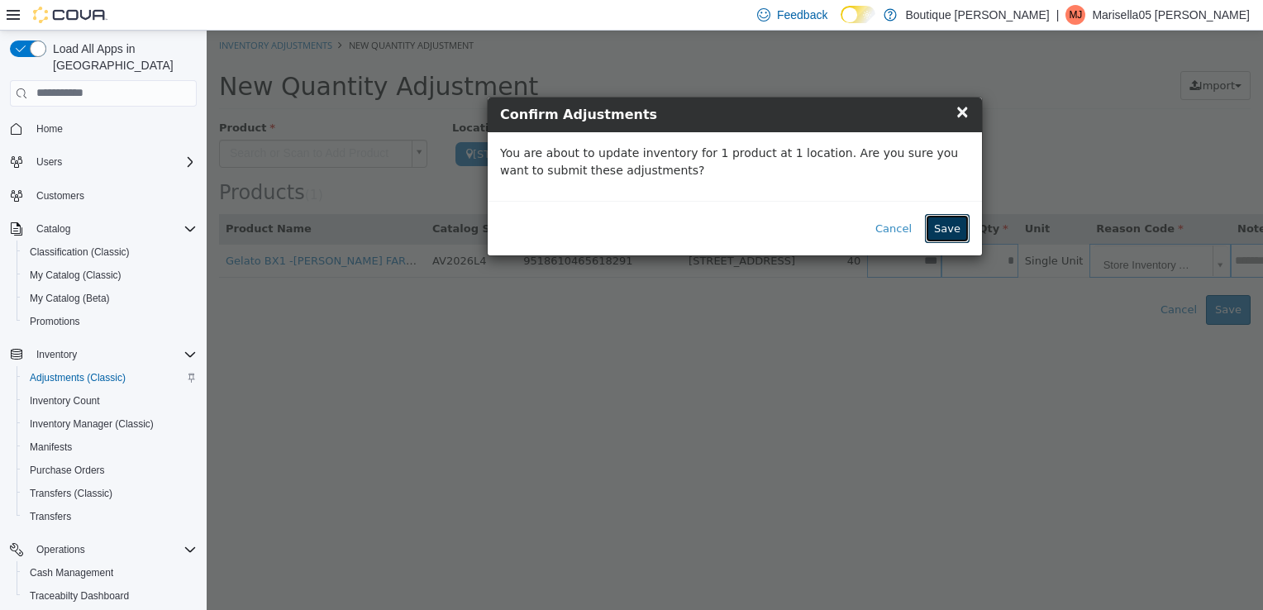
click at [942, 221] on button "Save" at bounding box center [947, 228] width 45 height 30
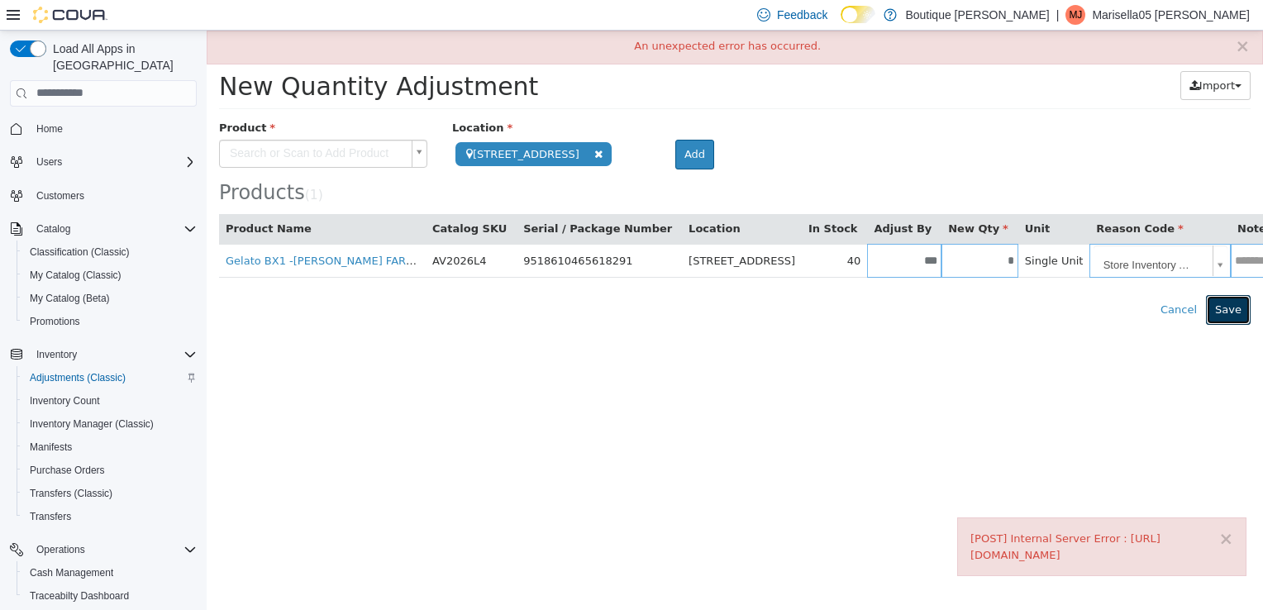
click at [1216, 294] on button "Save" at bounding box center [1228, 309] width 45 height 30
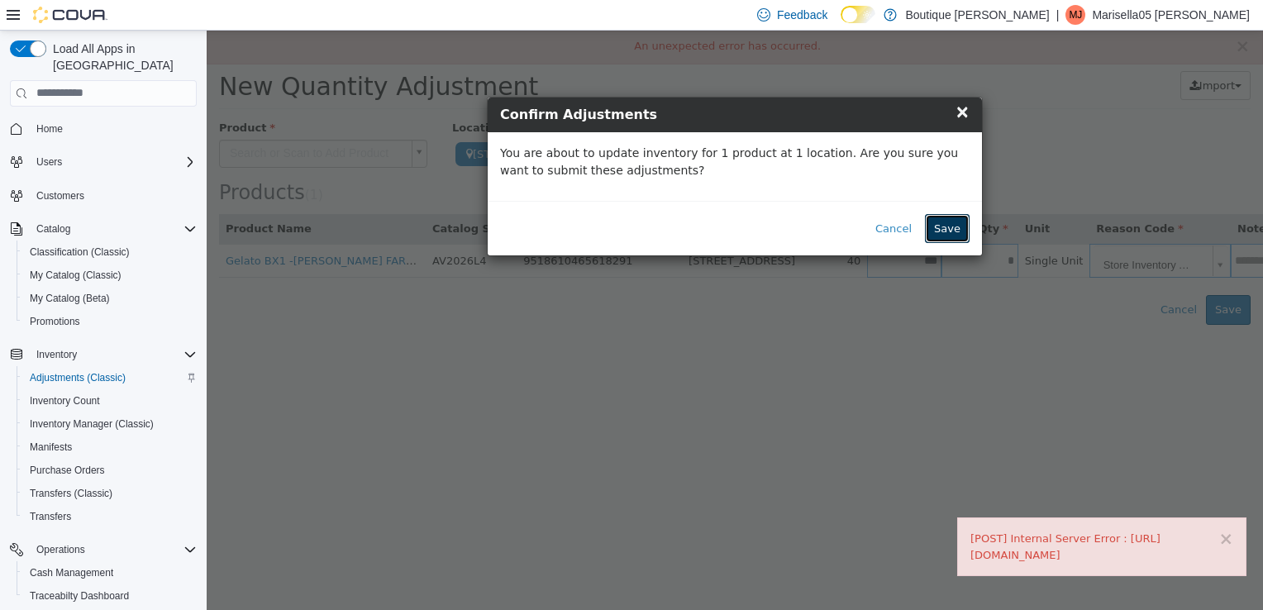
click at [940, 221] on button "Save" at bounding box center [947, 228] width 45 height 30
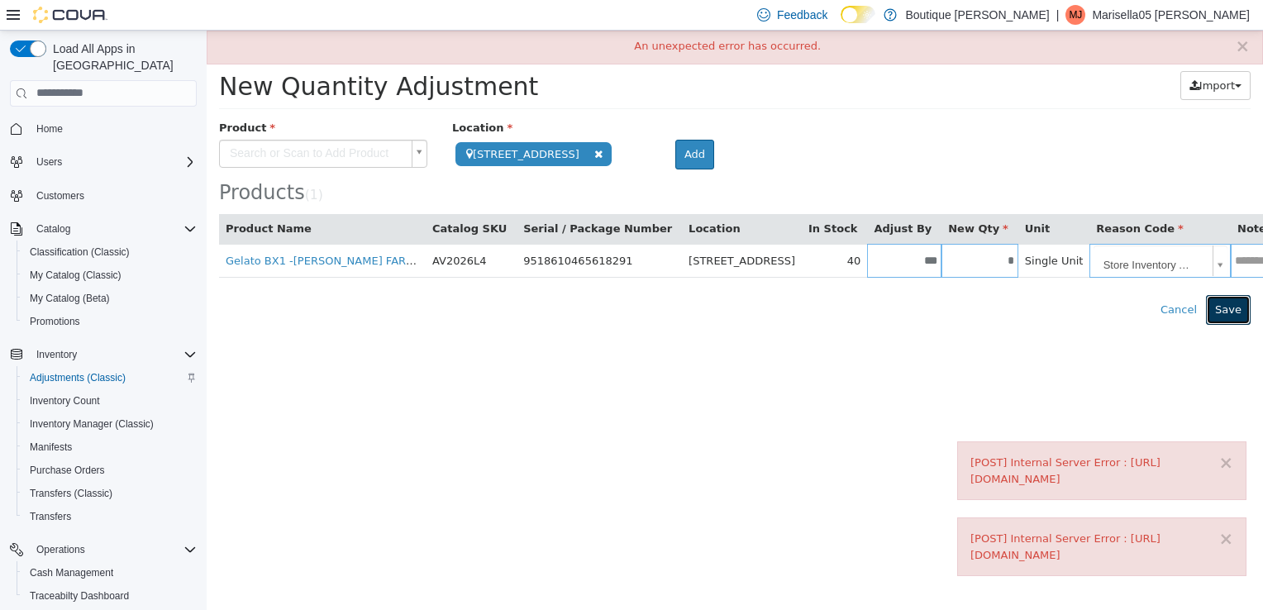
click at [1238, 303] on button "Save" at bounding box center [1228, 309] width 45 height 30
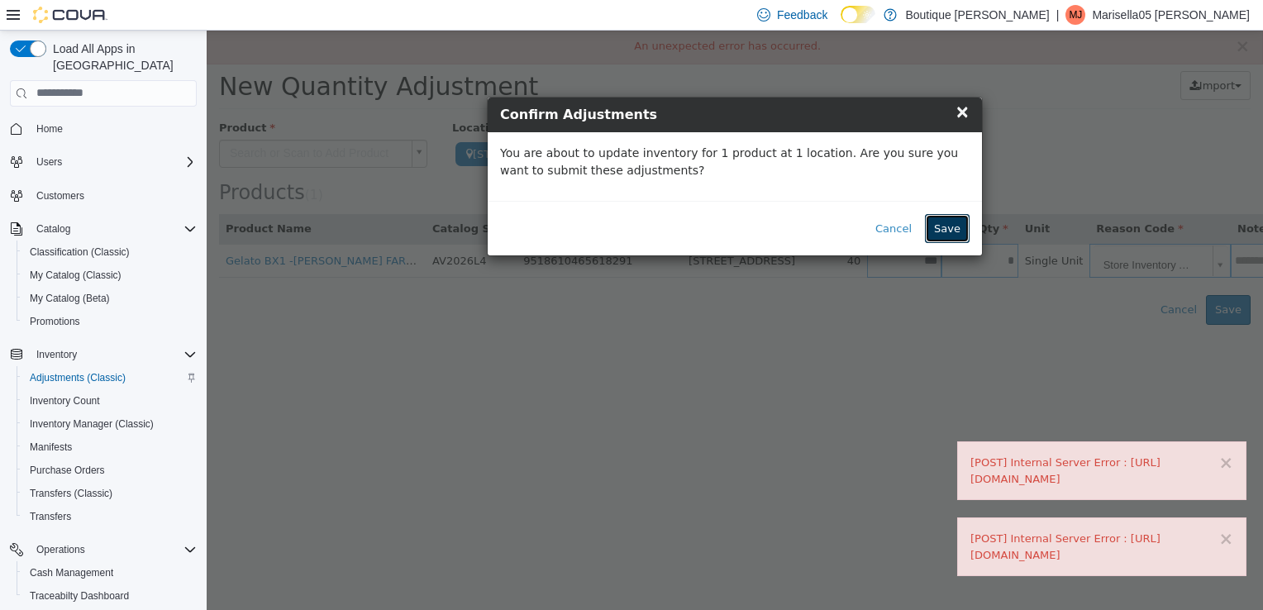
click at [935, 231] on button "Save" at bounding box center [947, 228] width 45 height 30
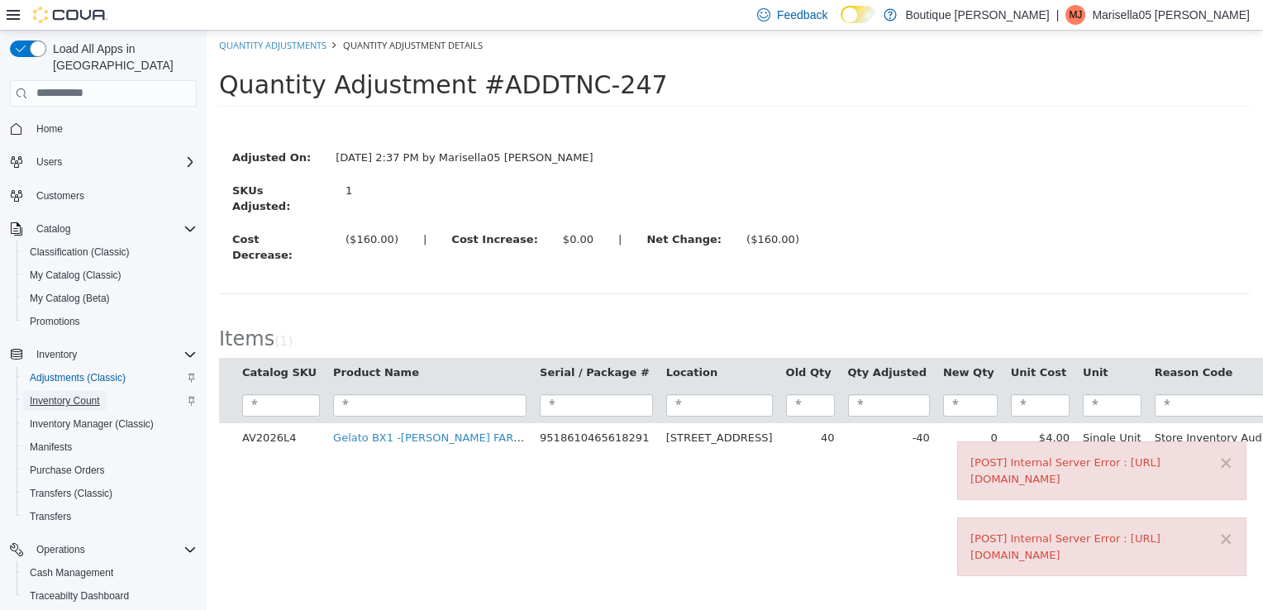
click at [74, 394] on span "Inventory Count" at bounding box center [65, 400] width 70 height 13
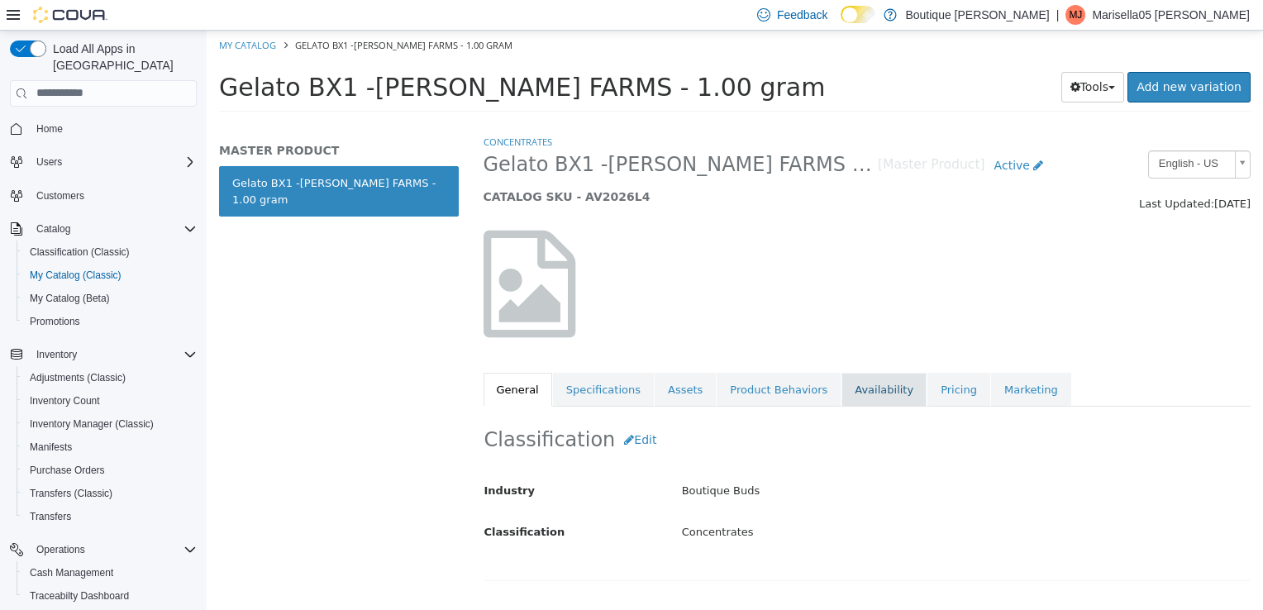
click at [868, 391] on link "Availability" at bounding box center [883, 389] width 85 height 35
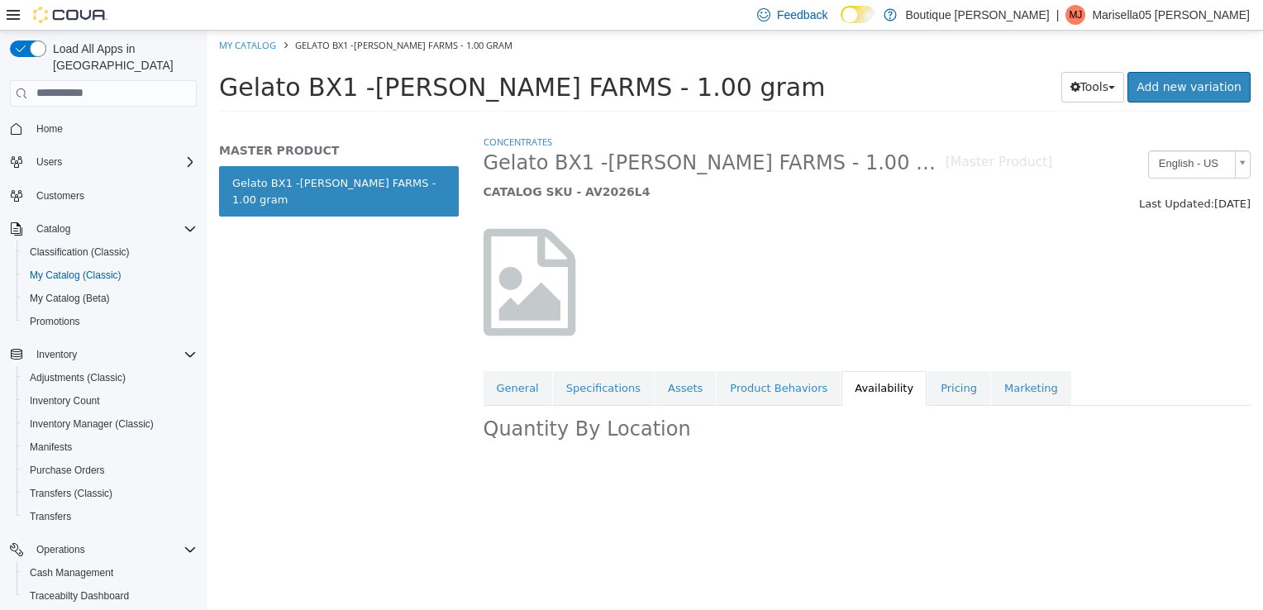
click at [847, 395] on link "Availability" at bounding box center [883, 387] width 85 height 35
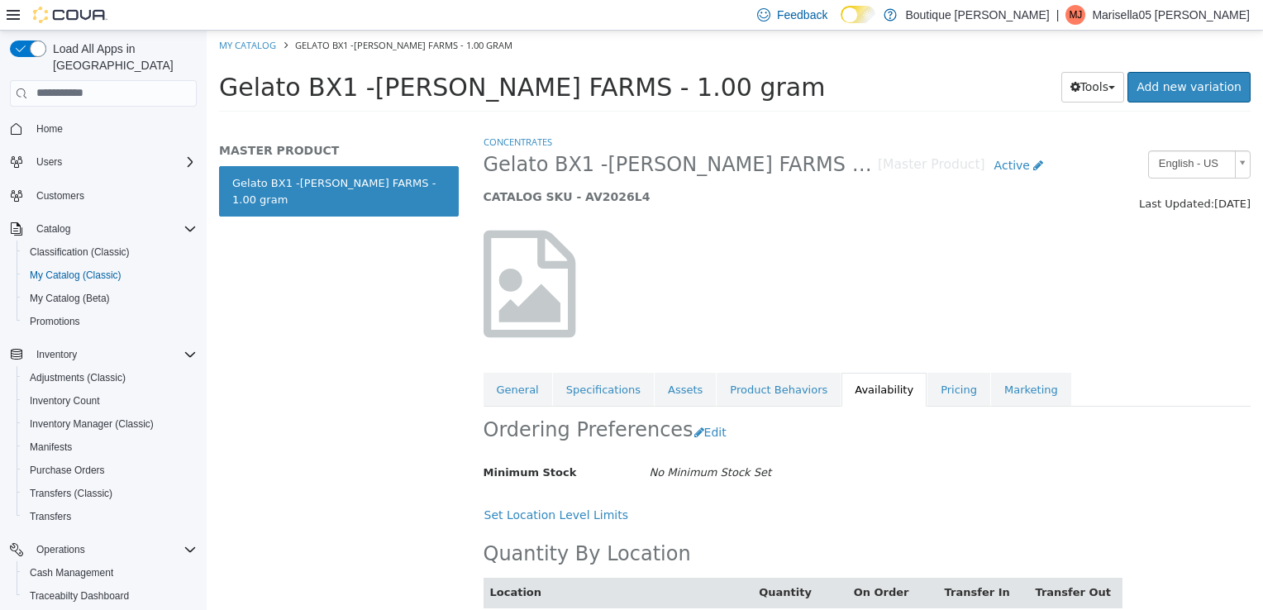
scroll to position [58, 0]
